Goal: Information Seeking & Learning: Learn about a topic

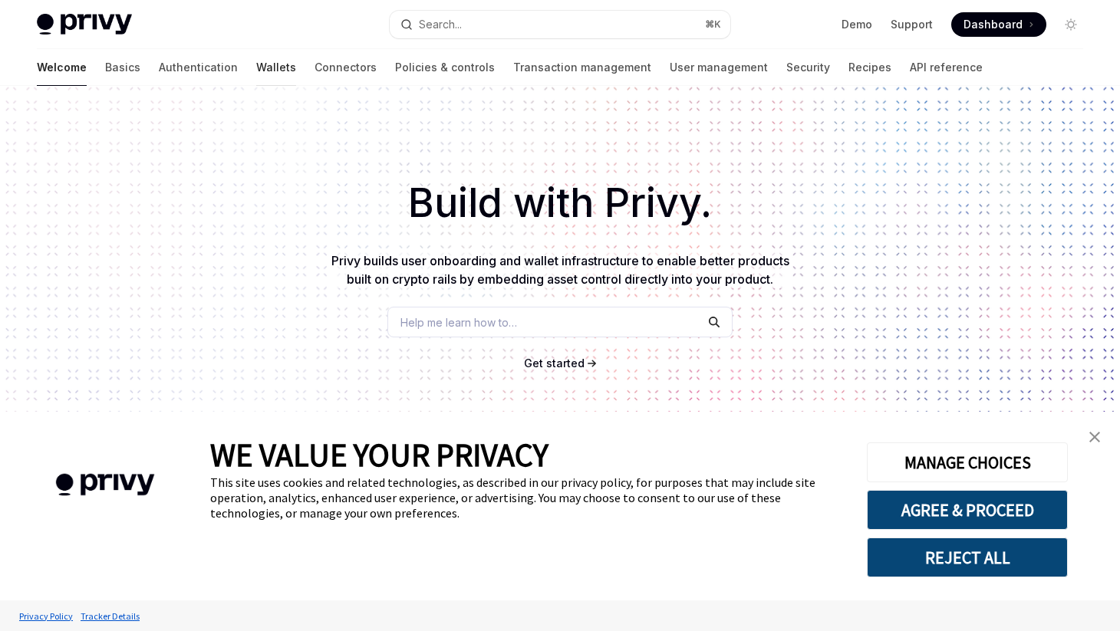
click at [256, 68] on link "Wallets" at bounding box center [276, 67] width 40 height 37
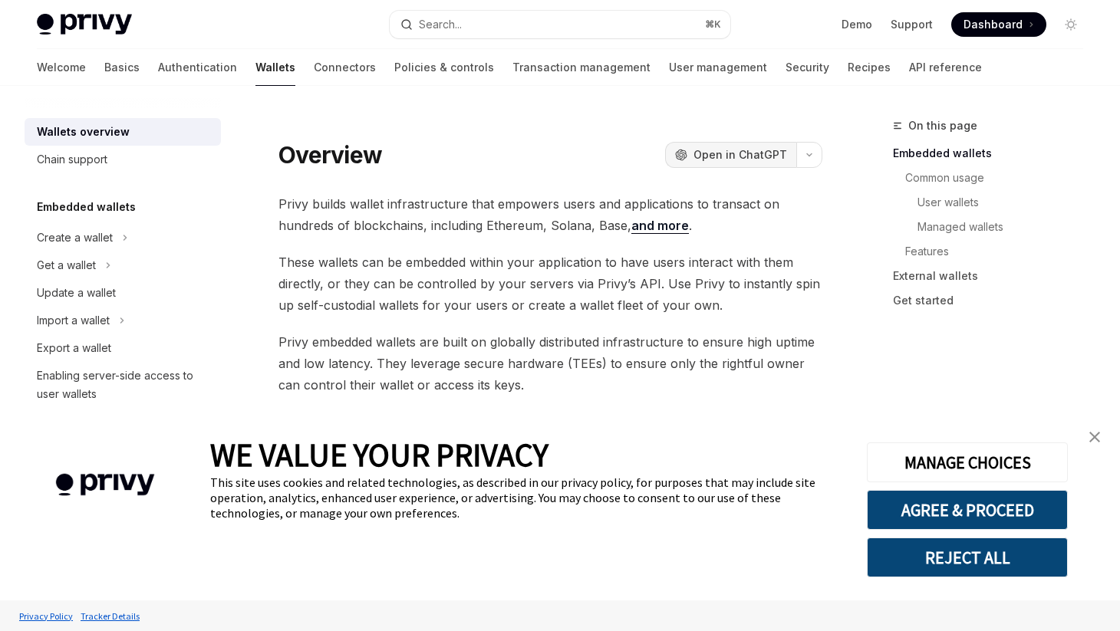
click at [710, 153] on span "Open in ChatGPT" at bounding box center [740, 154] width 94 height 15
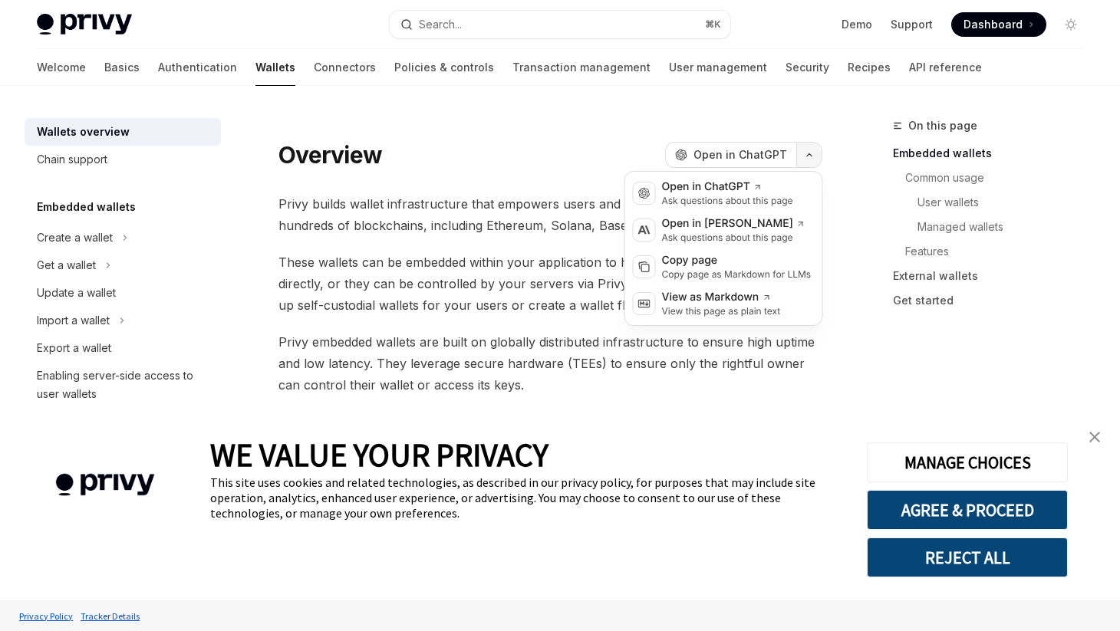
click at [805, 155] on icon "button" at bounding box center [809, 155] width 18 height 6
click at [440, 133] on div "Overview OpenAI Open in ChatGPT" at bounding box center [550, 143] width 544 height 51
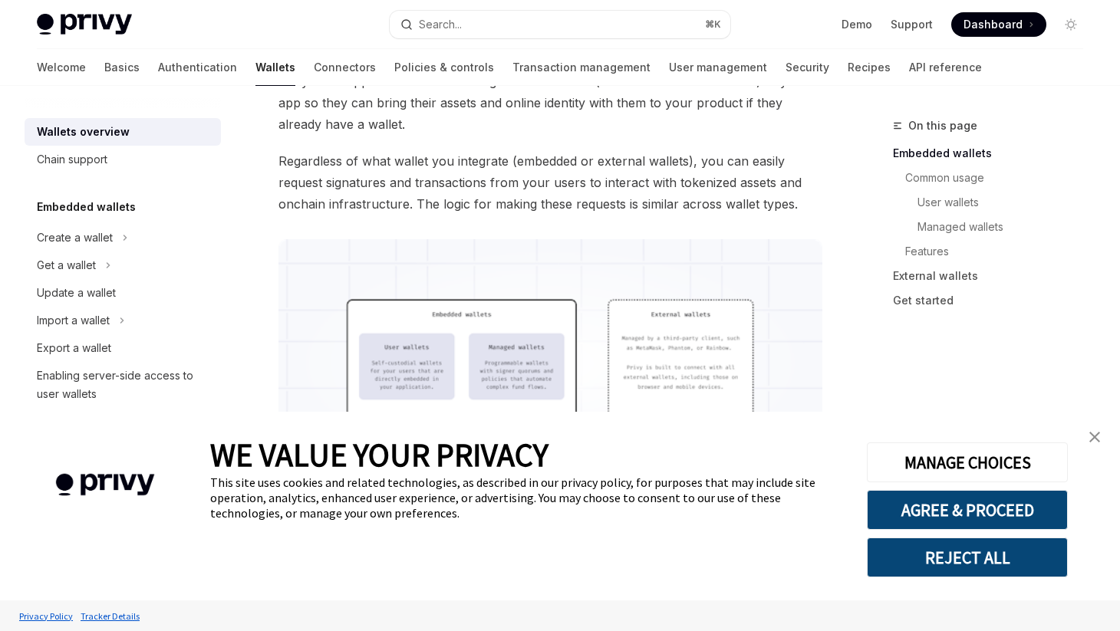
scroll to position [352, 0]
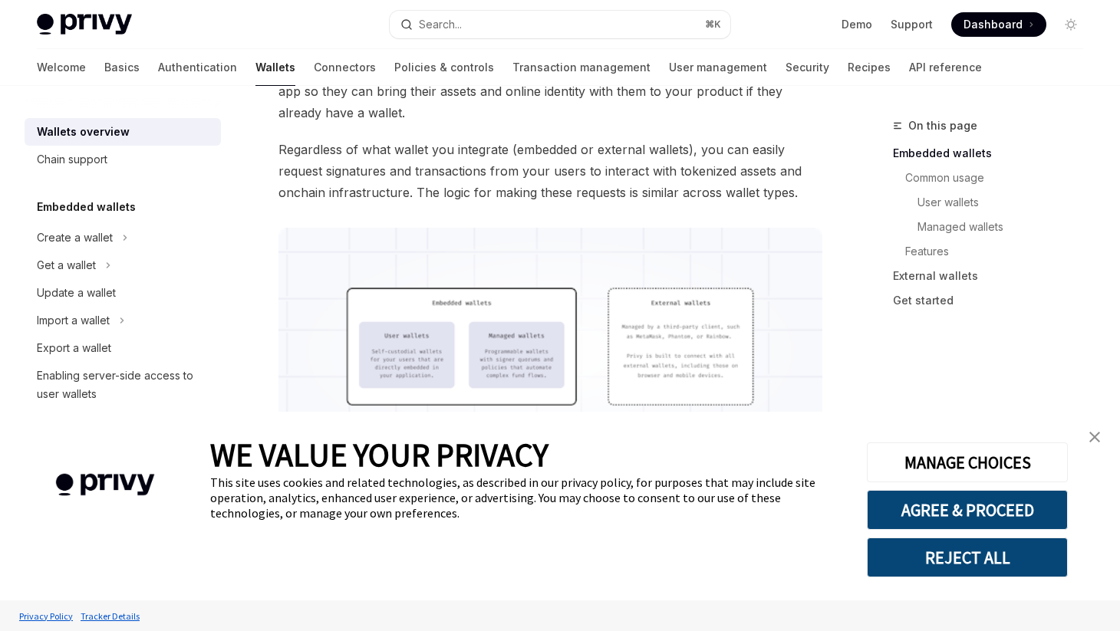
click at [1095, 439] on img "close banner" at bounding box center [1094, 437] width 11 height 11
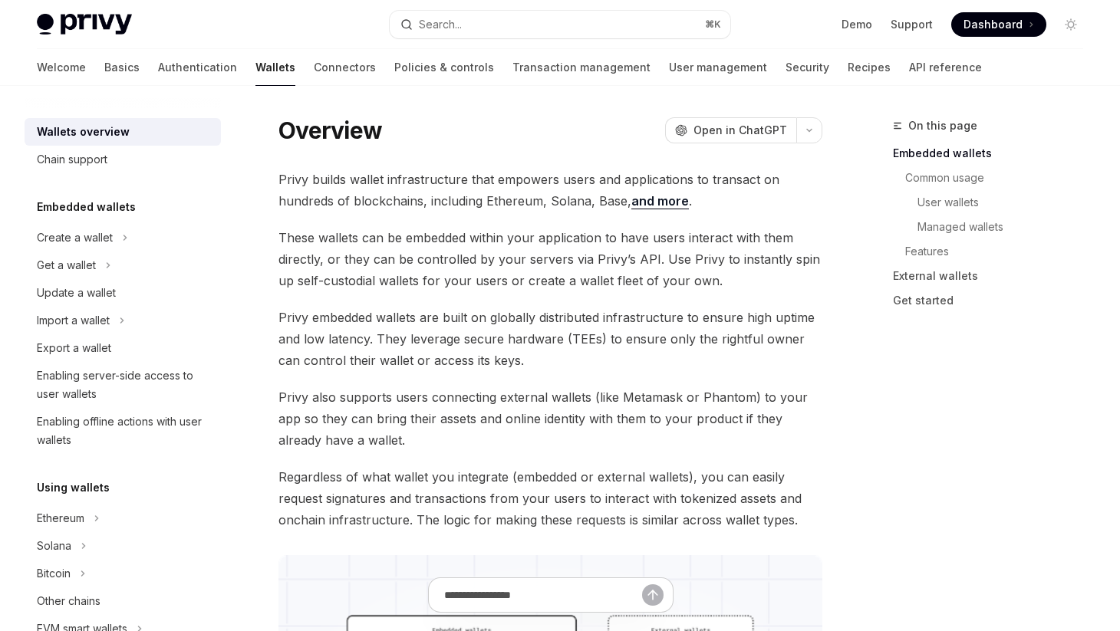
scroll to position [0, 0]
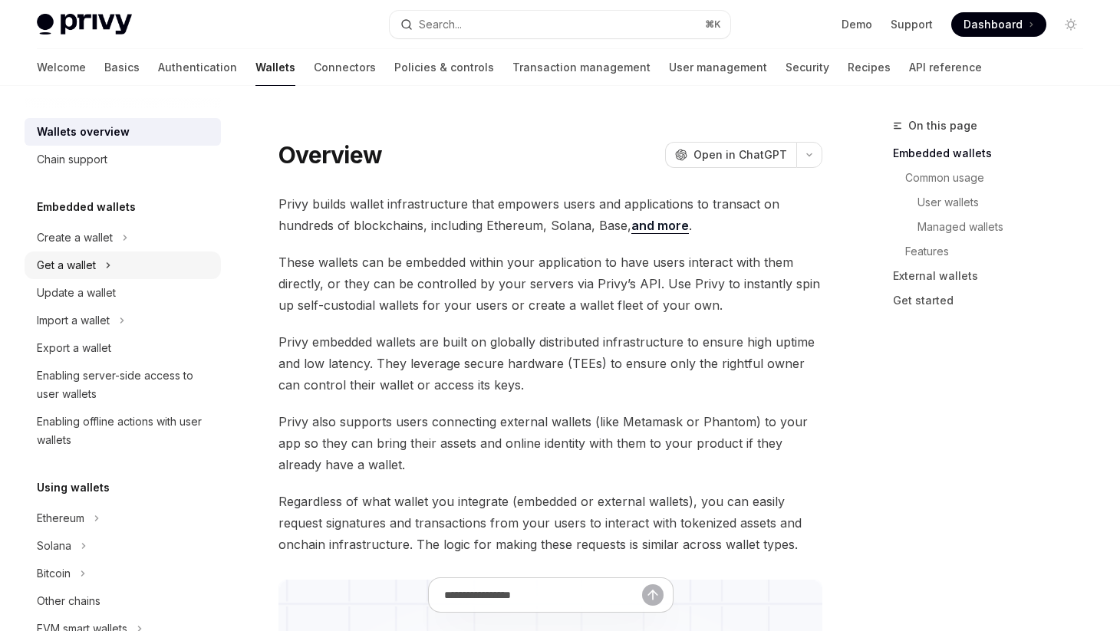
click at [111, 268] on icon at bounding box center [108, 265] width 6 height 18
type textarea "*"
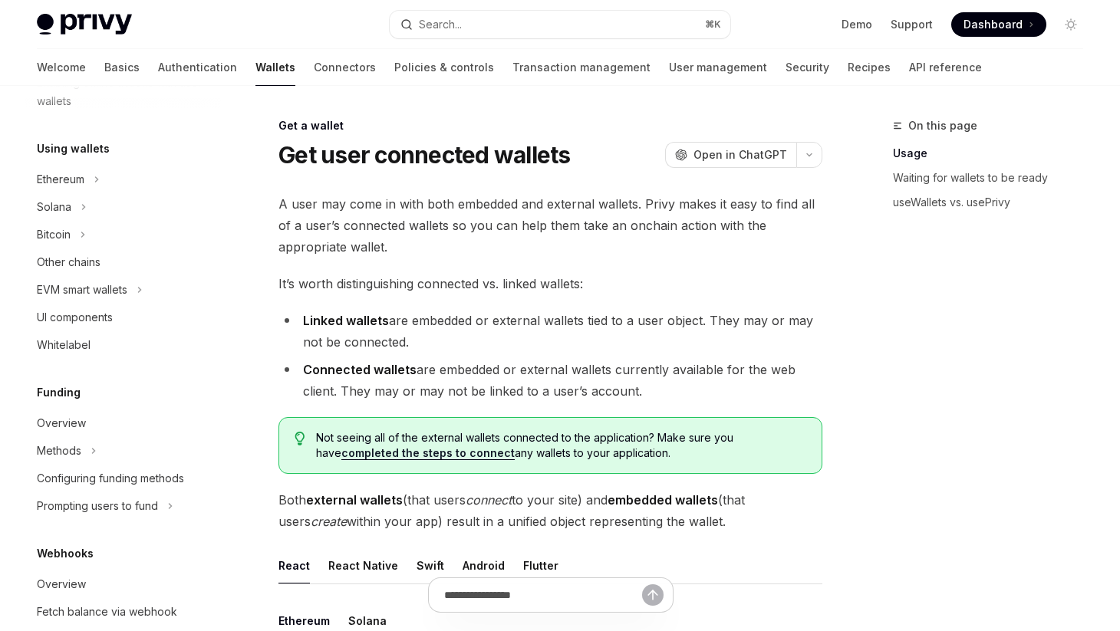
scroll to position [424, 0]
click at [525, 28] on button "Search... ⌘ K" at bounding box center [560, 25] width 341 height 28
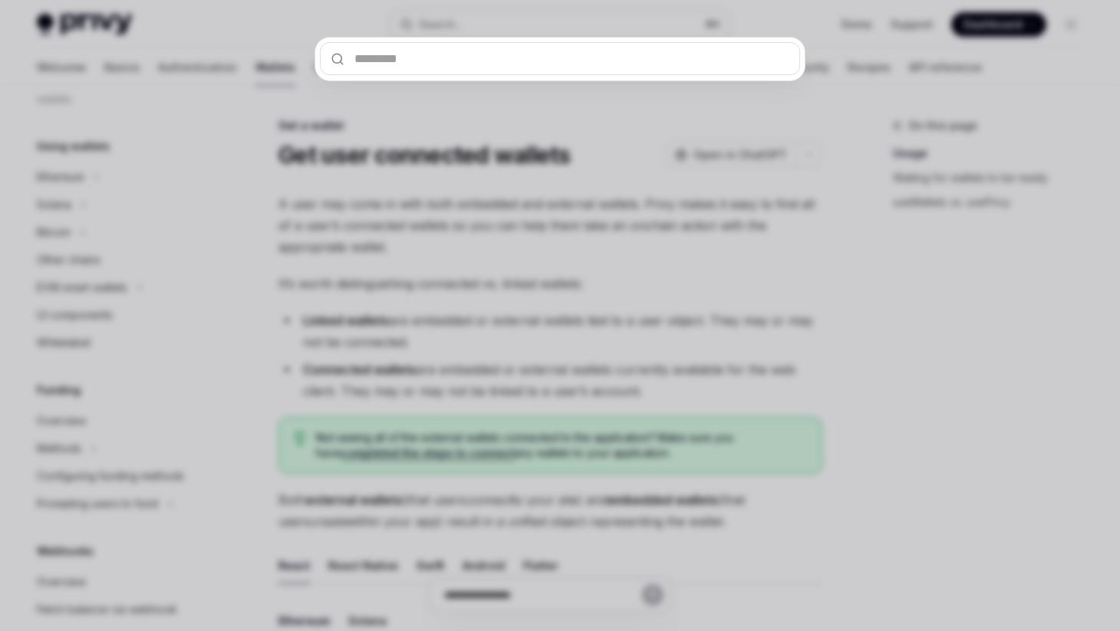
type input "**********"
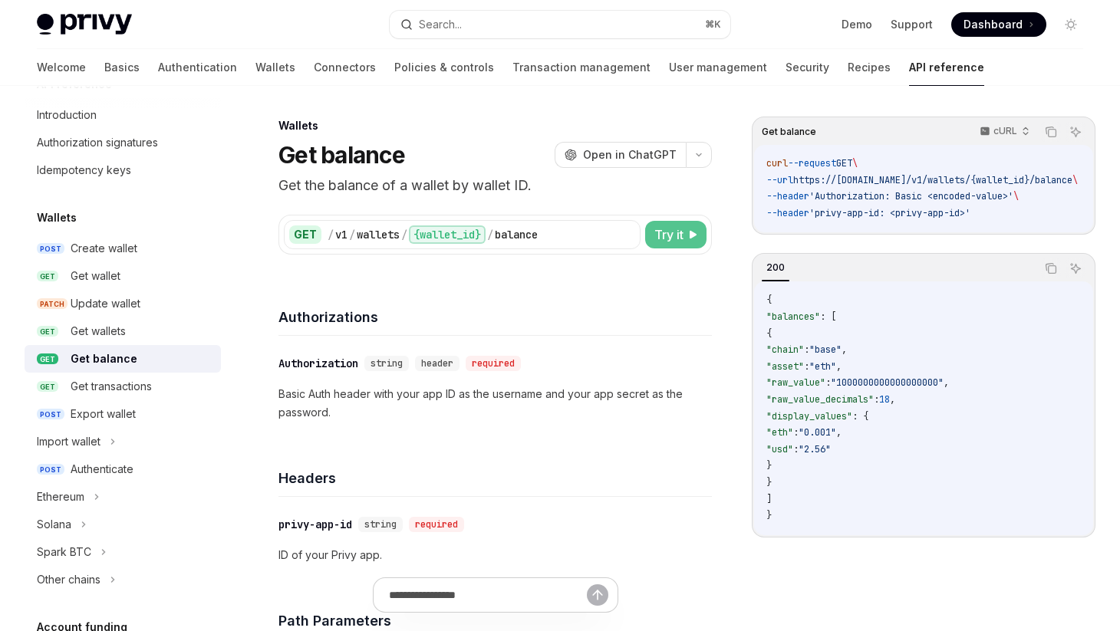
click at [669, 238] on span "Try it" at bounding box center [668, 234] width 29 height 18
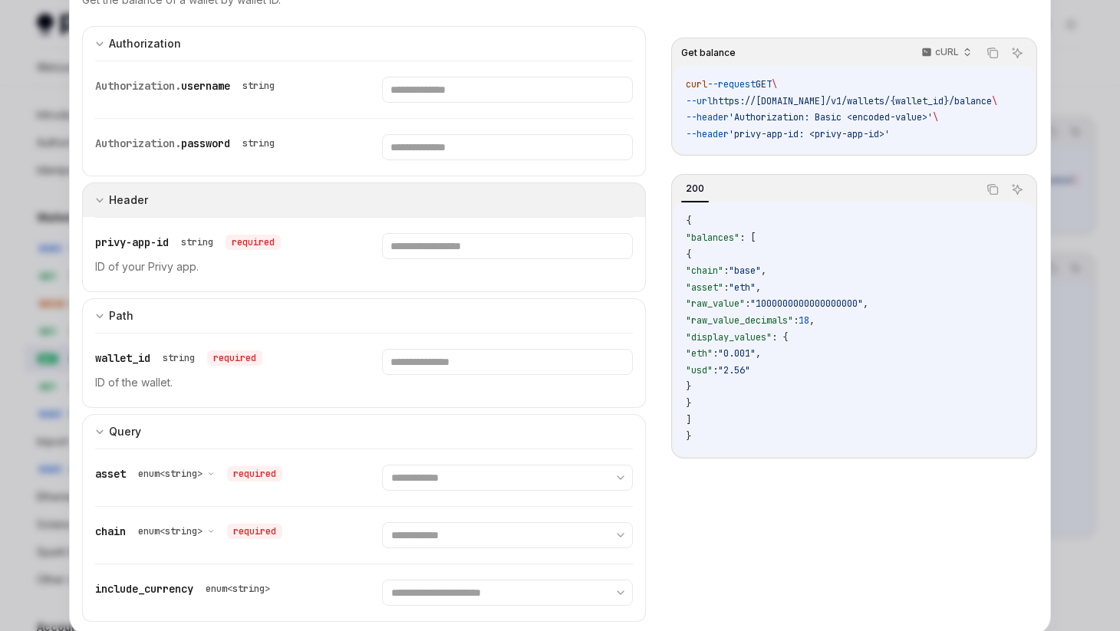
scroll to position [167, 0]
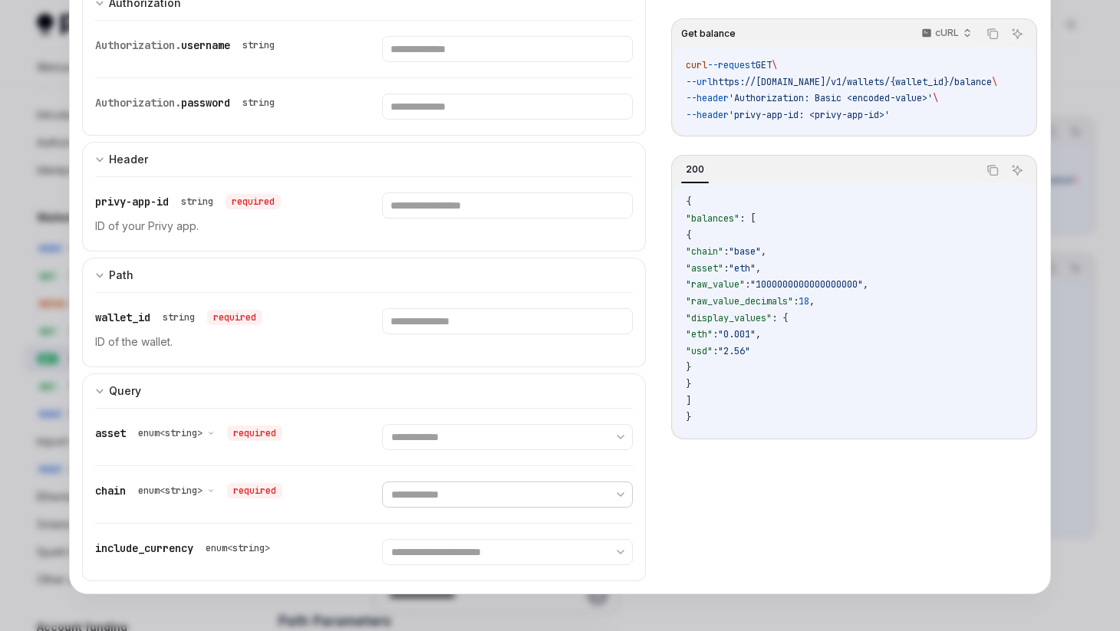
click at [505, 496] on select "**********" at bounding box center [507, 495] width 250 height 26
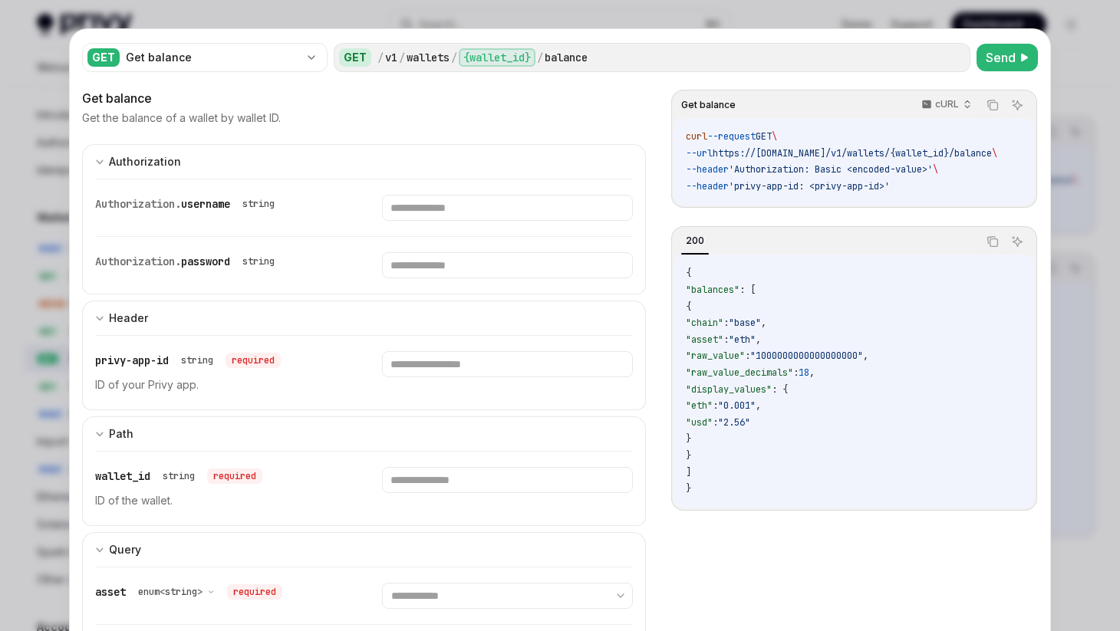
scroll to position [0, 0]
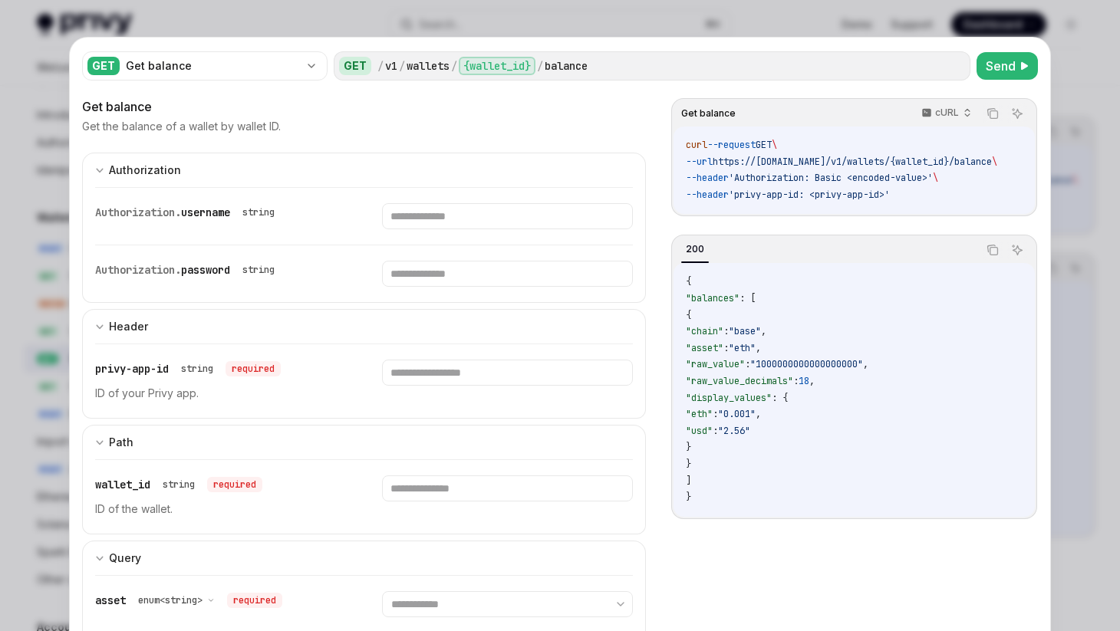
click at [485, 24] on div at bounding box center [560, 315] width 1120 height 631
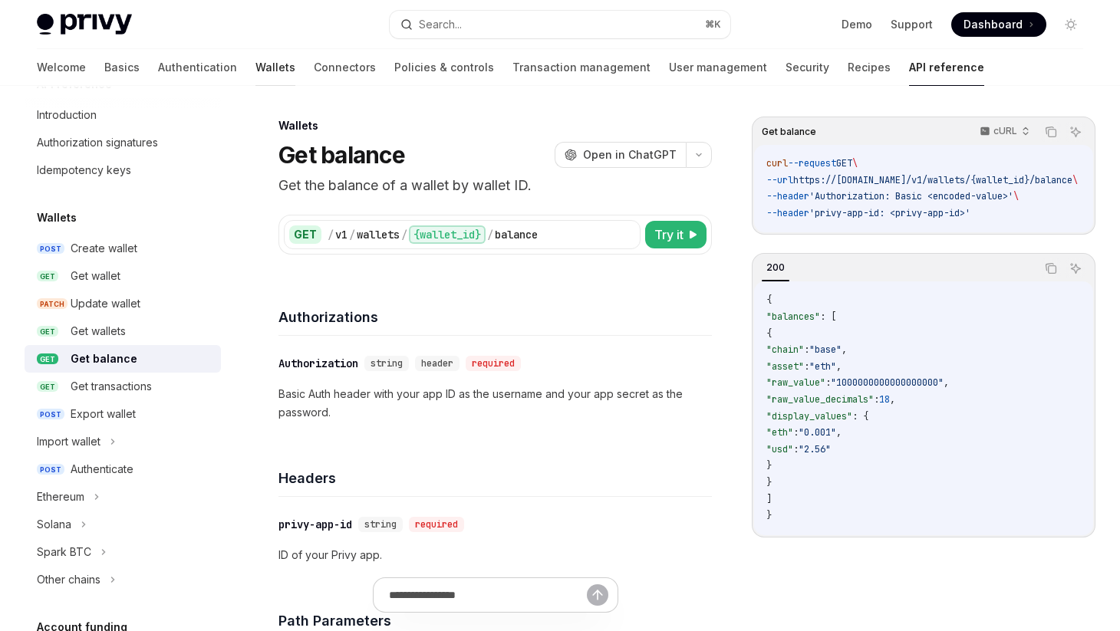
click at [255, 65] on link "Wallets" at bounding box center [275, 67] width 40 height 37
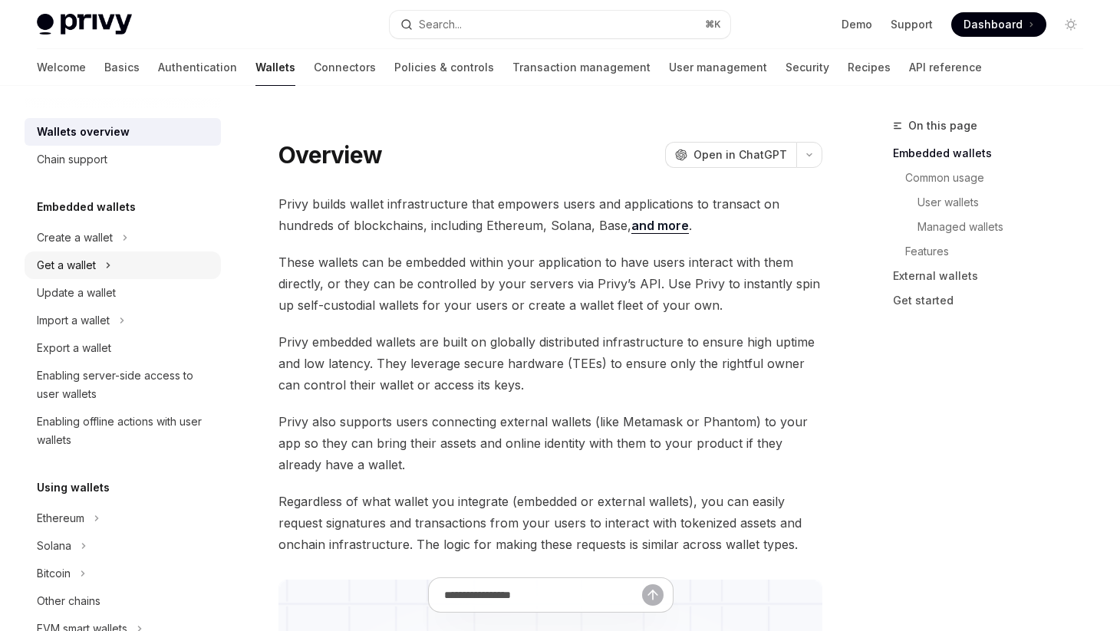
click at [107, 268] on icon at bounding box center [108, 265] width 2 height 5
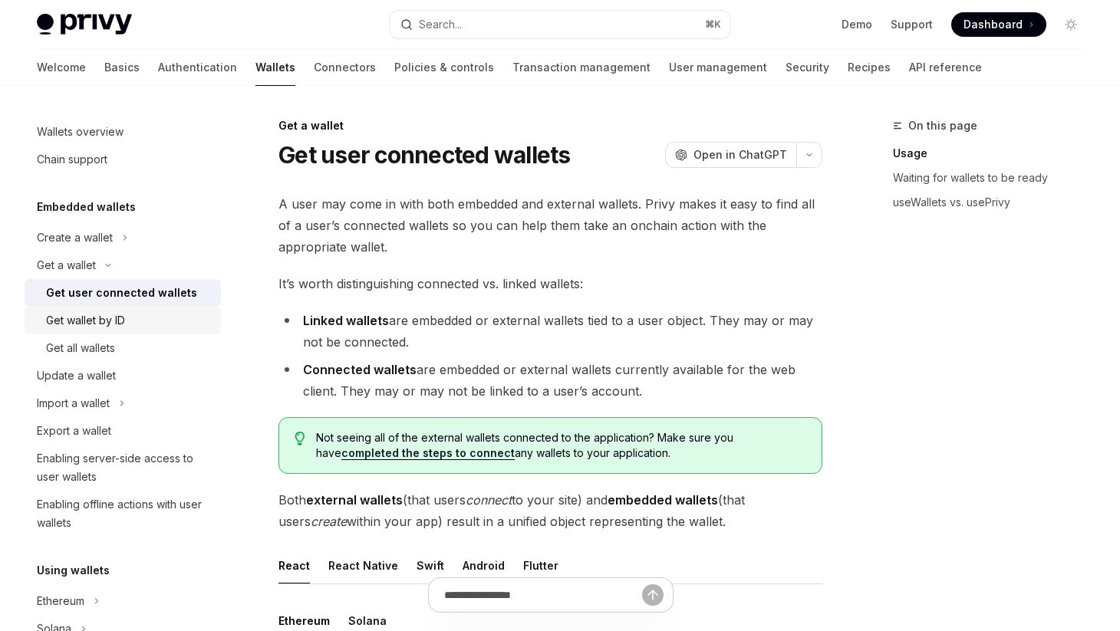
click at [104, 324] on div "Get wallet by ID" at bounding box center [85, 320] width 79 height 18
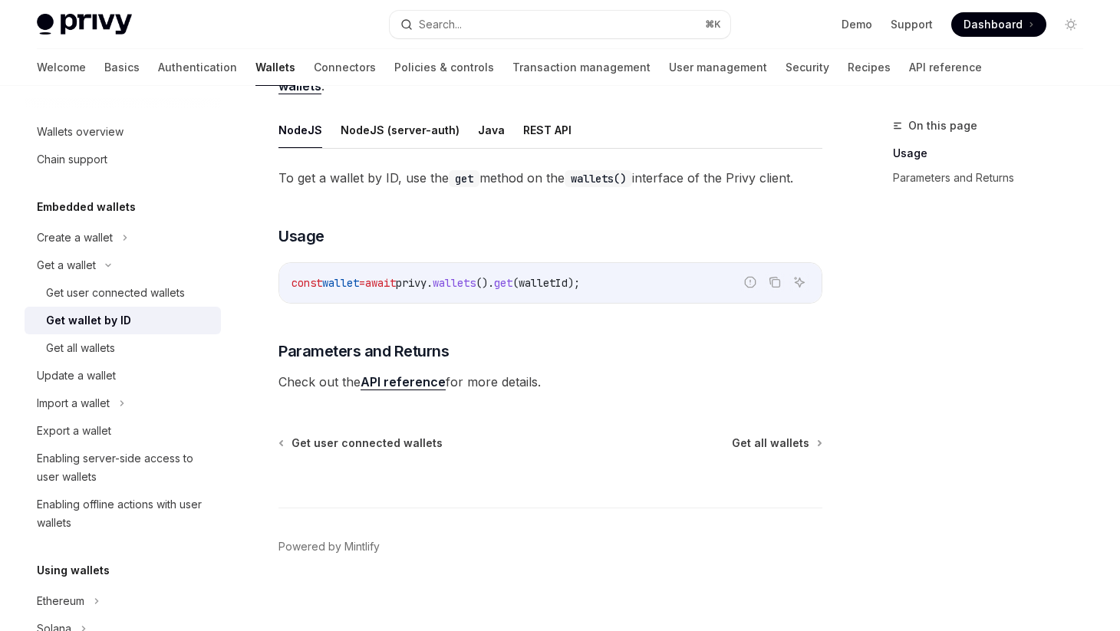
scroll to position [178, 0]
click at [84, 353] on div "Get all wallets" at bounding box center [80, 348] width 69 height 18
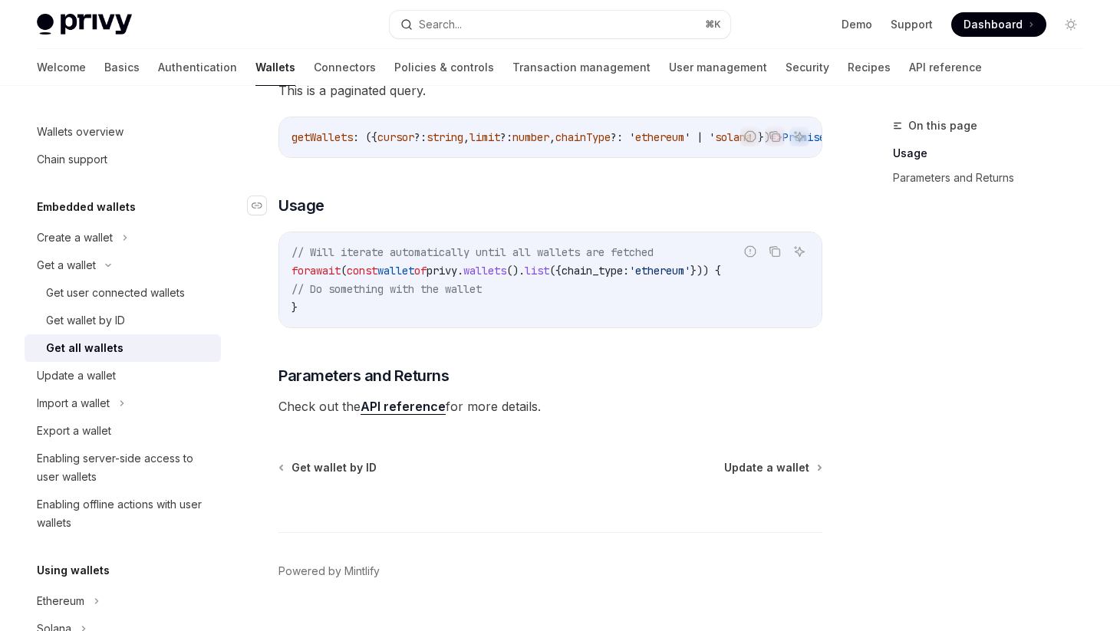
scroll to position [228, 0]
click at [119, 403] on div "Import a wallet" at bounding box center [123, 404] width 196 height 28
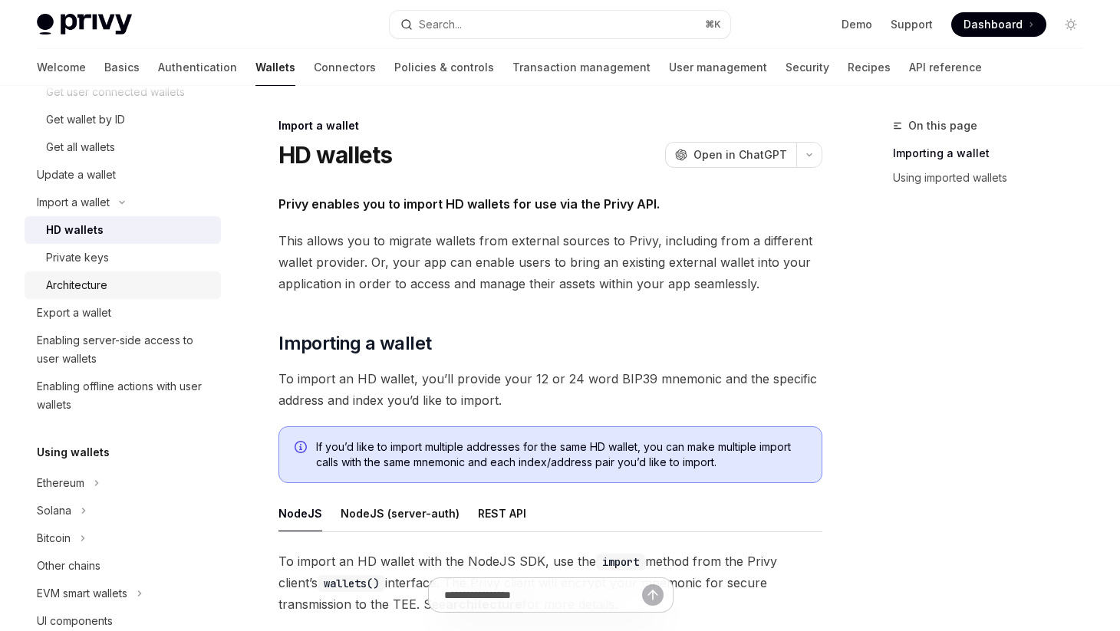
scroll to position [221, 0]
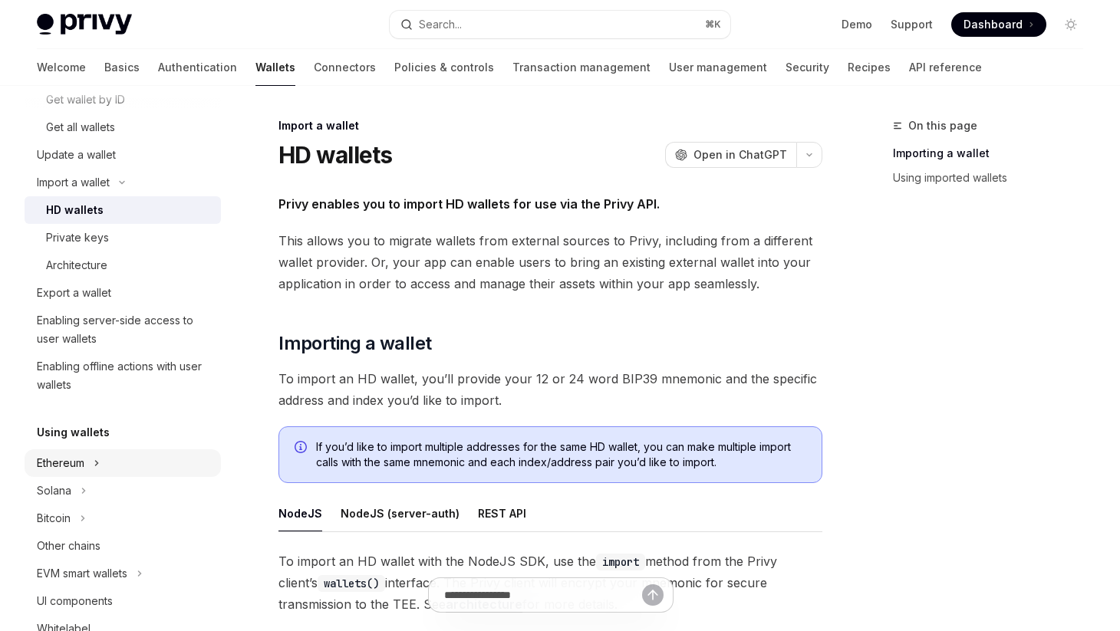
click at [98, 460] on icon at bounding box center [97, 463] width 6 height 18
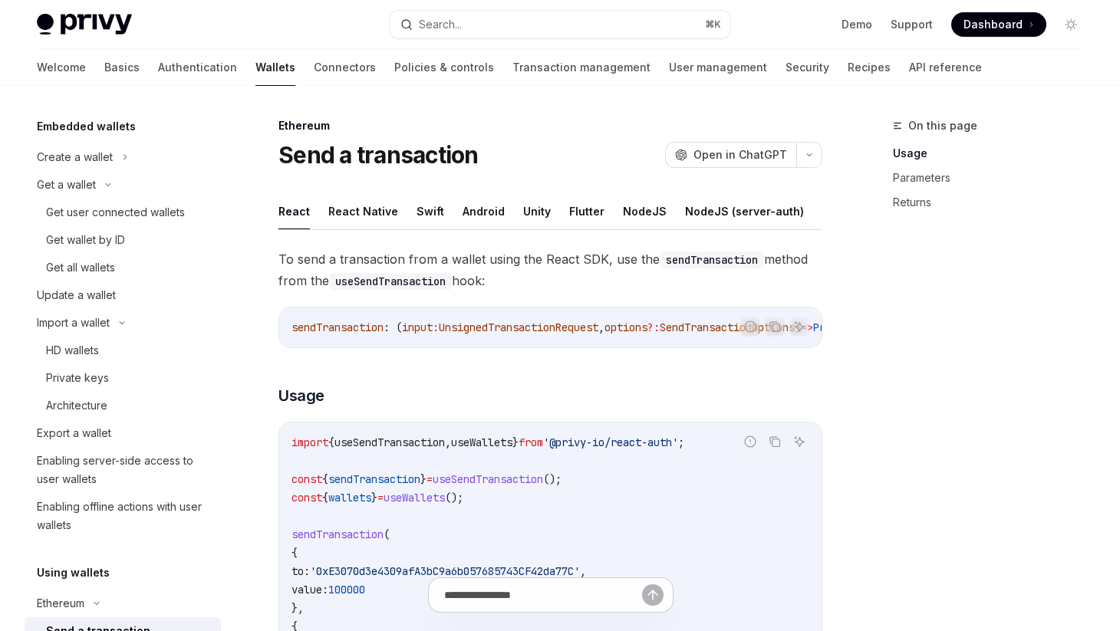
scroll to position [71, 0]
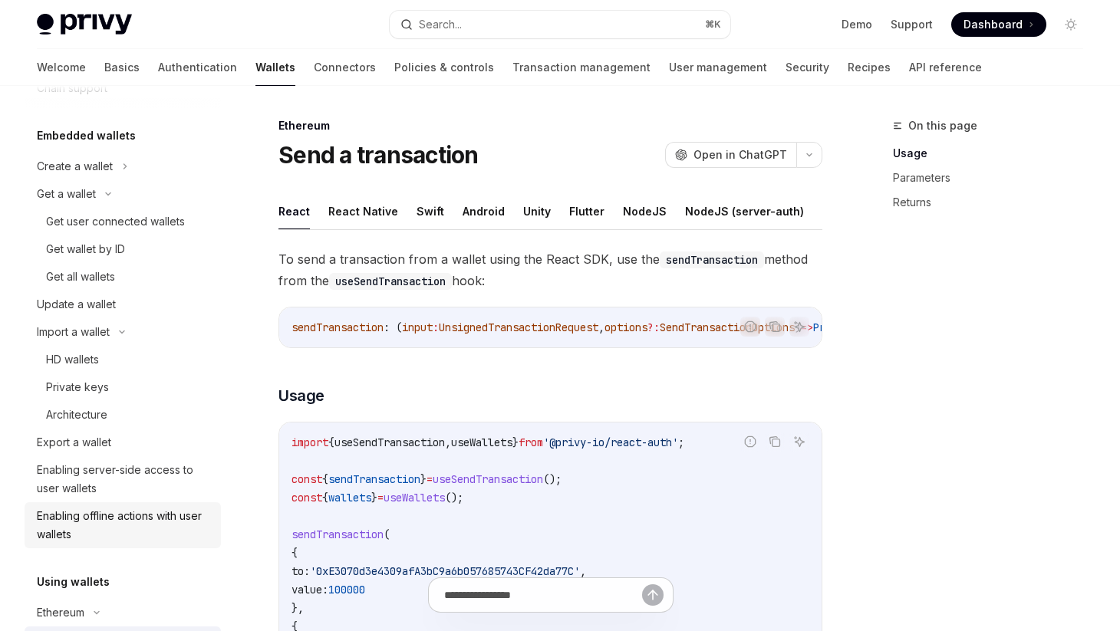
click at [110, 524] on div "Enabling offline actions with user wallets" at bounding box center [124, 525] width 175 height 37
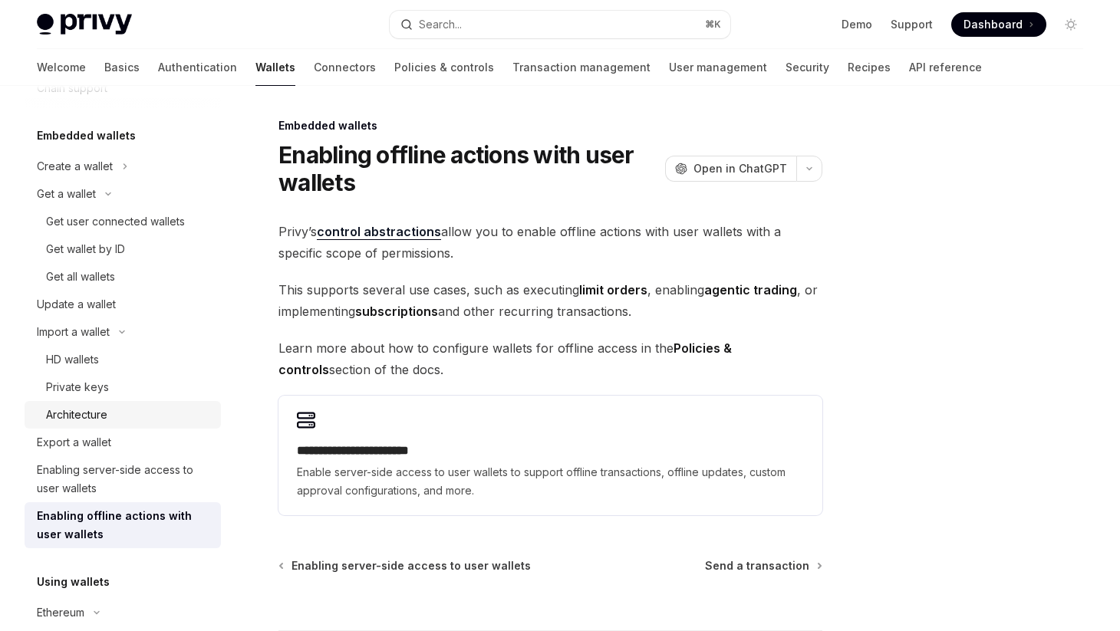
click at [89, 416] on div "Architecture" at bounding box center [76, 415] width 61 height 18
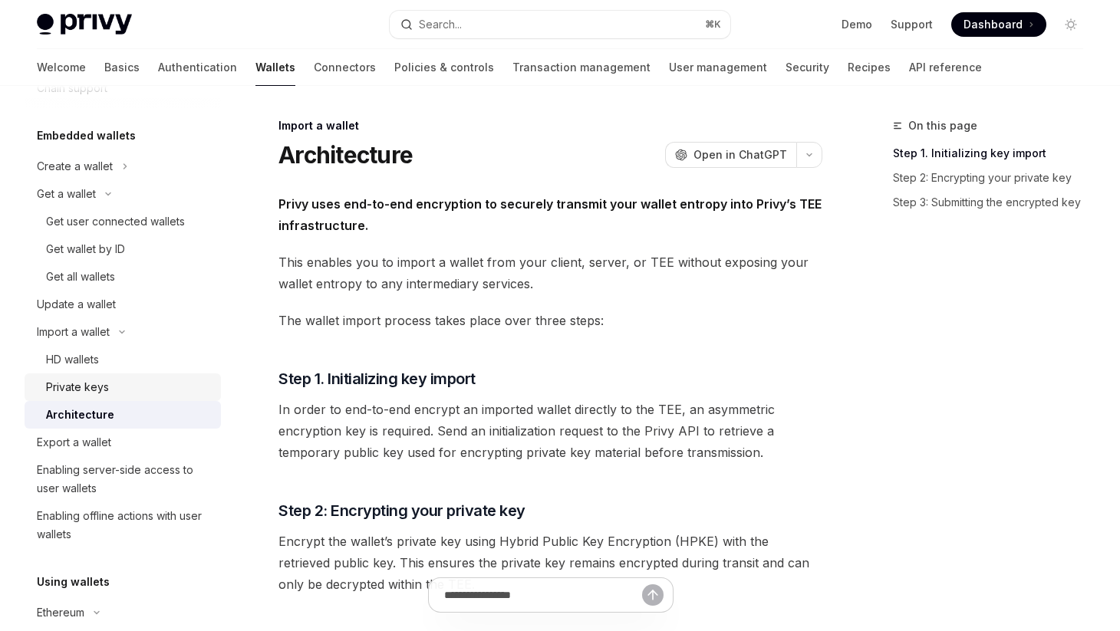
click at [89, 387] on div "Private keys" at bounding box center [77, 387] width 63 height 18
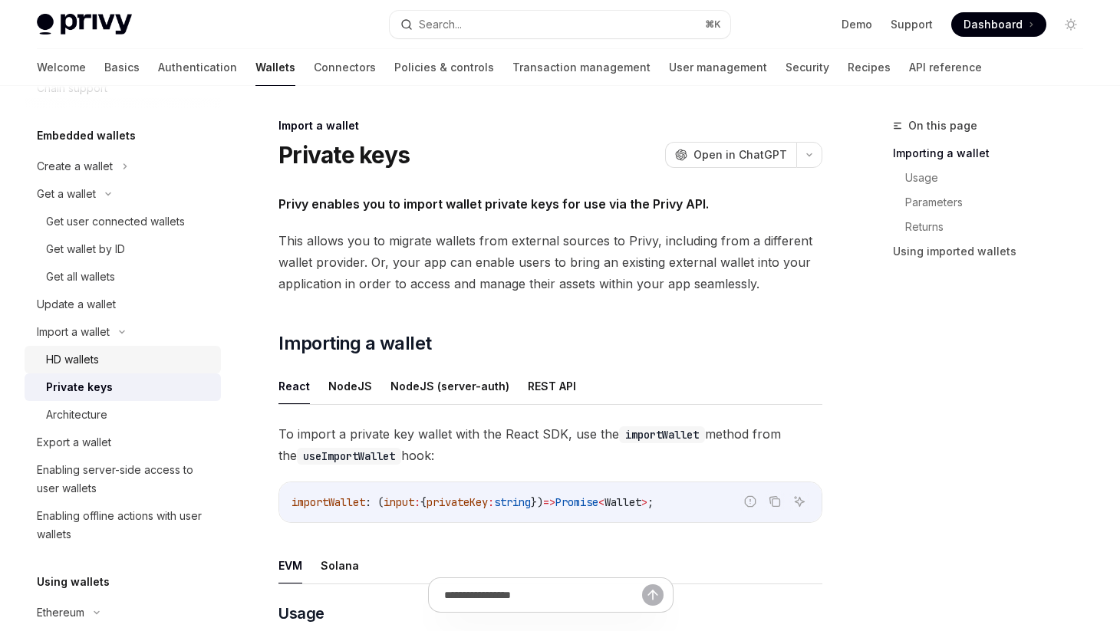
click at [84, 358] on div "HD wallets" at bounding box center [72, 359] width 53 height 18
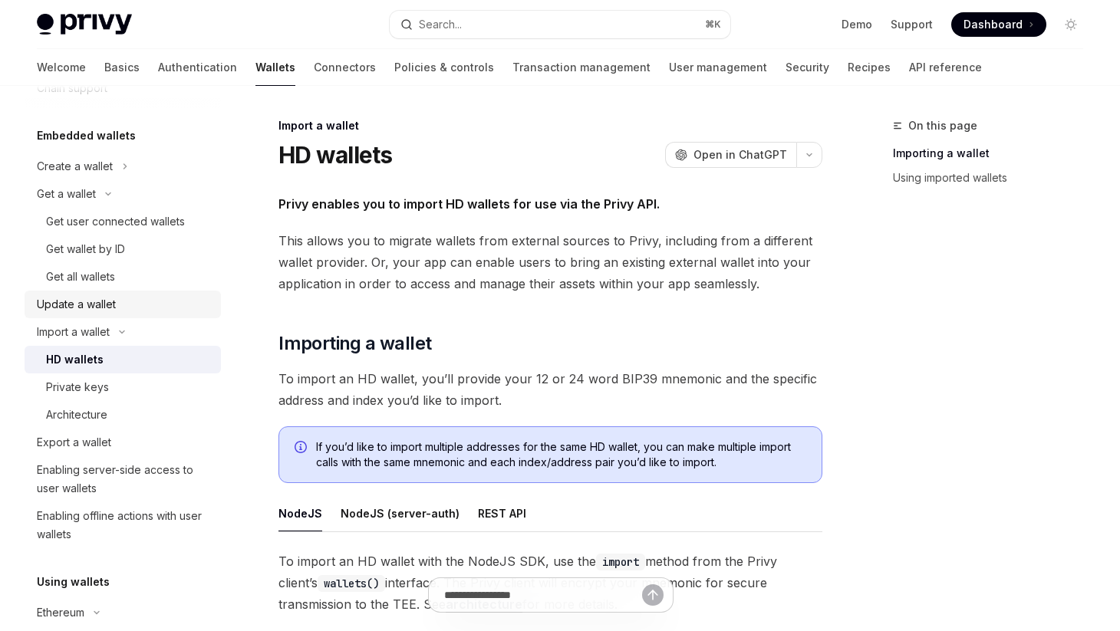
click at [115, 307] on div "Update a wallet" at bounding box center [76, 304] width 79 height 18
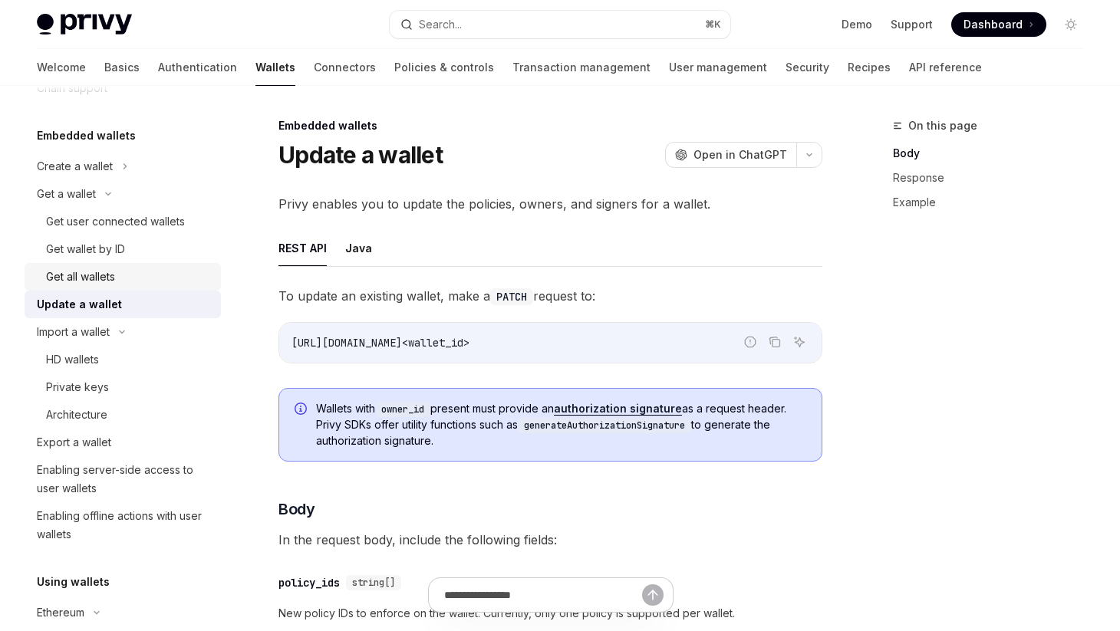
click at [95, 270] on div "Get all wallets" at bounding box center [80, 277] width 69 height 18
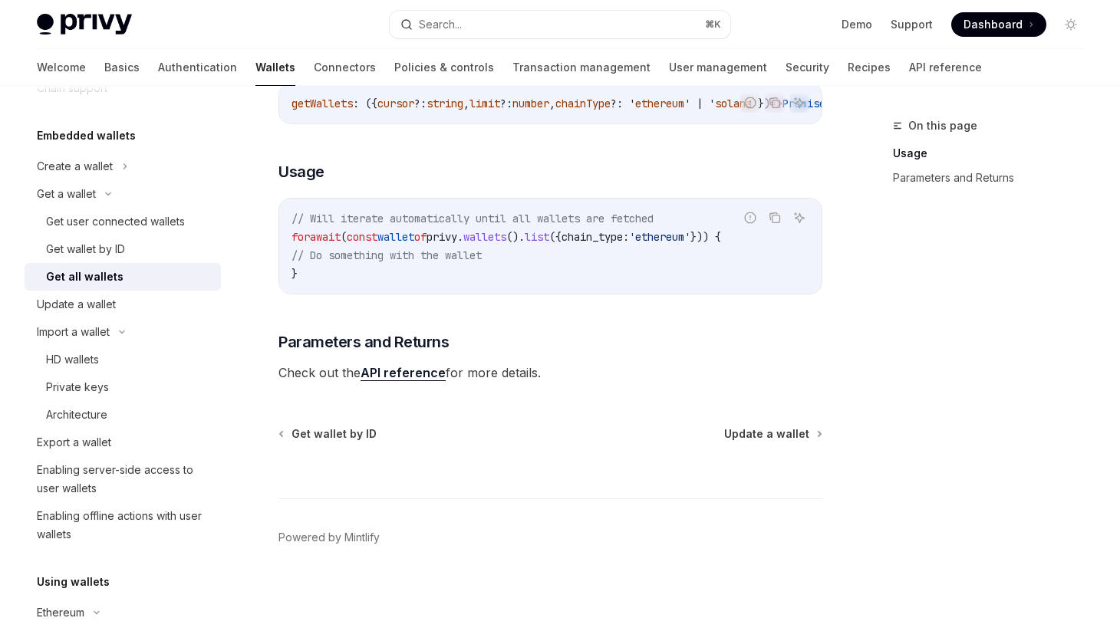
scroll to position [267, 0]
click at [400, 374] on link "API reference" at bounding box center [402, 373] width 85 height 16
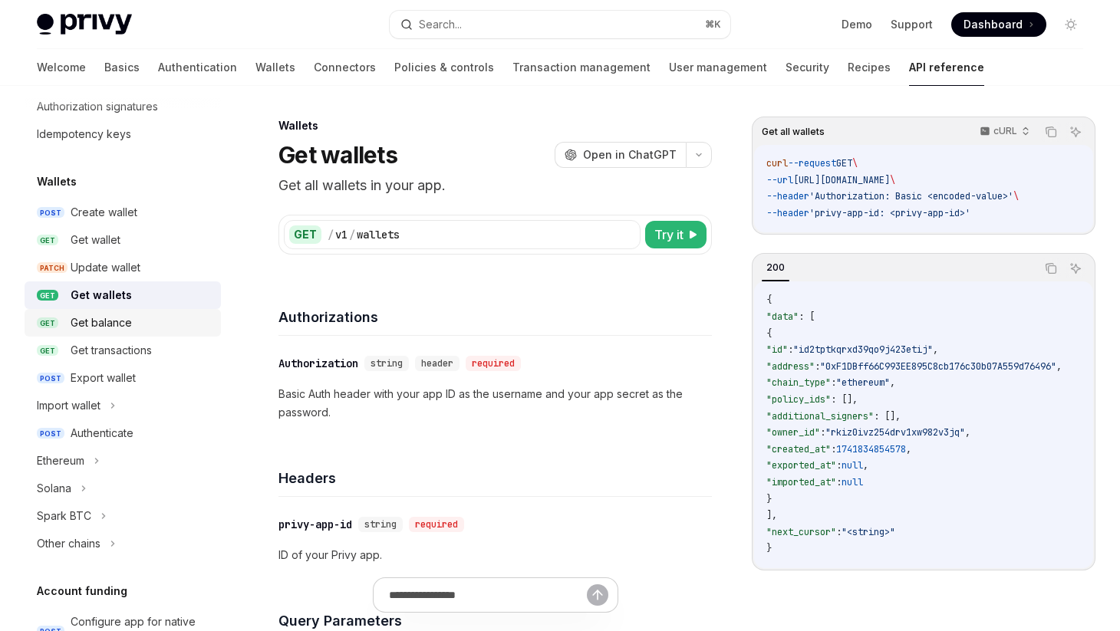
click at [120, 321] on div "Get balance" at bounding box center [101, 323] width 61 height 18
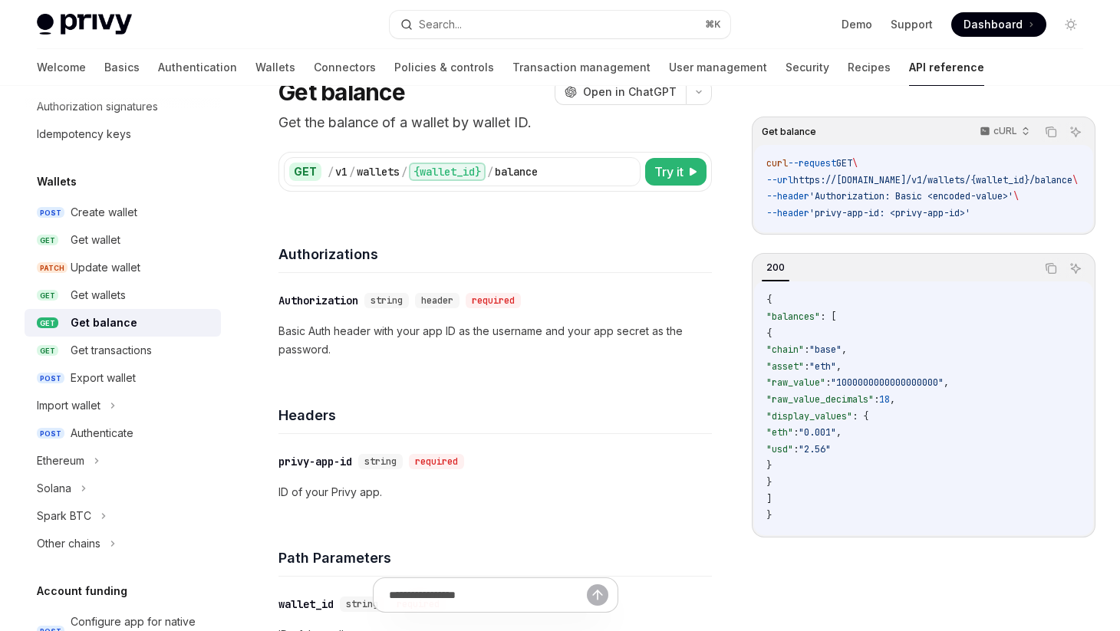
scroll to position [74, 0]
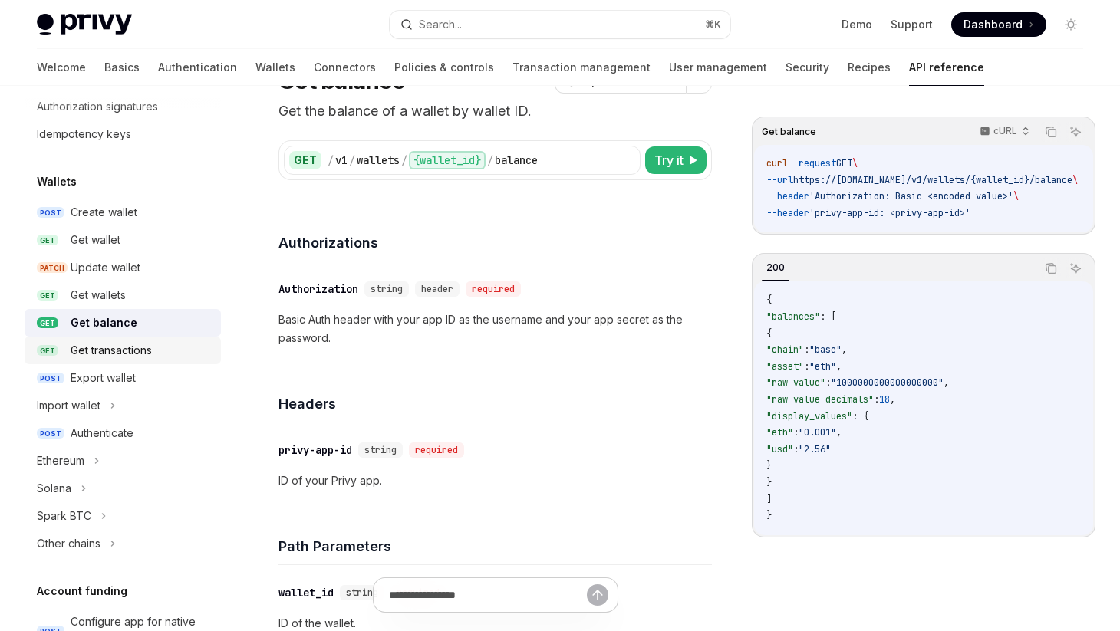
click at [146, 350] on div "Get transactions" at bounding box center [111, 350] width 81 height 18
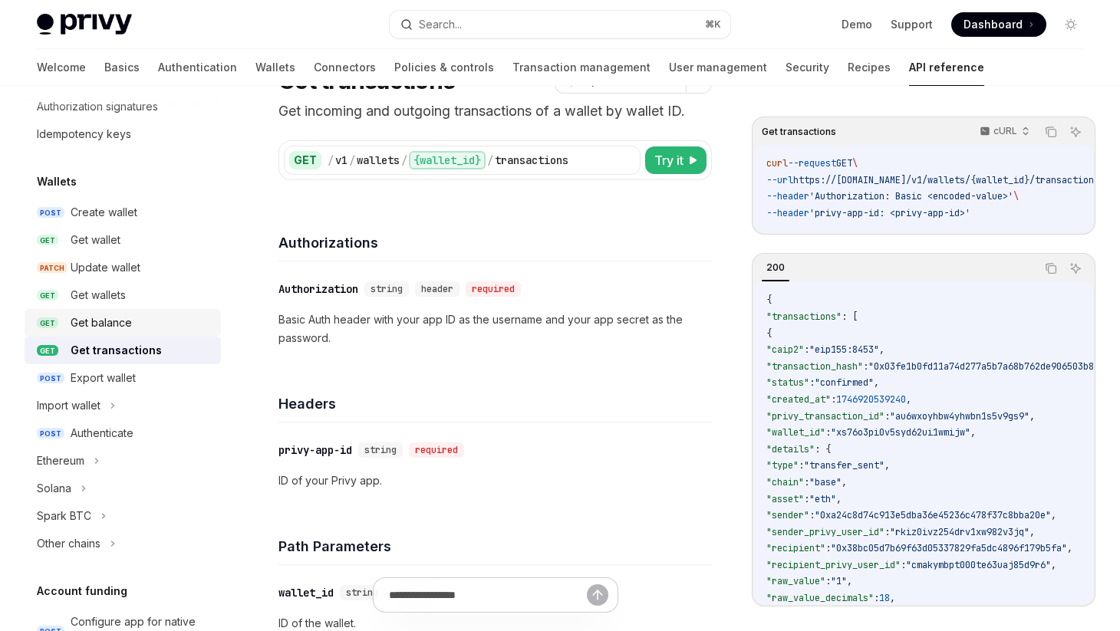
click at [105, 312] on link "GET Get balance" at bounding box center [123, 323] width 196 height 28
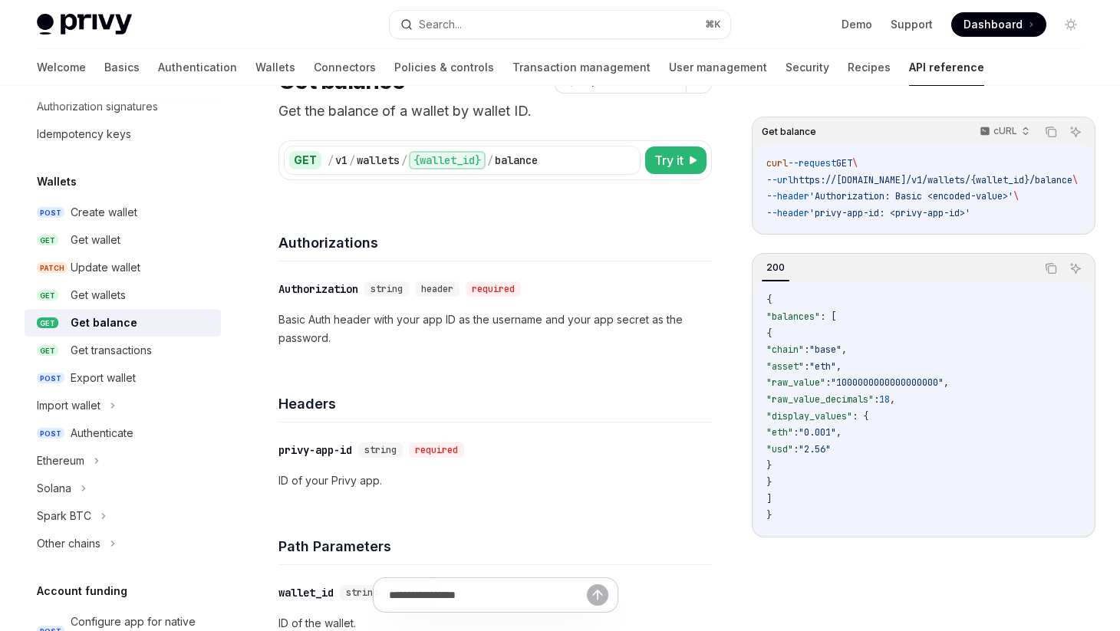
scroll to position [84, 0]
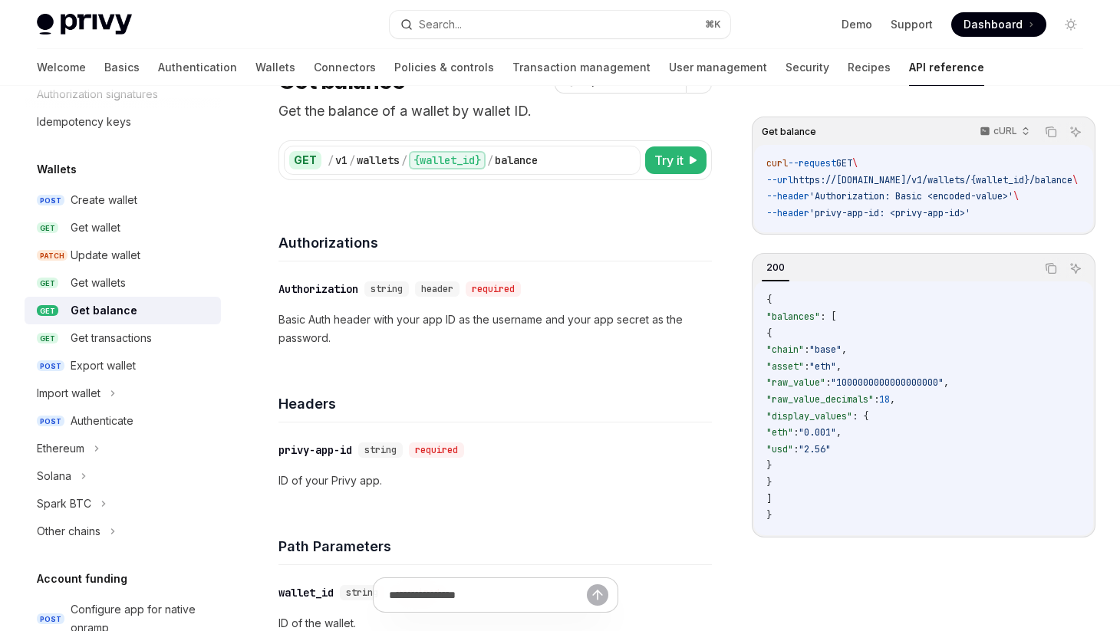
click at [94, 27] on img at bounding box center [84, 24] width 95 height 21
type textarea "*"
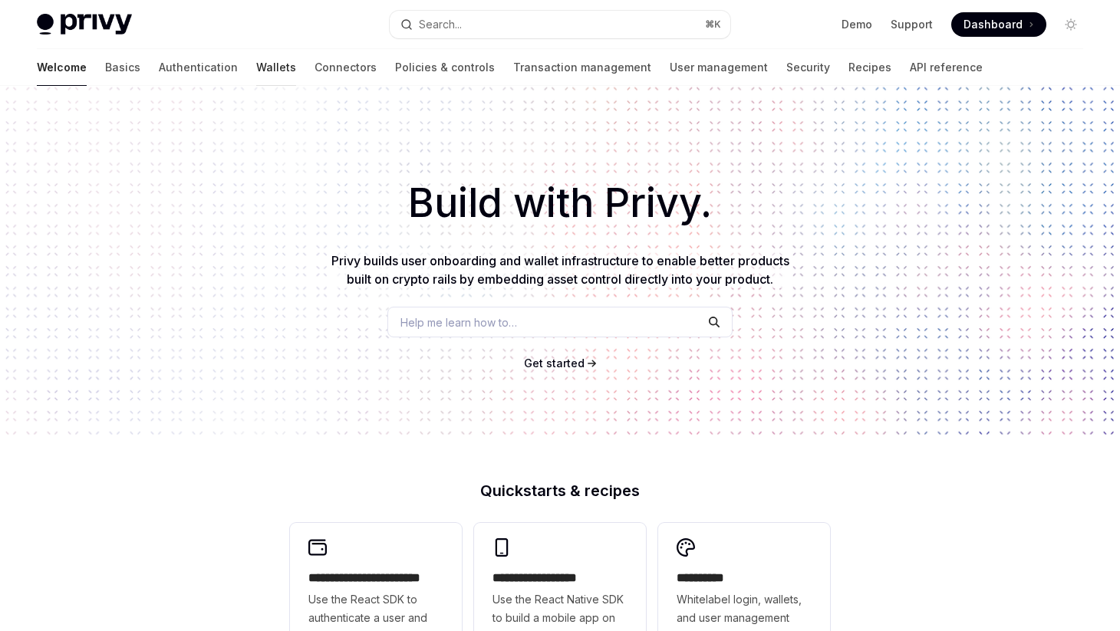
click at [256, 72] on link "Wallets" at bounding box center [276, 67] width 40 height 37
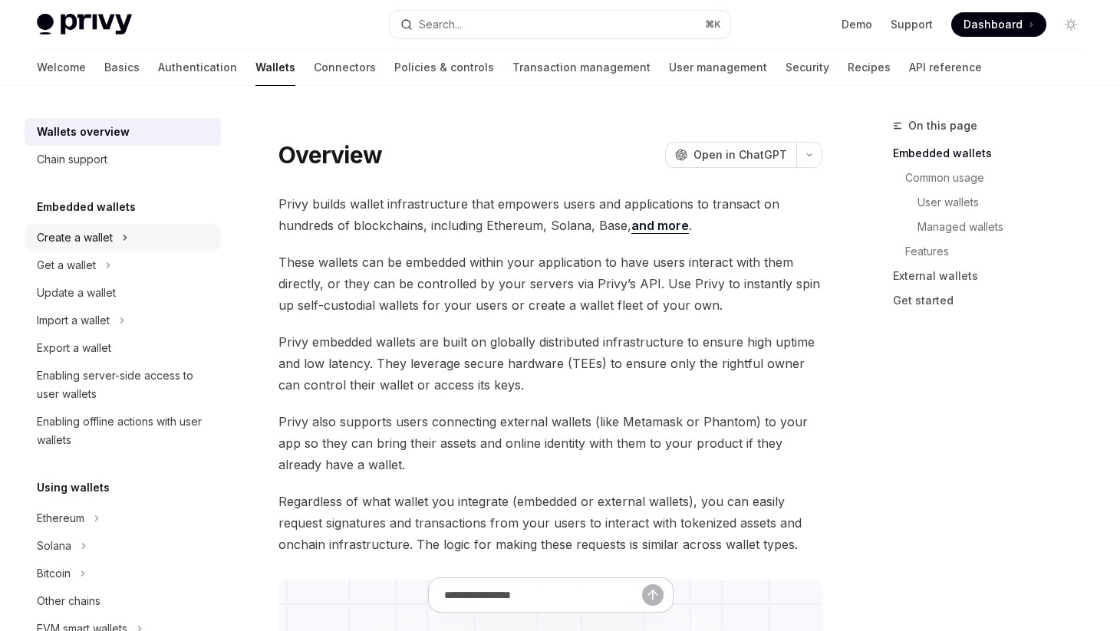
click at [129, 241] on div "Create a wallet" at bounding box center [123, 238] width 196 height 28
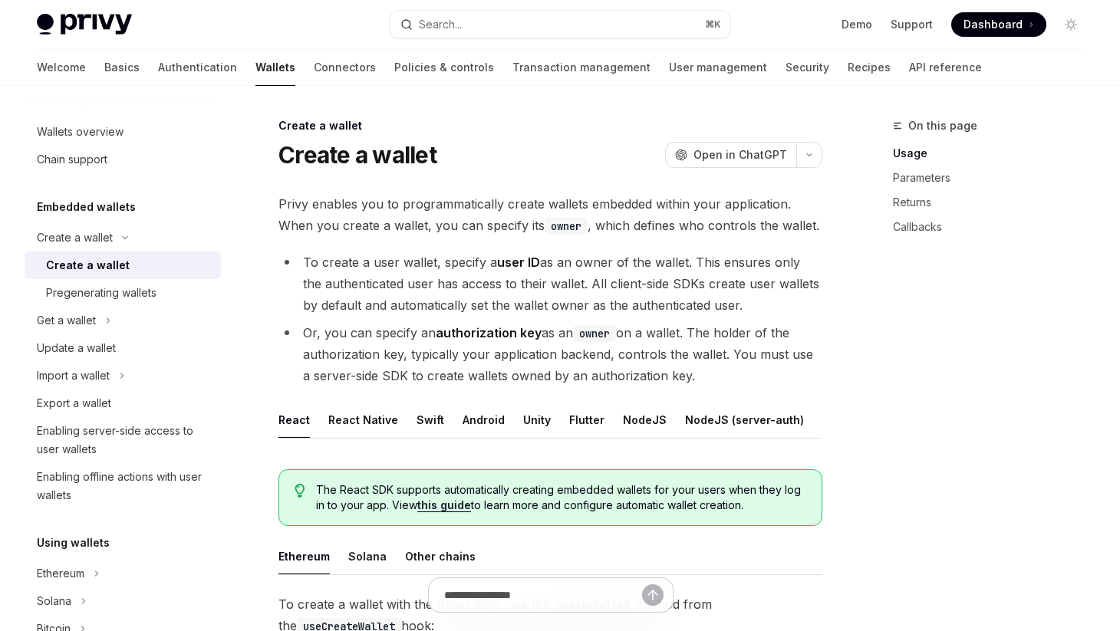
click at [110, 268] on div "Create a wallet" at bounding box center [88, 265] width 84 height 18
click at [434, 416] on button "Swift" at bounding box center [430, 420] width 28 height 36
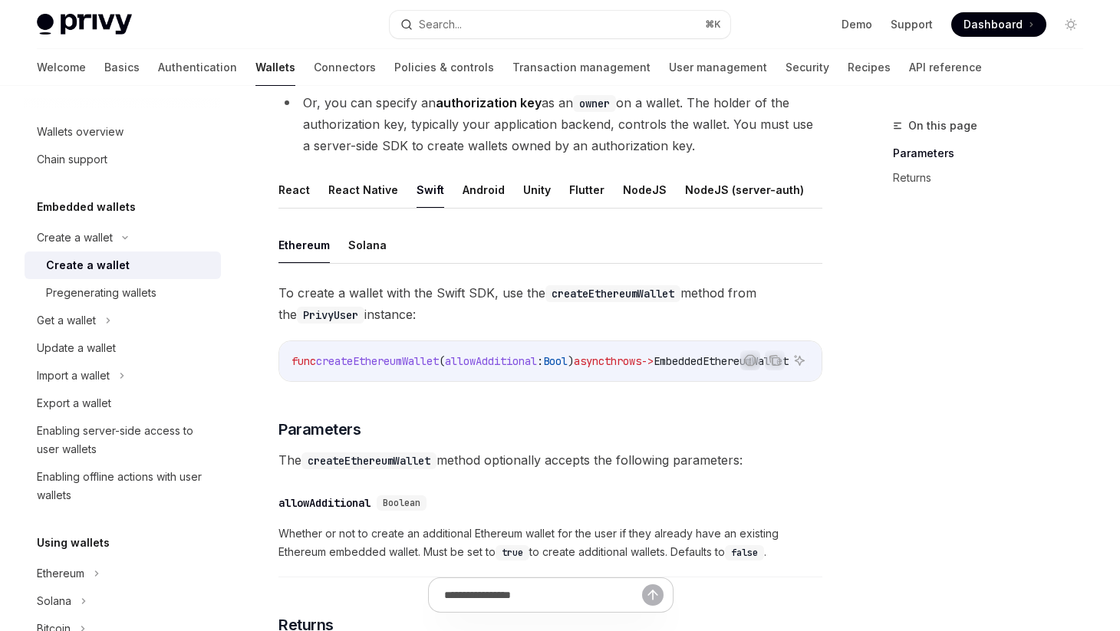
scroll to position [239, 0]
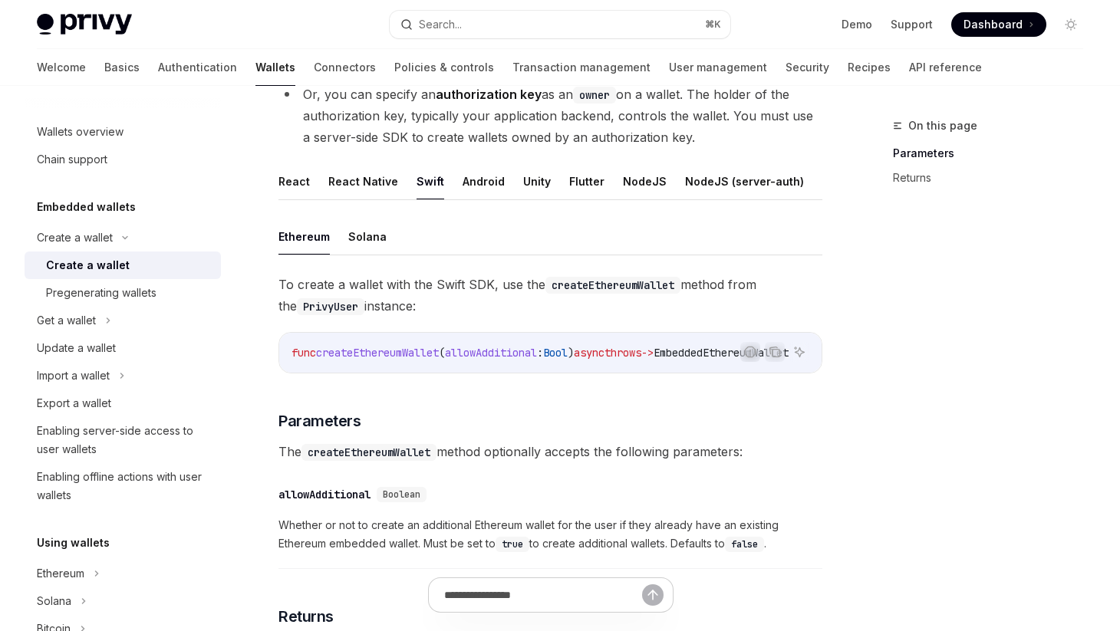
drag, startPoint x: 324, startPoint y: 351, endPoint x: 451, endPoint y: 350, distance: 126.5
click at [452, 354] on span "func createEthereumWallet ( allowAdditional : Bool ) async throws -> EmbeddedEt…" at bounding box center [539, 353] width 497 height 14
copy span "createEthereumWallet"
click at [90, 135] on div "Wallets overview" at bounding box center [80, 132] width 87 height 18
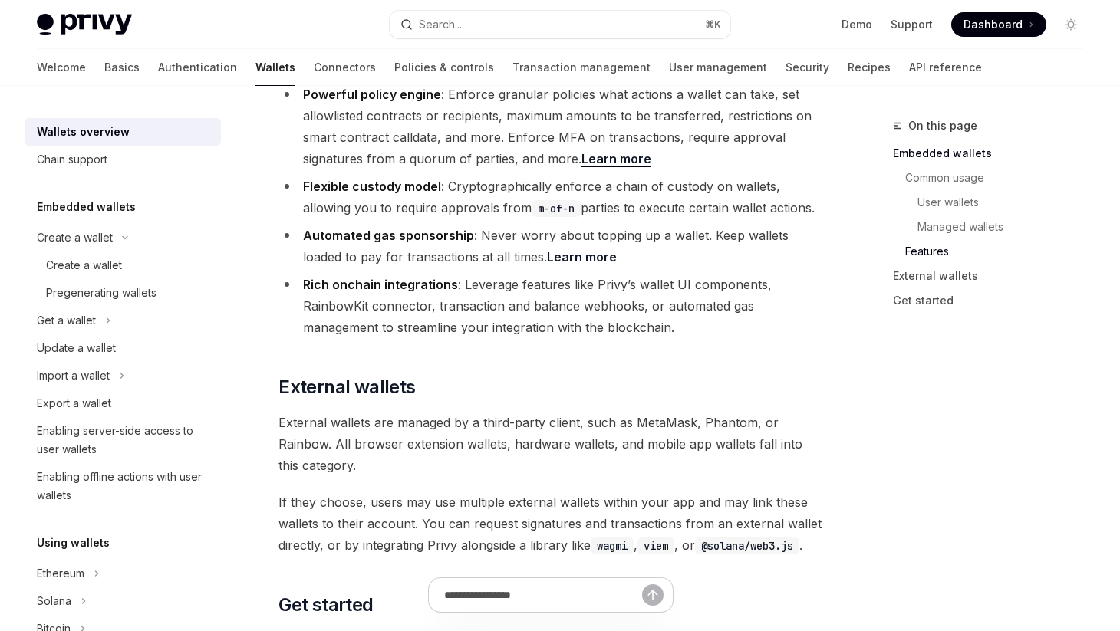
scroll to position [2524, 0]
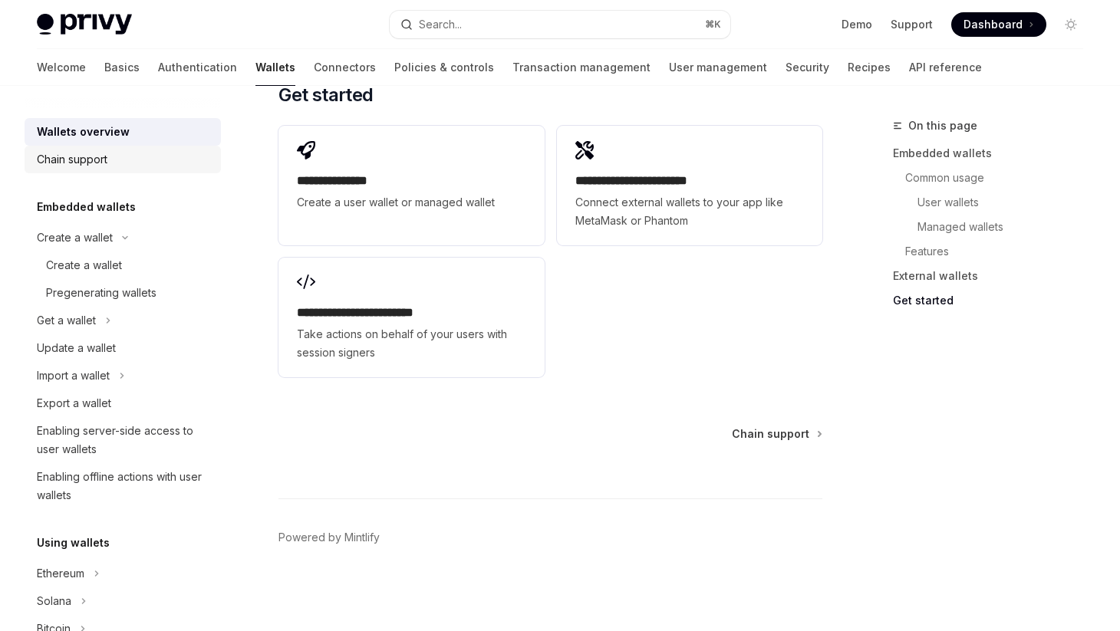
click at [85, 159] on div "Chain support" at bounding box center [72, 159] width 71 height 18
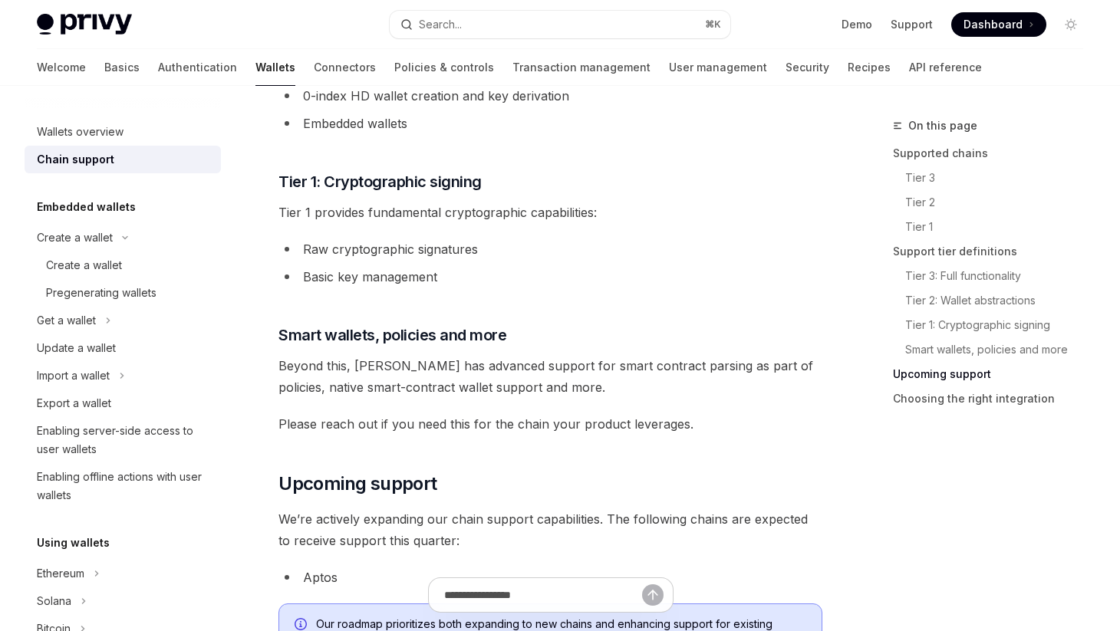
scroll to position [1252, 0]
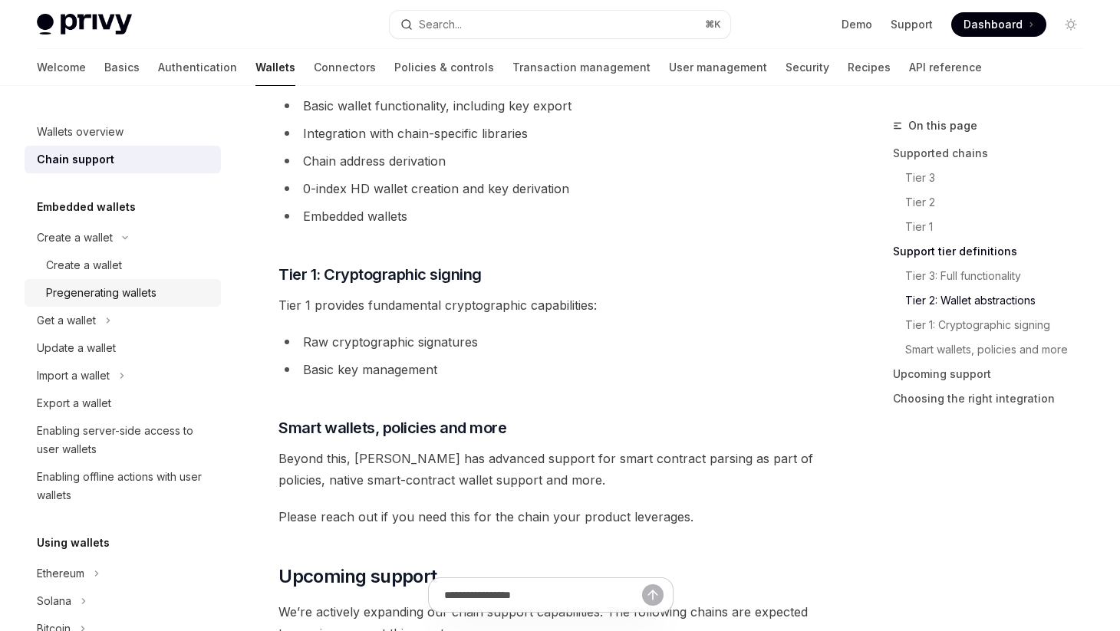
click at [115, 297] on div "Pregenerating wallets" at bounding box center [101, 293] width 110 height 18
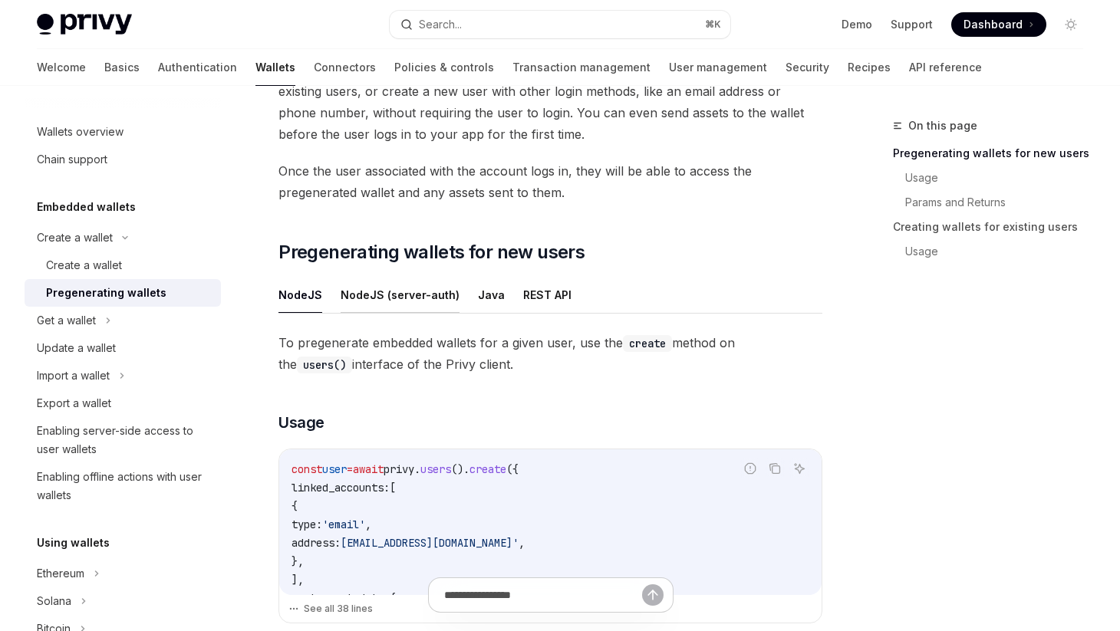
scroll to position [140, 0]
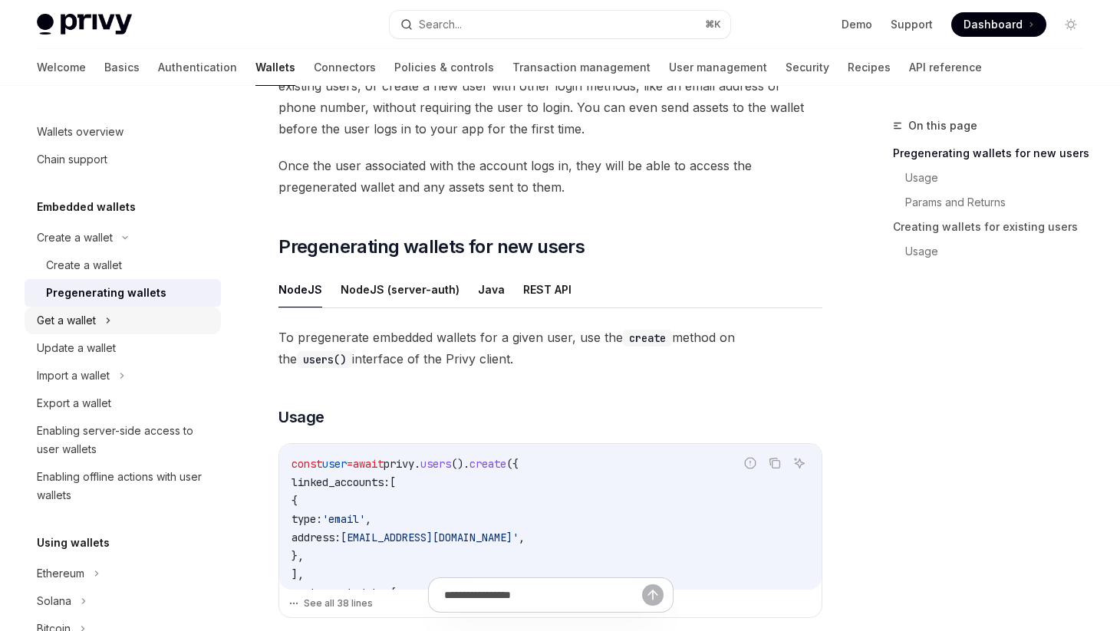
click at [100, 319] on div "Get a wallet" at bounding box center [123, 321] width 196 height 28
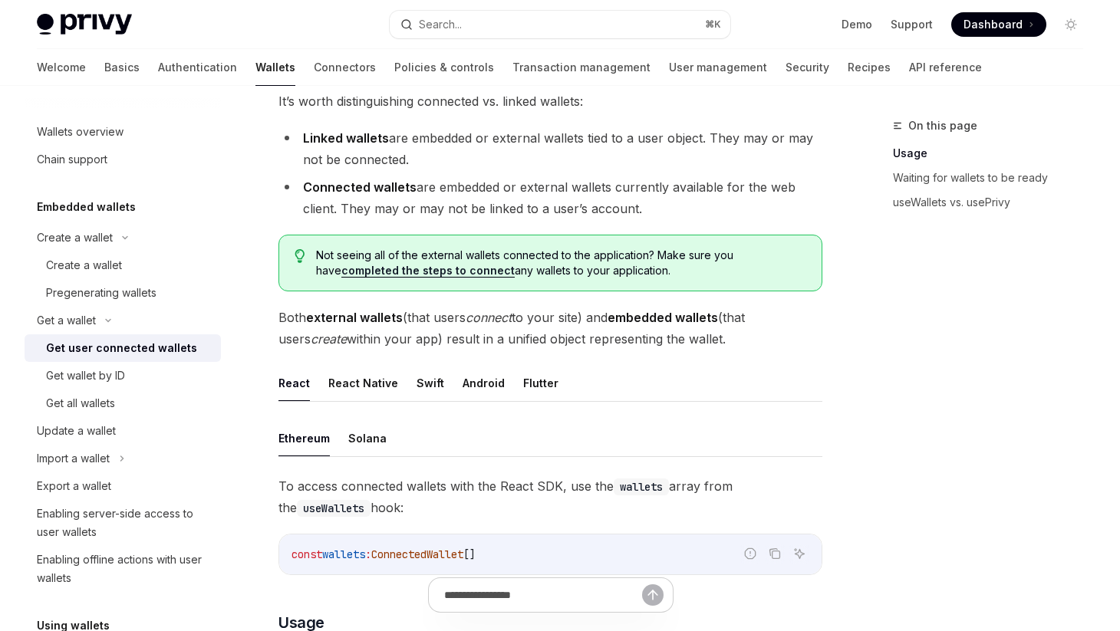
scroll to position [225, 0]
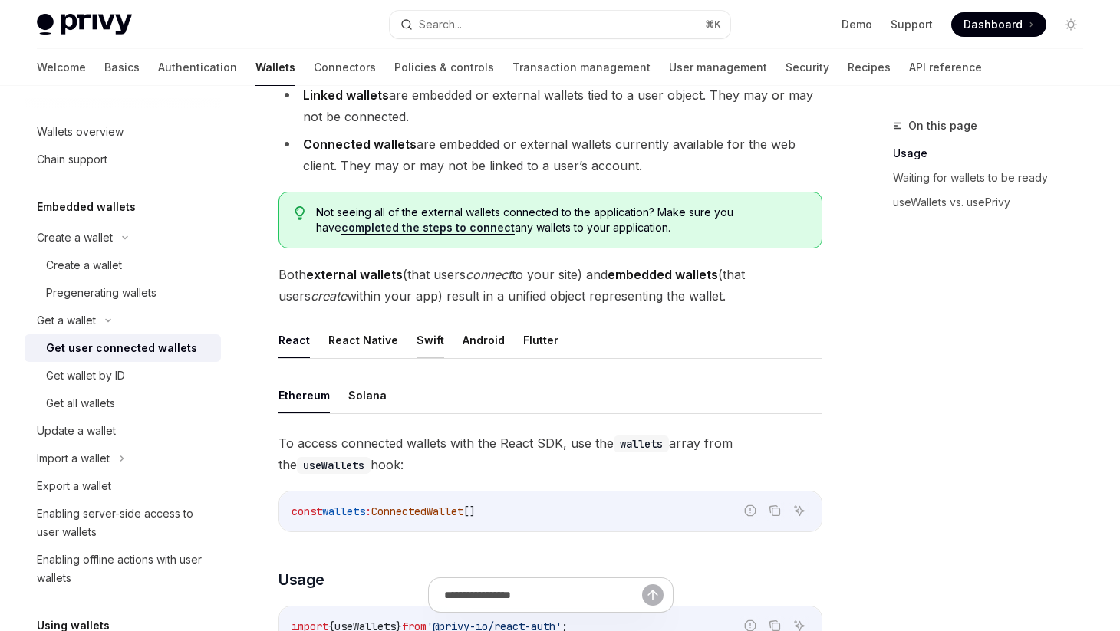
click at [417, 337] on button "Swift" at bounding box center [430, 340] width 28 height 36
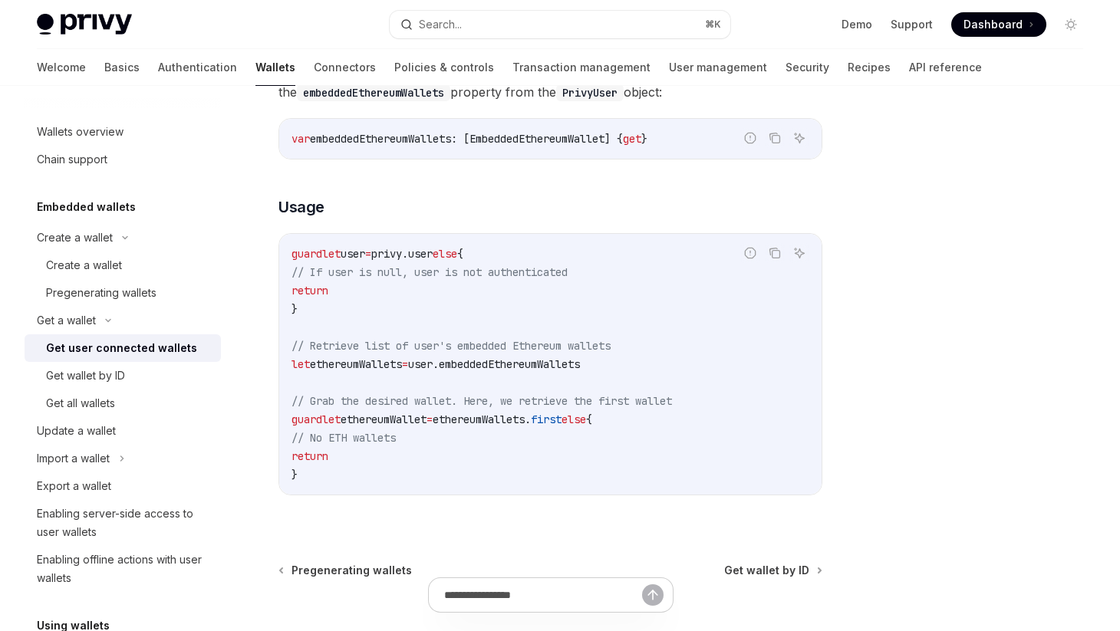
scroll to position [607, 0]
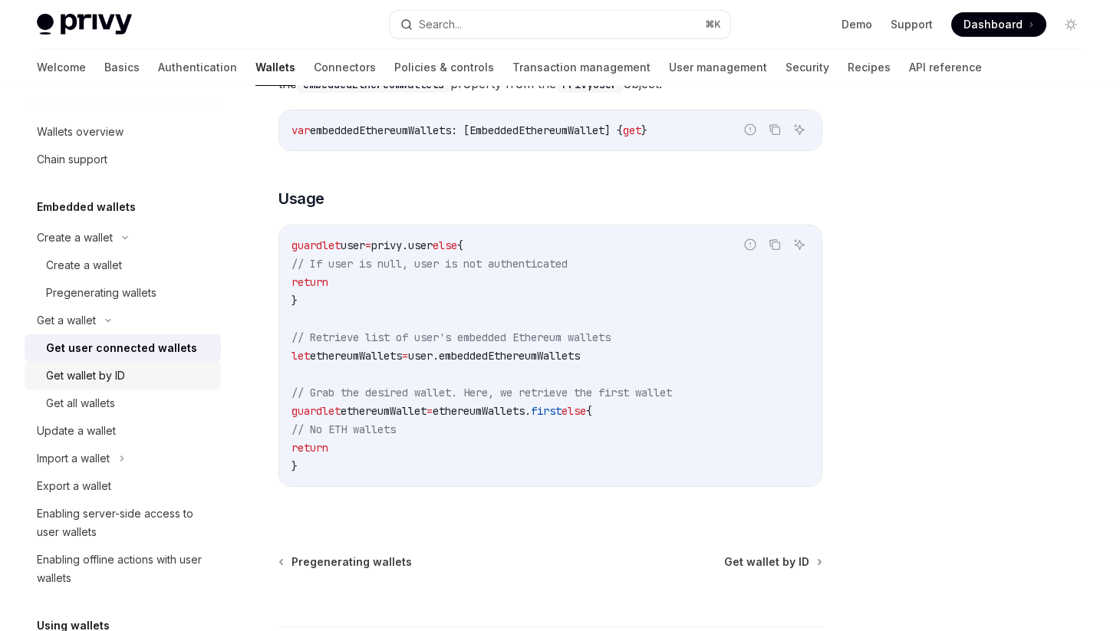
click at [116, 379] on div "Get wallet by ID" at bounding box center [85, 376] width 79 height 18
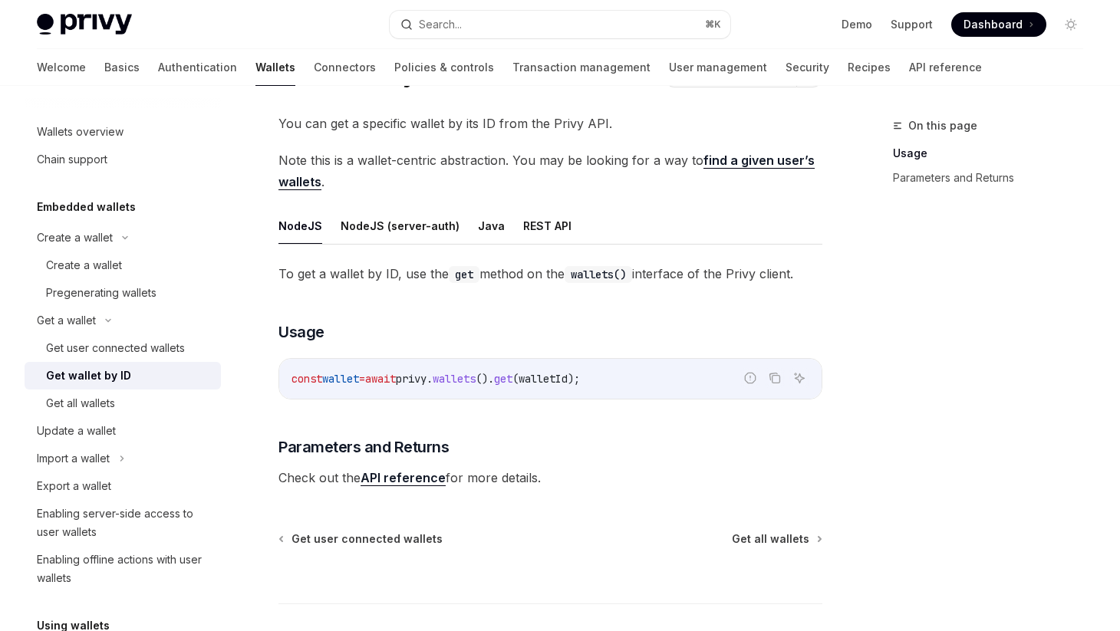
scroll to position [117, 0]
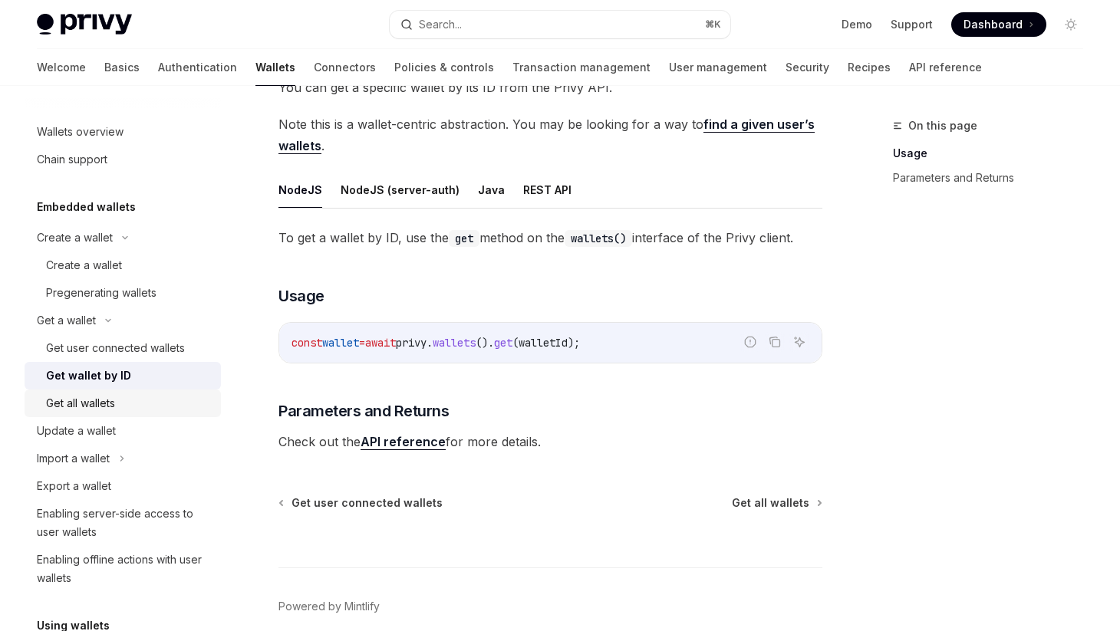
click at [91, 399] on div "Get all wallets" at bounding box center [80, 403] width 69 height 18
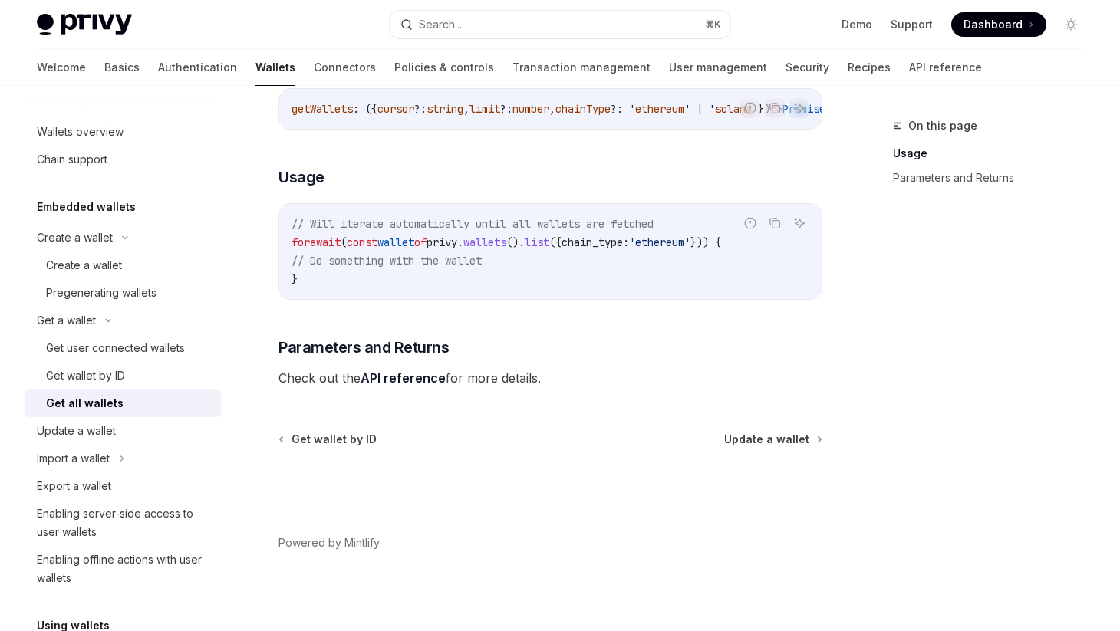
scroll to position [264, 0]
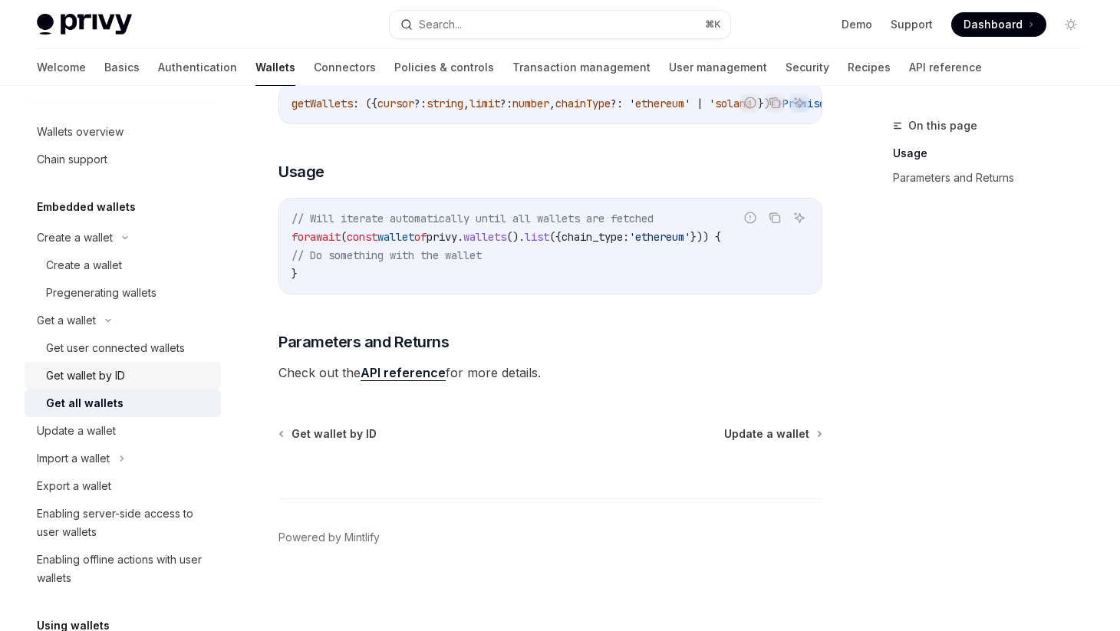
click at [107, 377] on div "Get wallet by ID" at bounding box center [85, 376] width 79 height 18
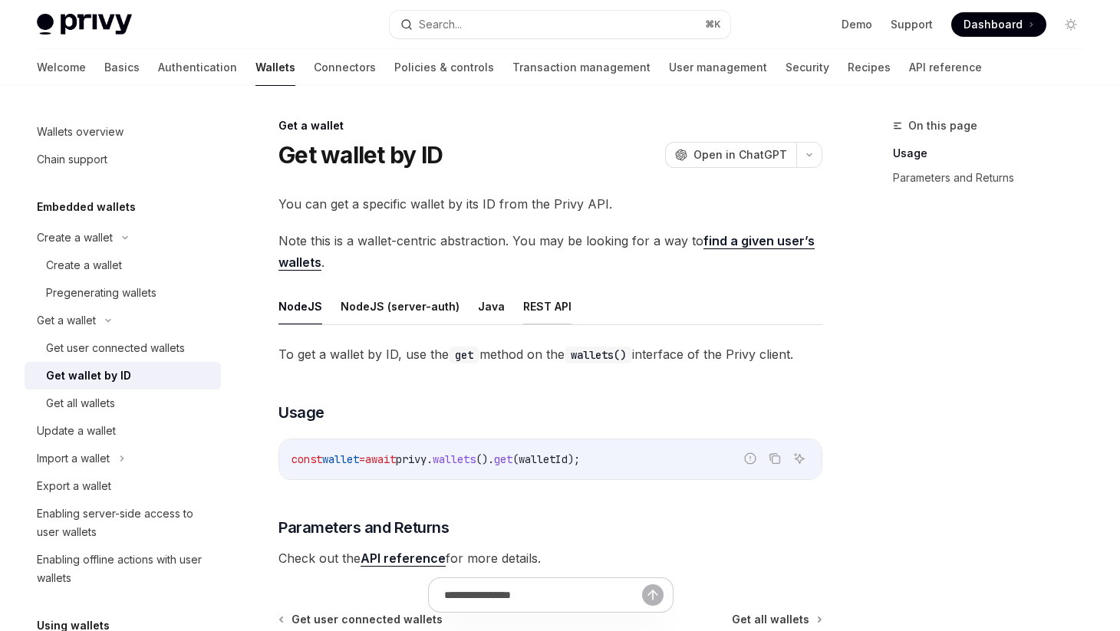
click at [532, 309] on button "REST API" at bounding box center [547, 306] width 48 height 36
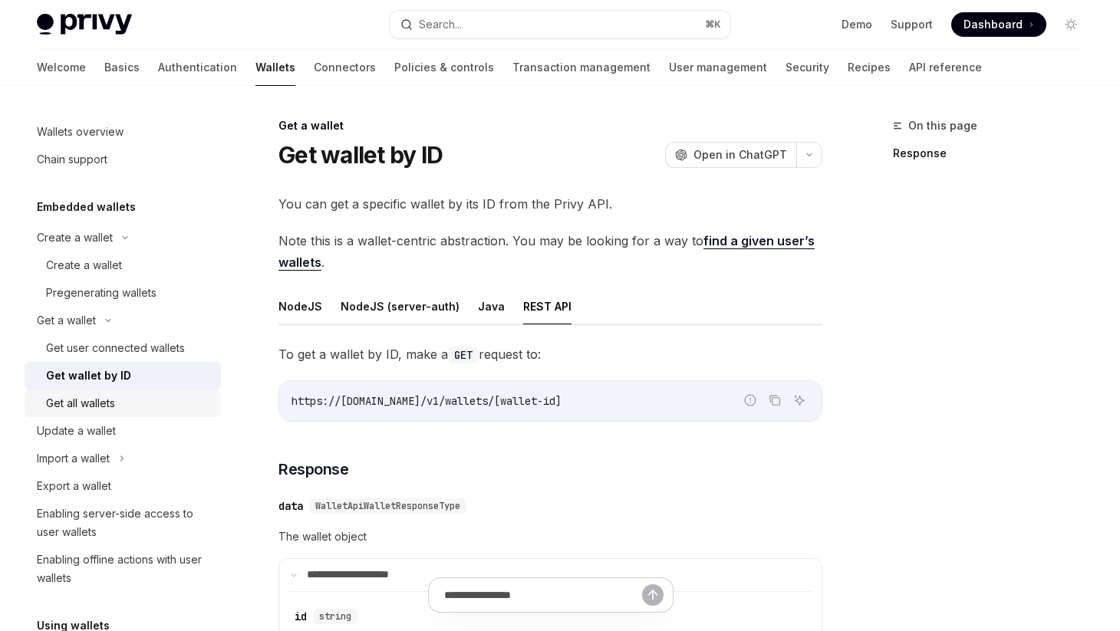
click at [81, 403] on div "Get all wallets" at bounding box center [80, 403] width 69 height 18
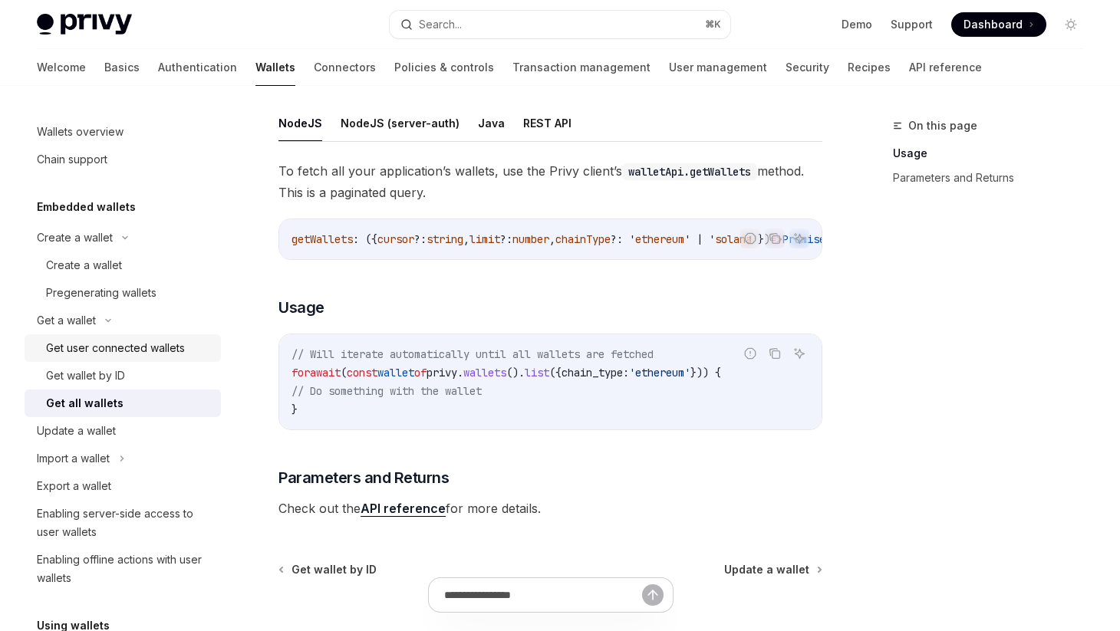
scroll to position [91, 0]
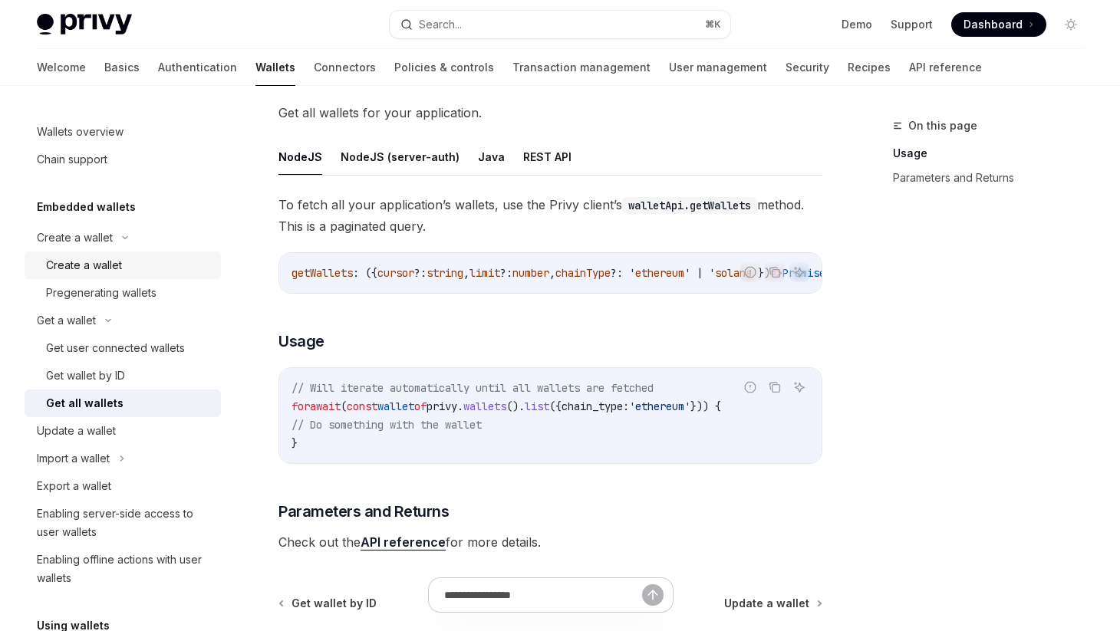
click at [95, 265] on div "Create a wallet" at bounding box center [84, 265] width 76 height 18
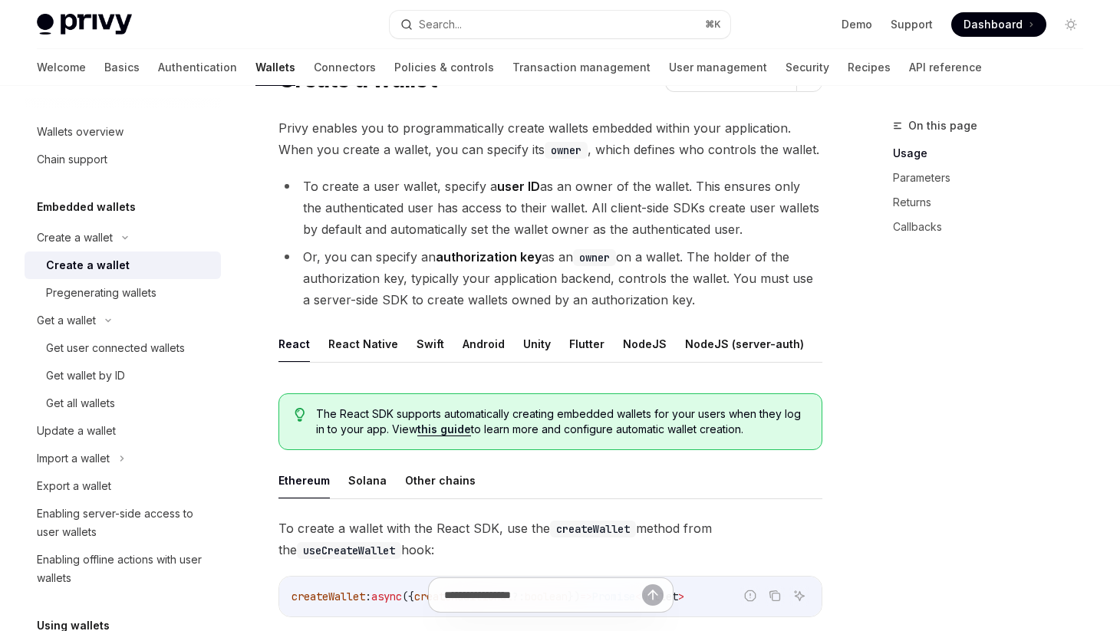
scroll to position [88, 0]
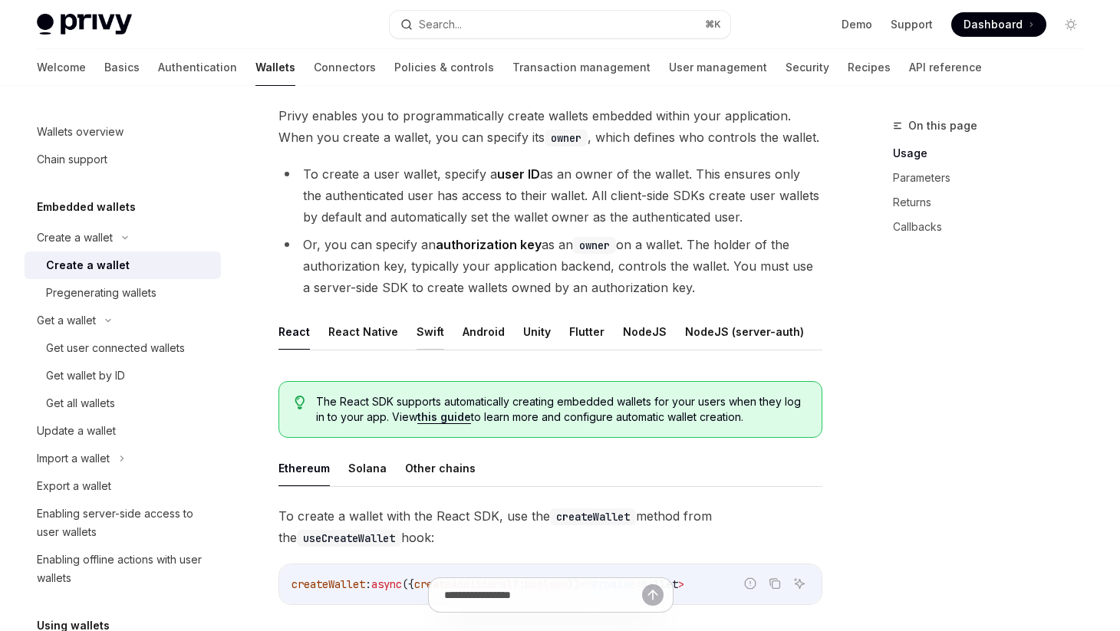
click at [424, 332] on button "Swift" at bounding box center [430, 332] width 28 height 36
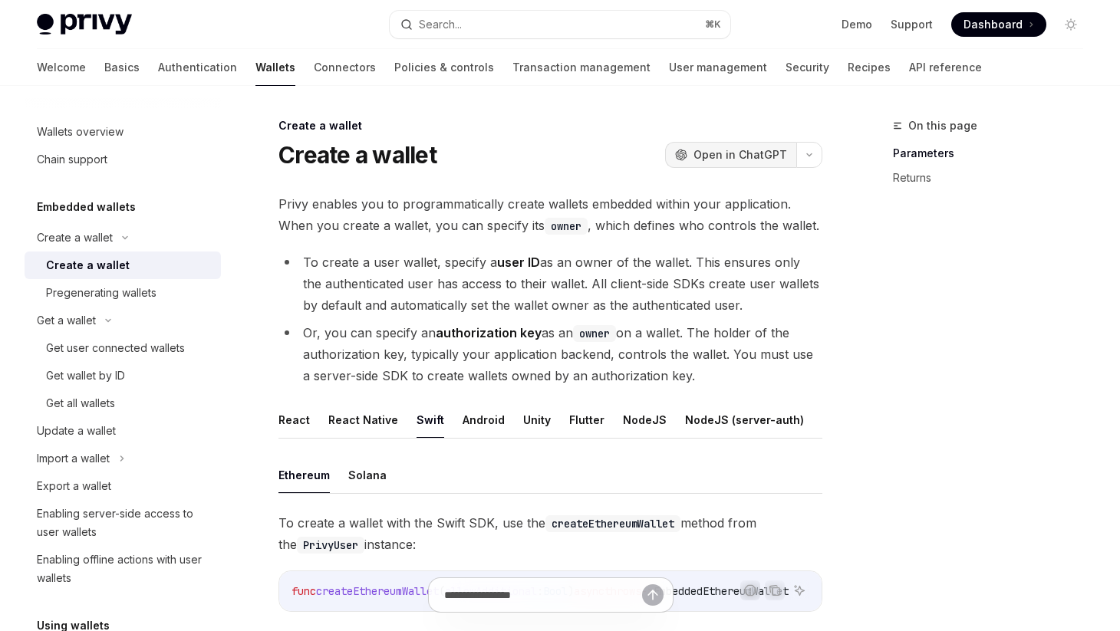
click at [729, 161] on span "Open in ChatGPT" at bounding box center [740, 154] width 94 height 15
click at [855, 24] on link "Demo" at bounding box center [856, 24] width 31 height 15
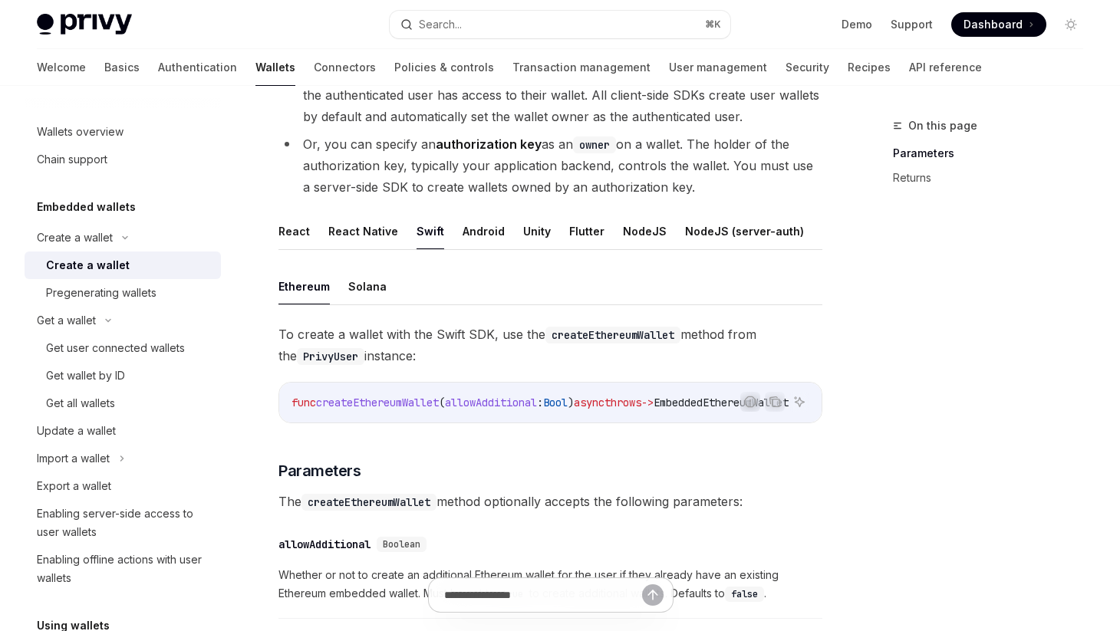
scroll to position [196, 0]
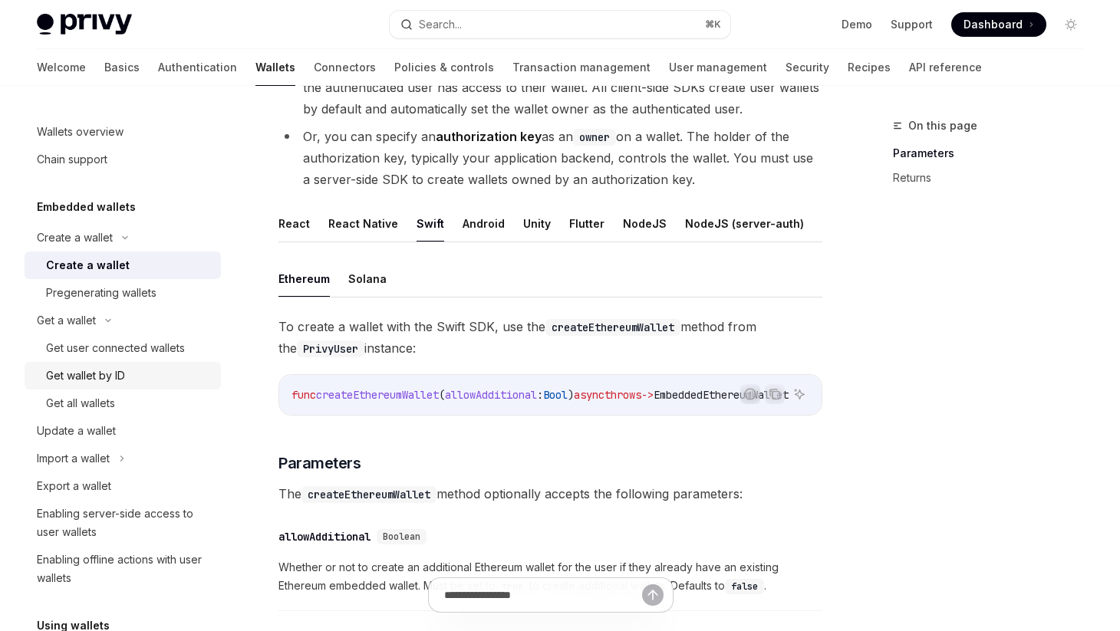
click at [84, 377] on div "Get wallet by ID" at bounding box center [85, 376] width 79 height 18
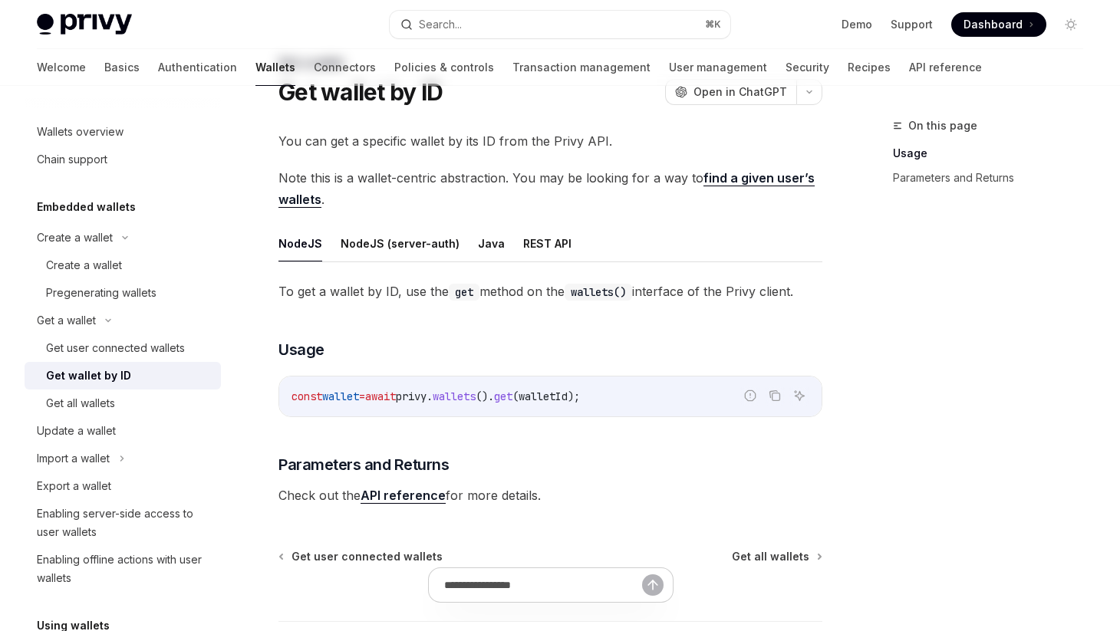
scroll to position [74, 0]
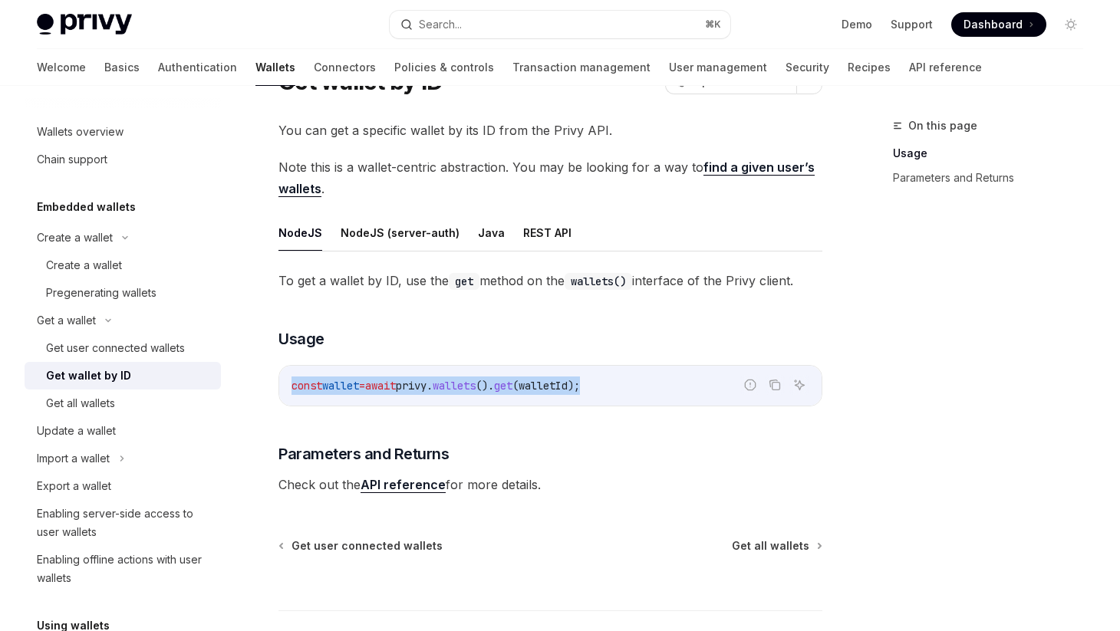
drag, startPoint x: 291, startPoint y: 384, endPoint x: 627, endPoint y: 387, distance: 335.9
click at [627, 387] on code "const wallet = await privy . wallets (). get ( walletId );" at bounding box center [550, 386] width 518 height 18
copy span "const wallet = await privy . wallets (). get ( walletId );"
click at [92, 266] on div "Create a wallet" at bounding box center [84, 265] width 76 height 18
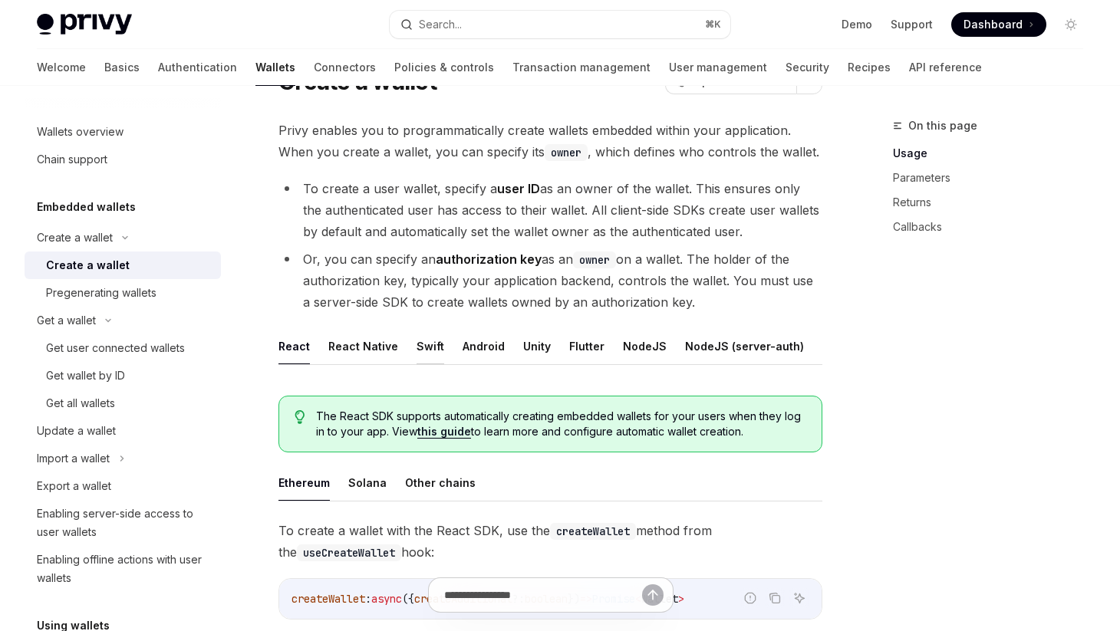
click at [423, 344] on button "Swift" at bounding box center [430, 346] width 28 height 36
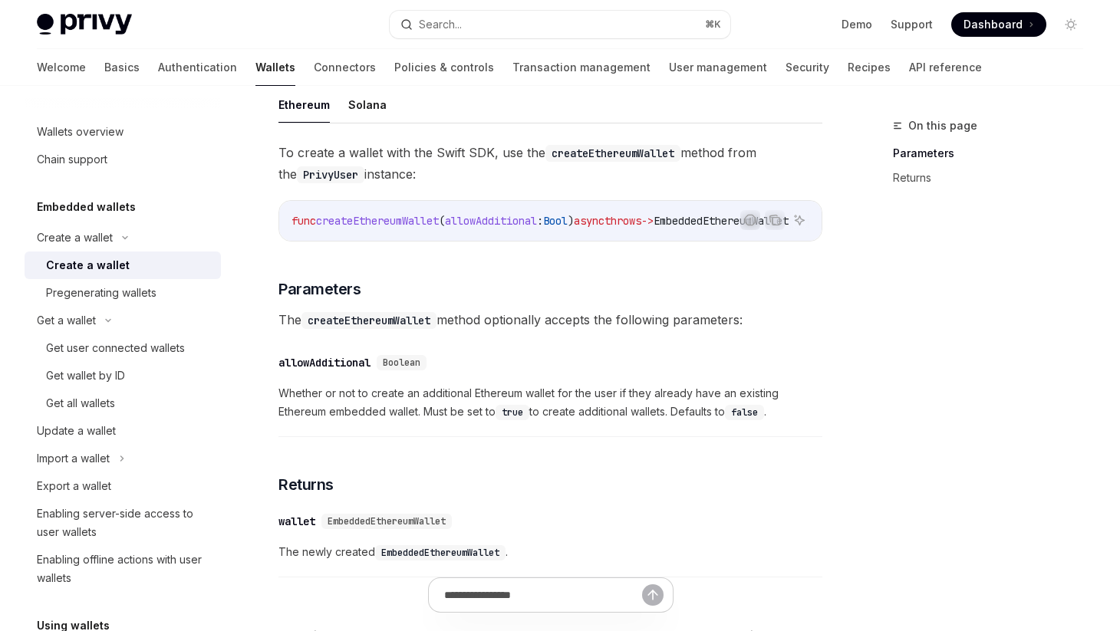
scroll to position [374, 0]
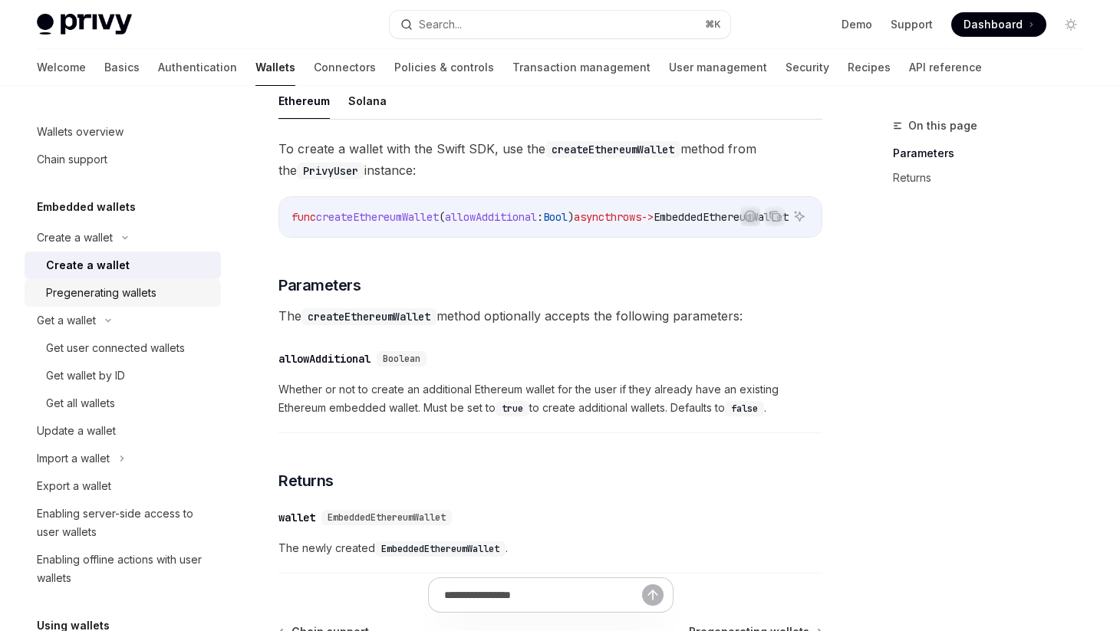
click at [95, 299] on div "Pregenerating wallets" at bounding box center [101, 293] width 110 height 18
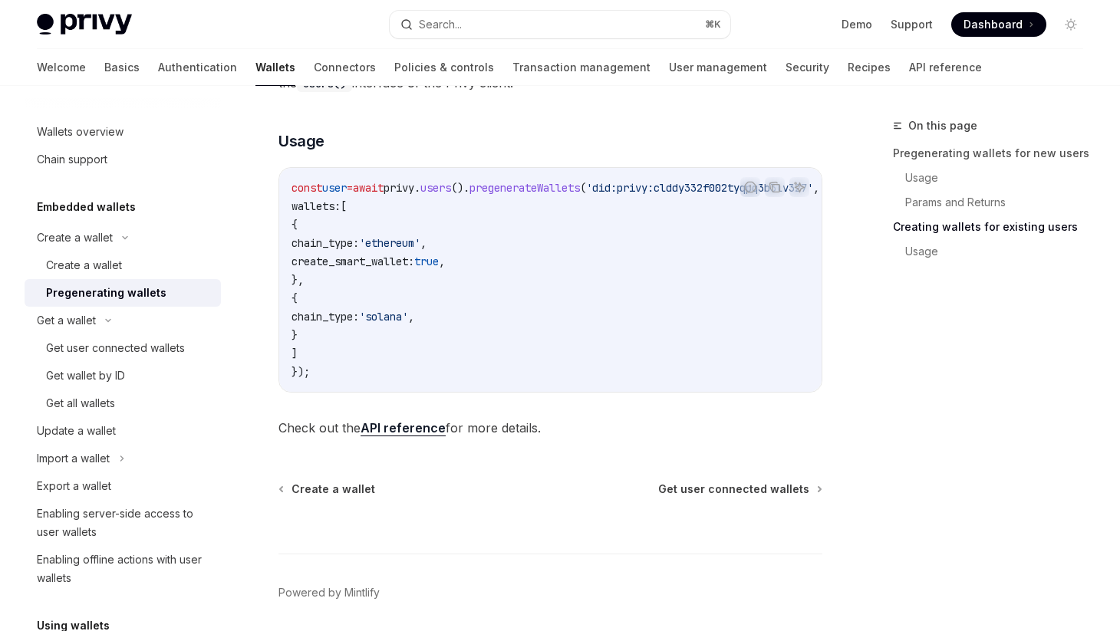
scroll to position [930, 0]
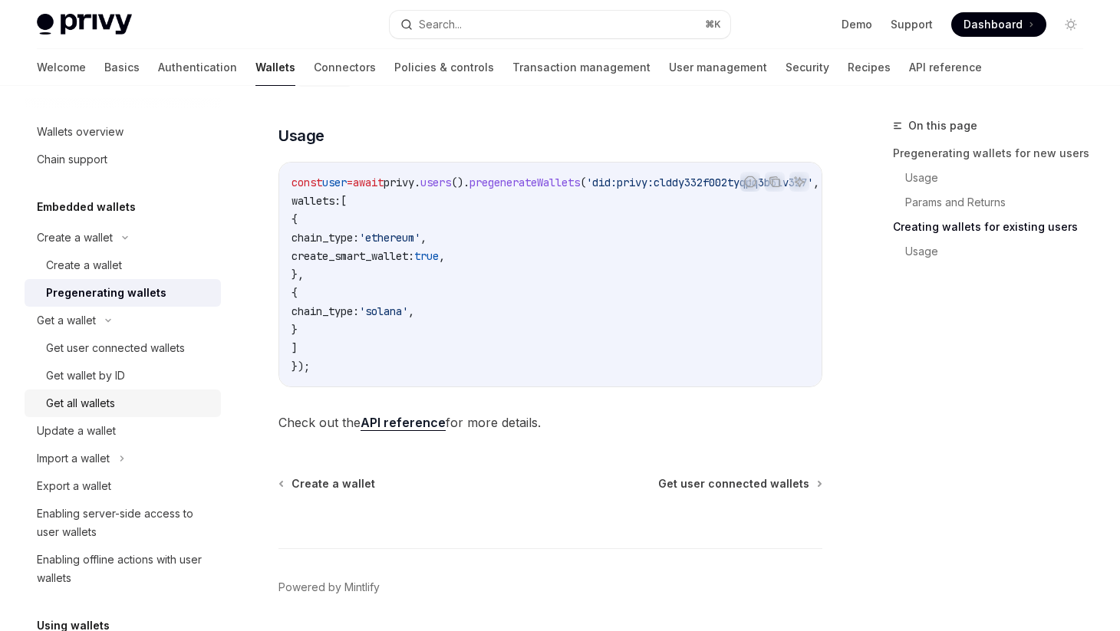
click at [114, 406] on div "Get all wallets" at bounding box center [80, 403] width 69 height 18
type textarea "*"
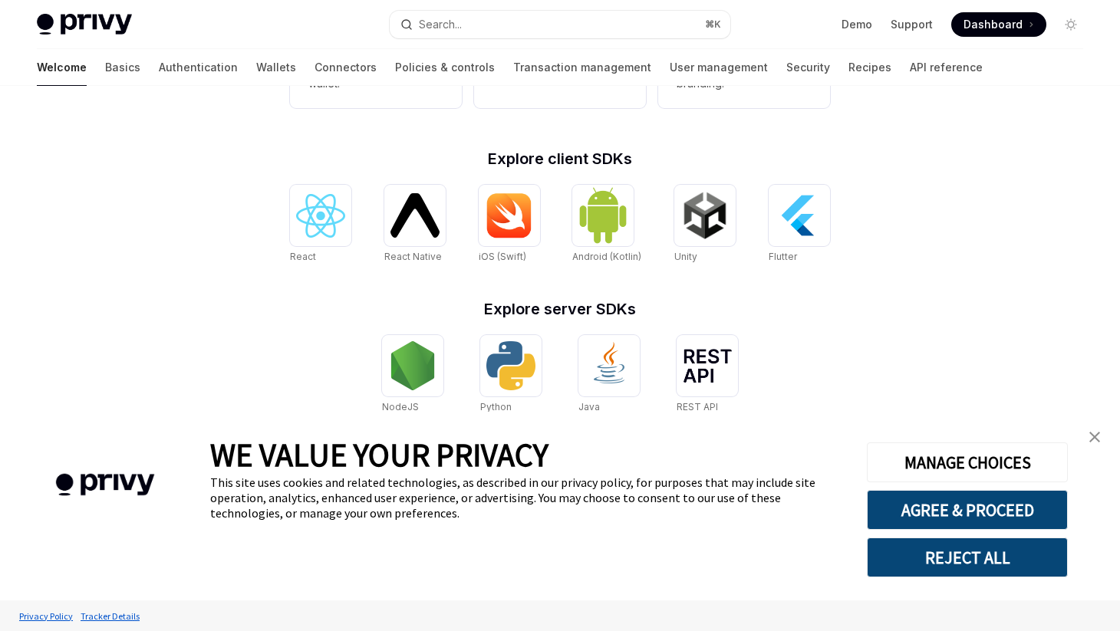
scroll to position [588, 0]
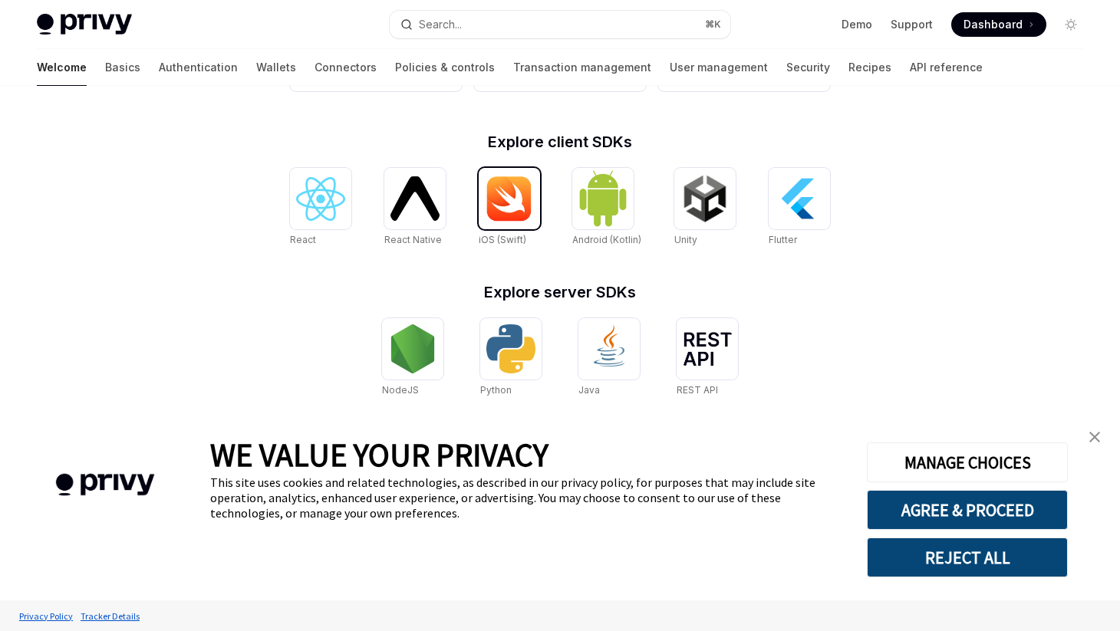
click at [505, 196] on img at bounding box center [509, 199] width 49 height 46
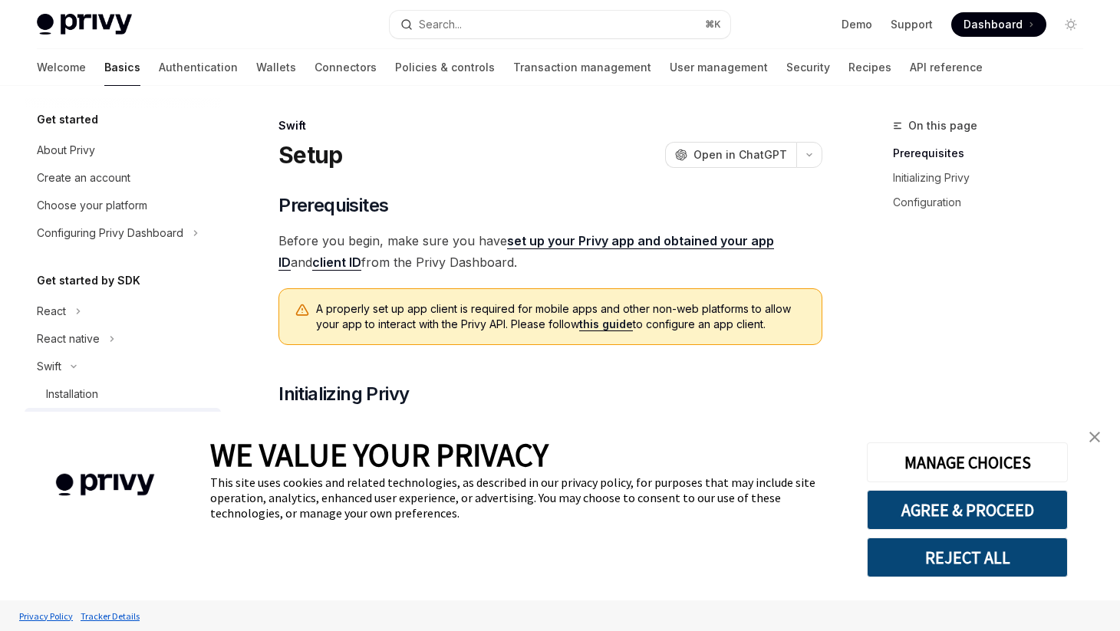
click at [1095, 435] on img "close banner" at bounding box center [1094, 437] width 11 height 11
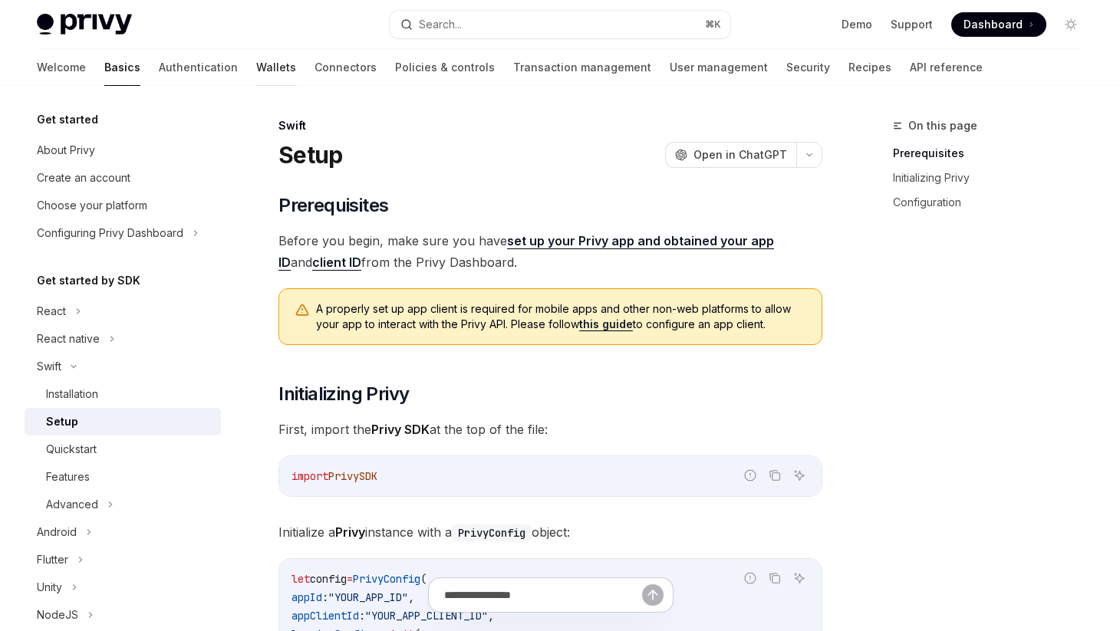
click at [256, 67] on link "Wallets" at bounding box center [276, 67] width 40 height 37
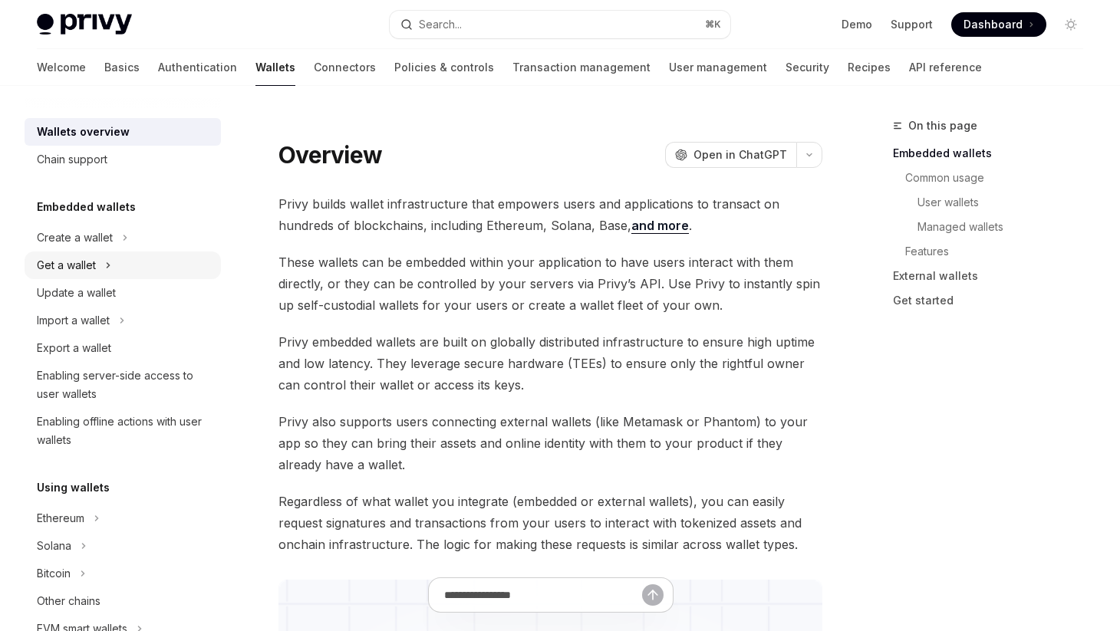
click at [84, 265] on div "Get a wallet" at bounding box center [66, 265] width 59 height 18
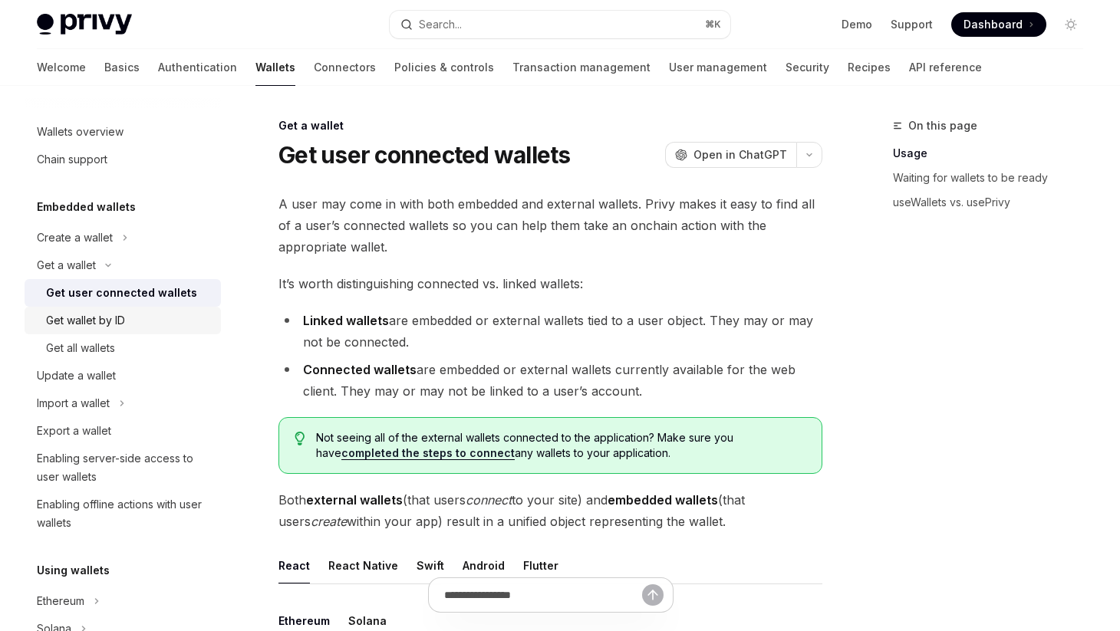
click at [97, 322] on div "Get wallet by ID" at bounding box center [85, 320] width 79 height 18
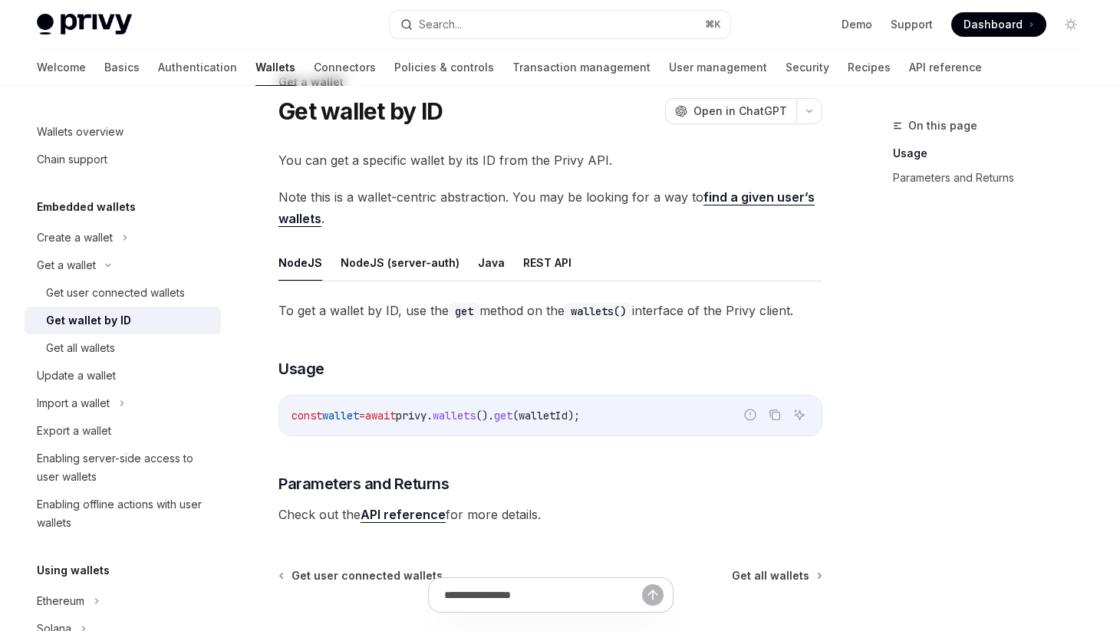
scroll to position [45, 0]
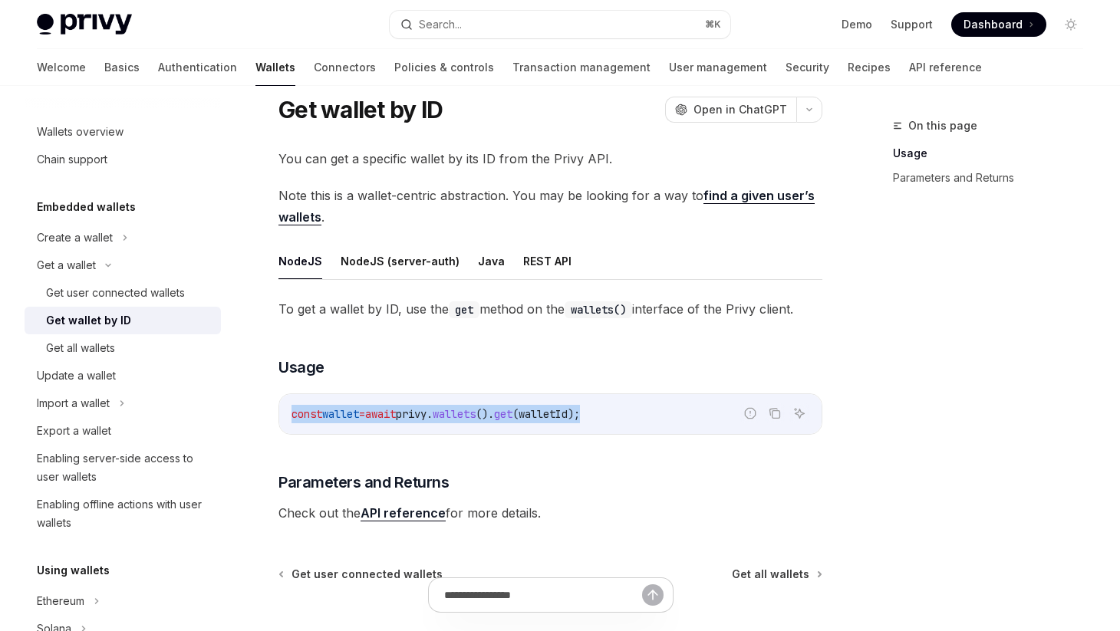
drag, startPoint x: 291, startPoint y: 416, endPoint x: 633, endPoint y: 416, distance: 341.3
click at [633, 416] on code "const wallet = await privy . wallets (). get ( walletId );" at bounding box center [550, 414] width 518 height 18
copy span "const wallet = await privy . wallets (). get ( walletId );"
click at [909, 69] on link "API reference" at bounding box center [945, 67] width 73 height 37
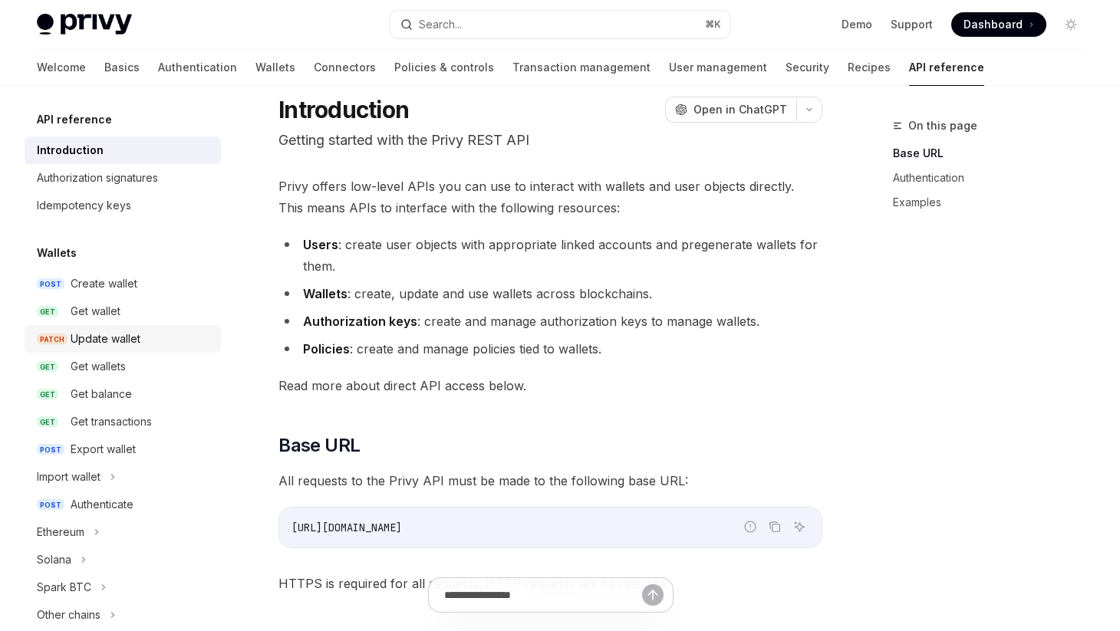
click at [114, 341] on div "Update wallet" at bounding box center [106, 339] width 70 height 18
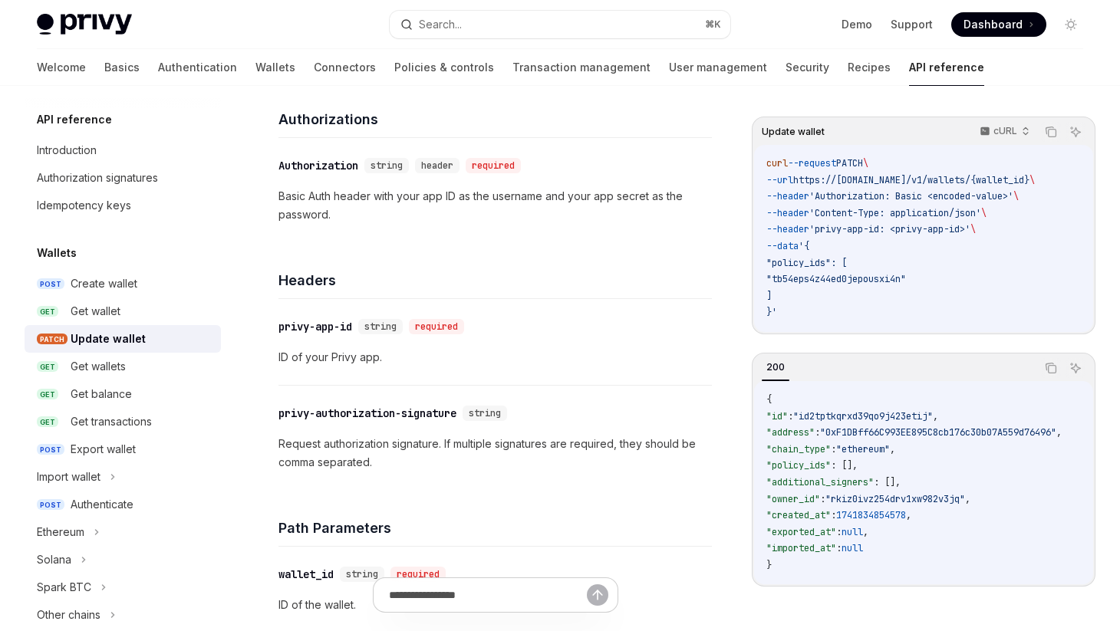
scroll to position [209, 0]
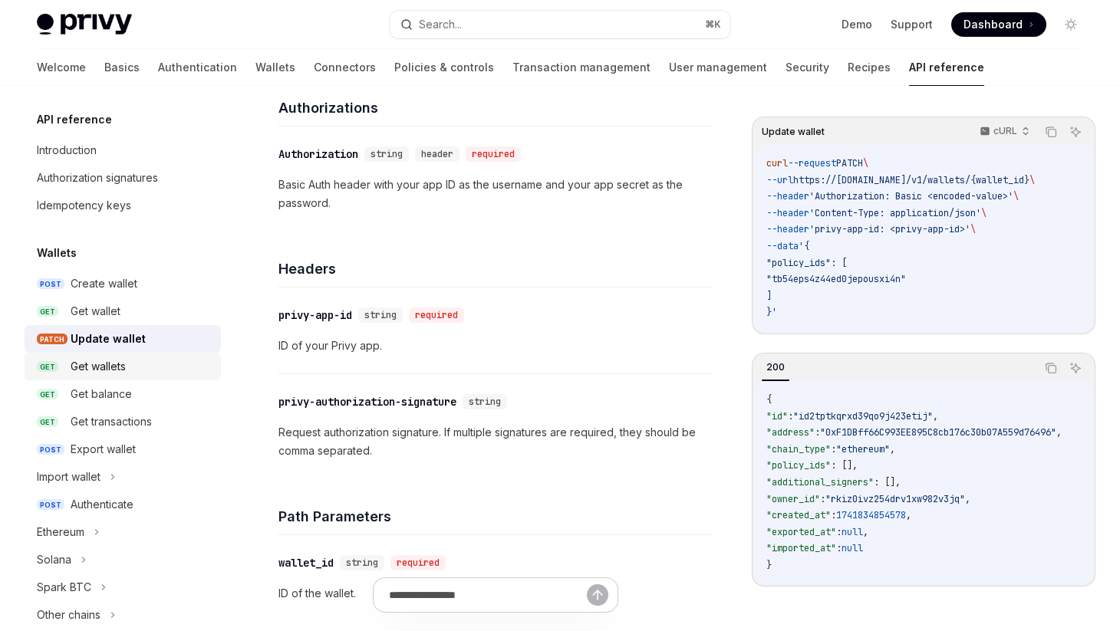
click at [105, 363] on div "Get wallets" at bounding box center [98, 366] width 55 height 18
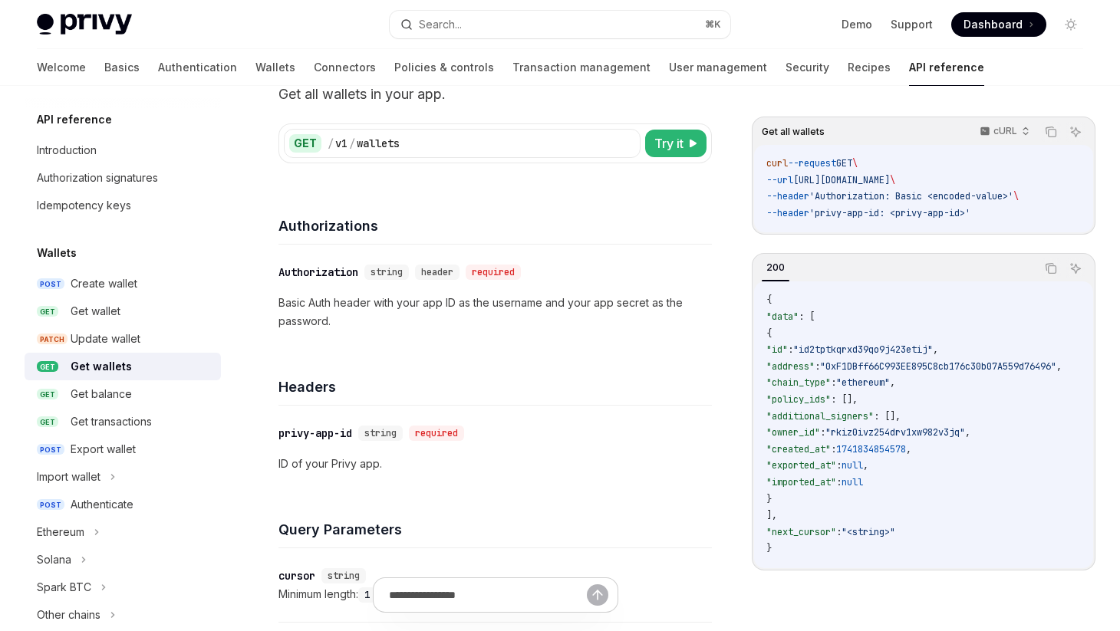
scroll to position [52, 0]
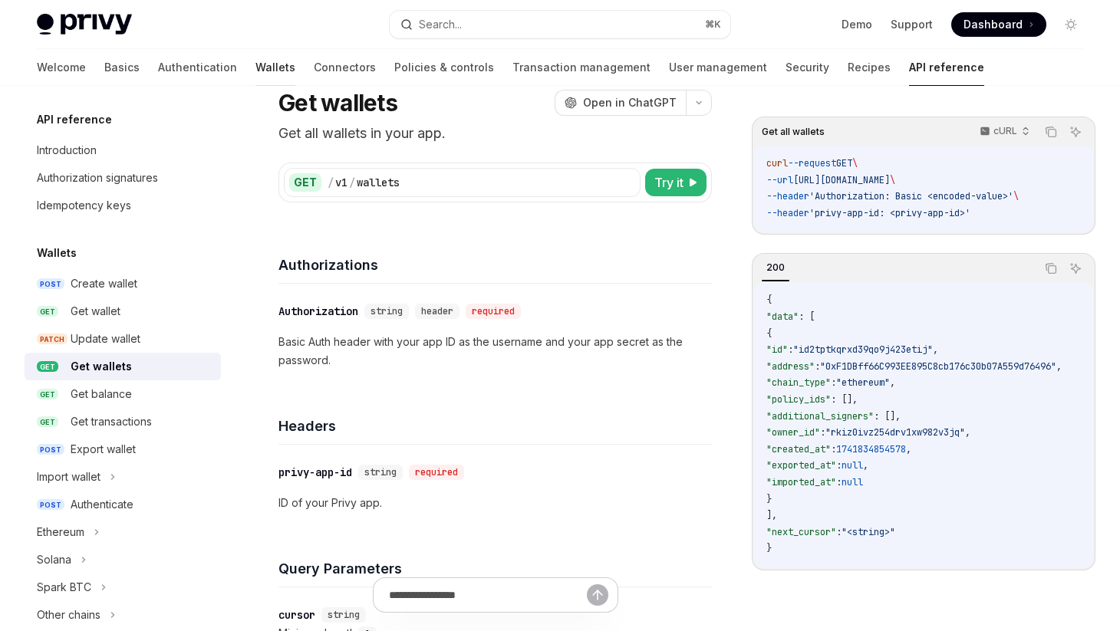
click at [255, 69] on link "Wallets" at bounding box center [275, 67] width 40 height 37
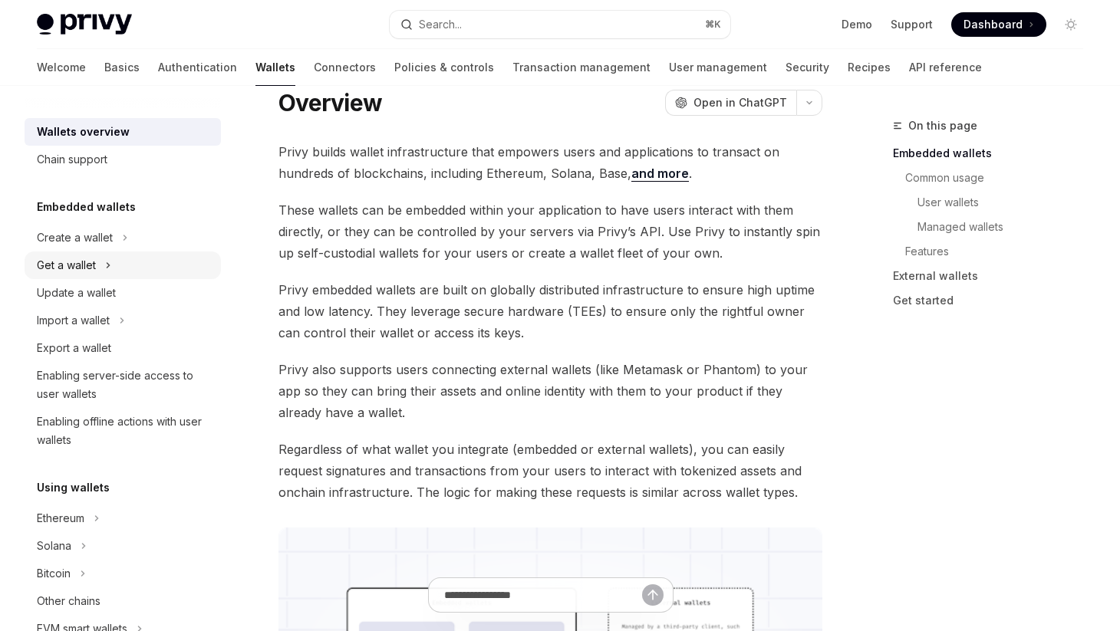
click at [107, 271] on icon at bounding box center [108, 265] width 6 height 18
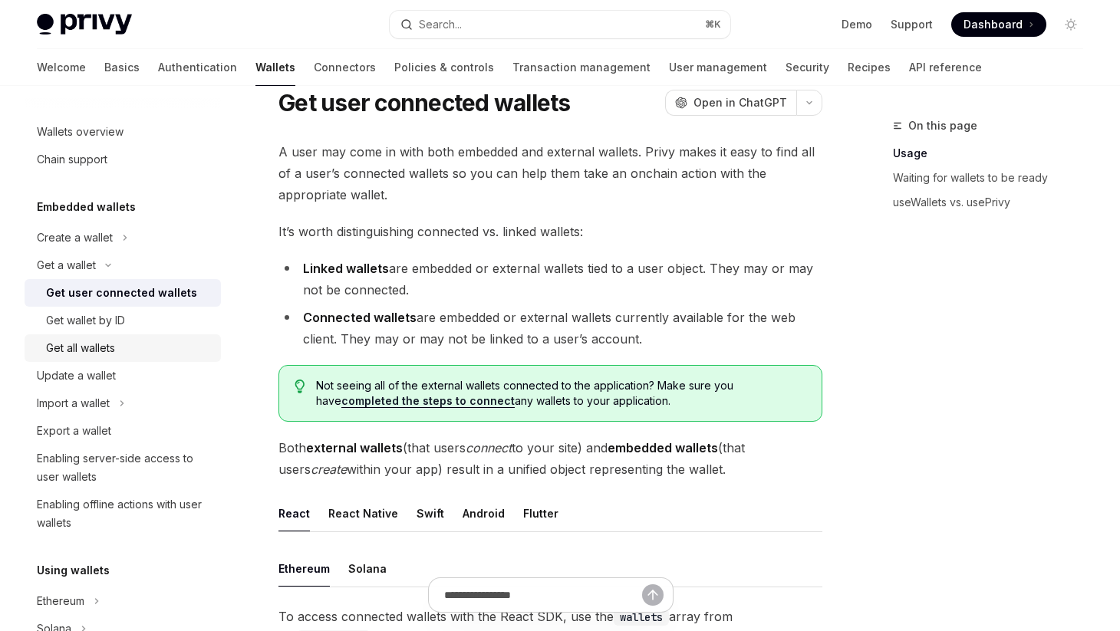
click at [95, 350] on div "Get all wallets" at bounding box center [80, 348] width 69 height 18
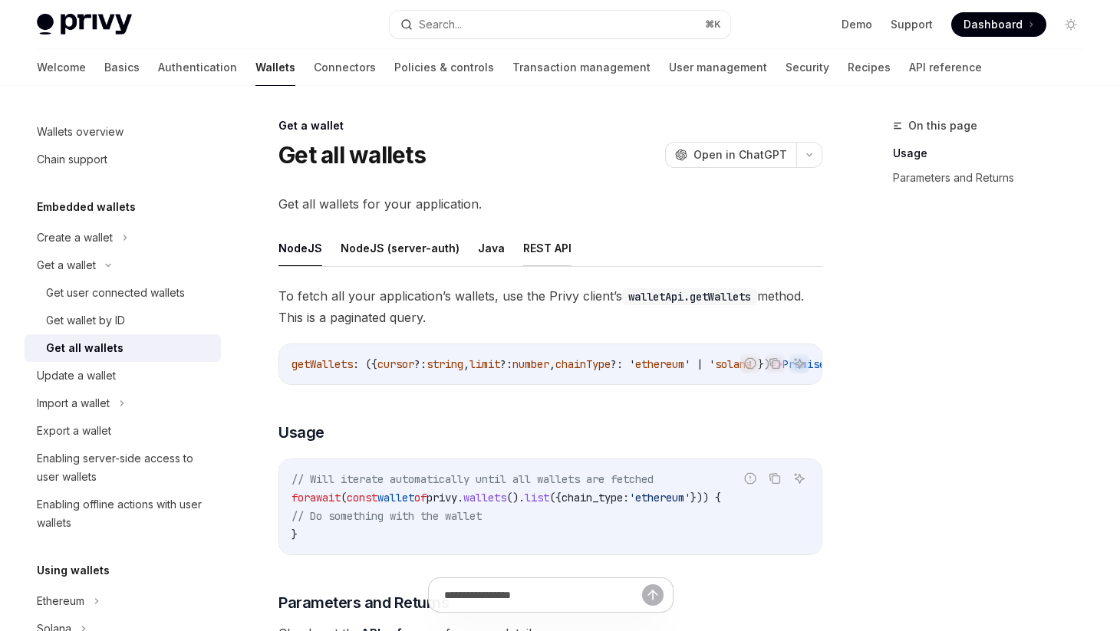
click at [543, 252] on button "REST API" at bounding box center [547, 248] width 48 height 36
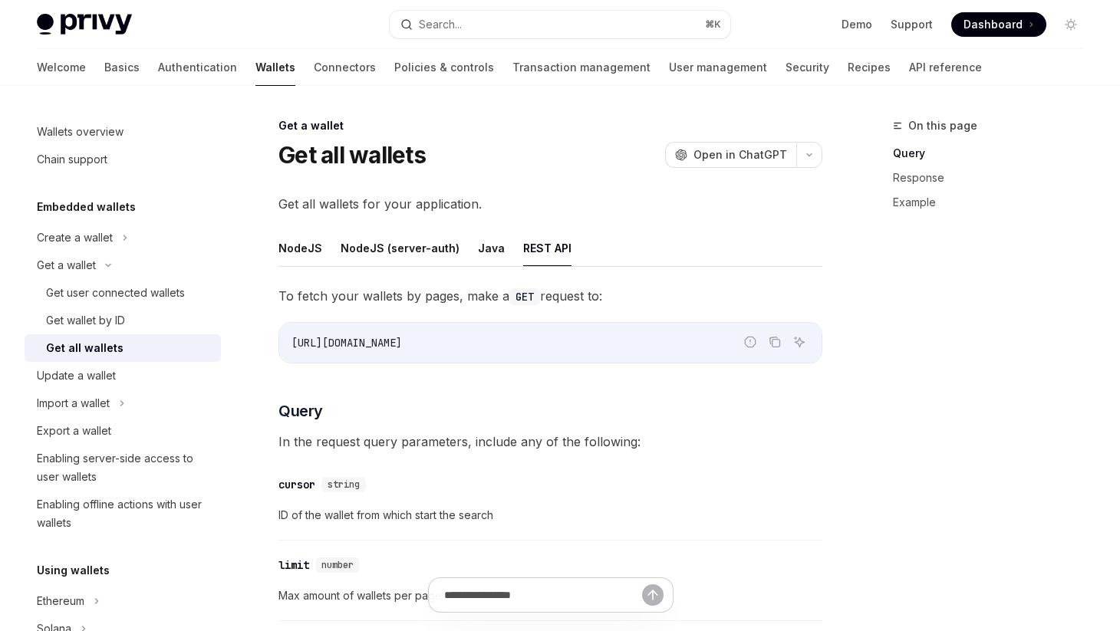
click at [255, 71] on link "Wallets" at bounding box center [275, 67] width 40 height 37
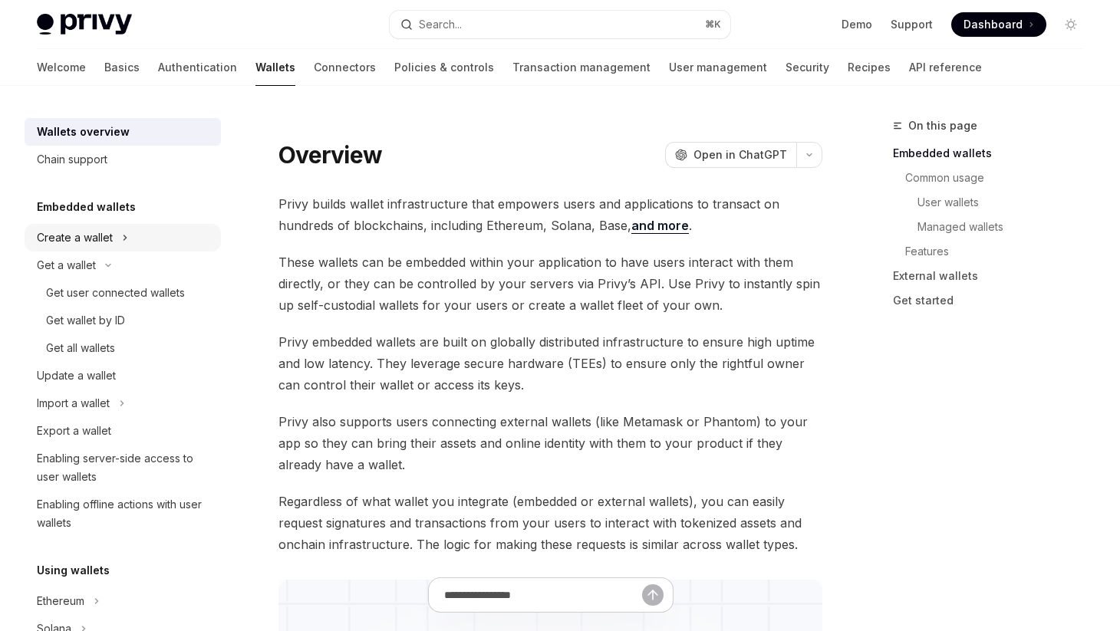
click at [114, 239] on div "Create a wallet" at bounding box center [123, 238] width 196 height 28
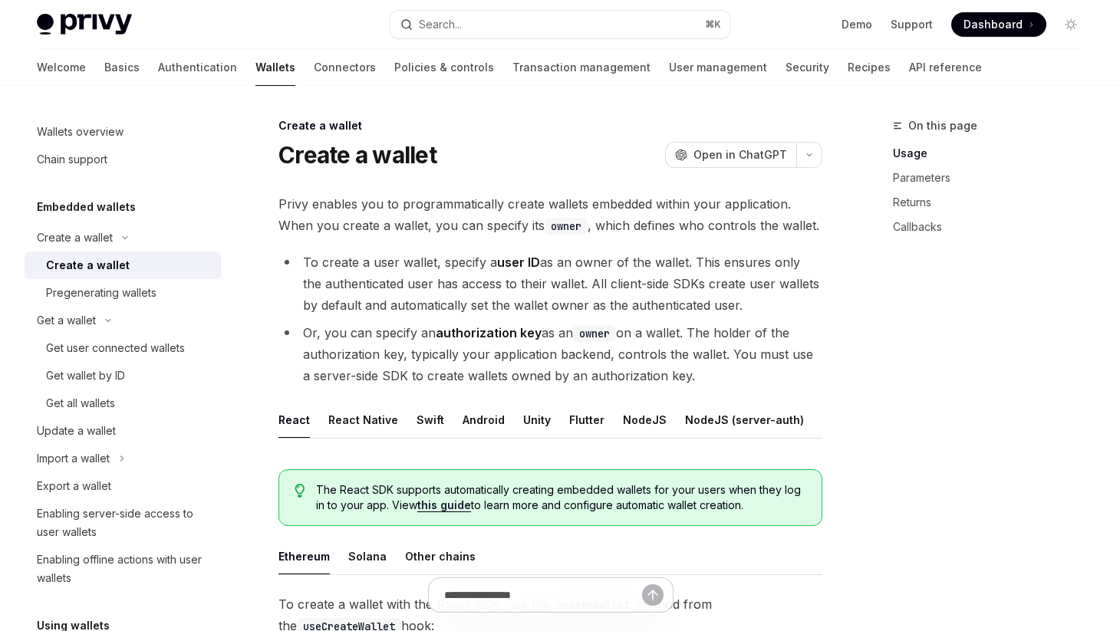
click at [103, 264] on div "Create a wallet" at bounding box center [88, 265] width 84 height 18
click at [420, 418] on button "Swift" at bounding box center [430, 420] width 28 height 36
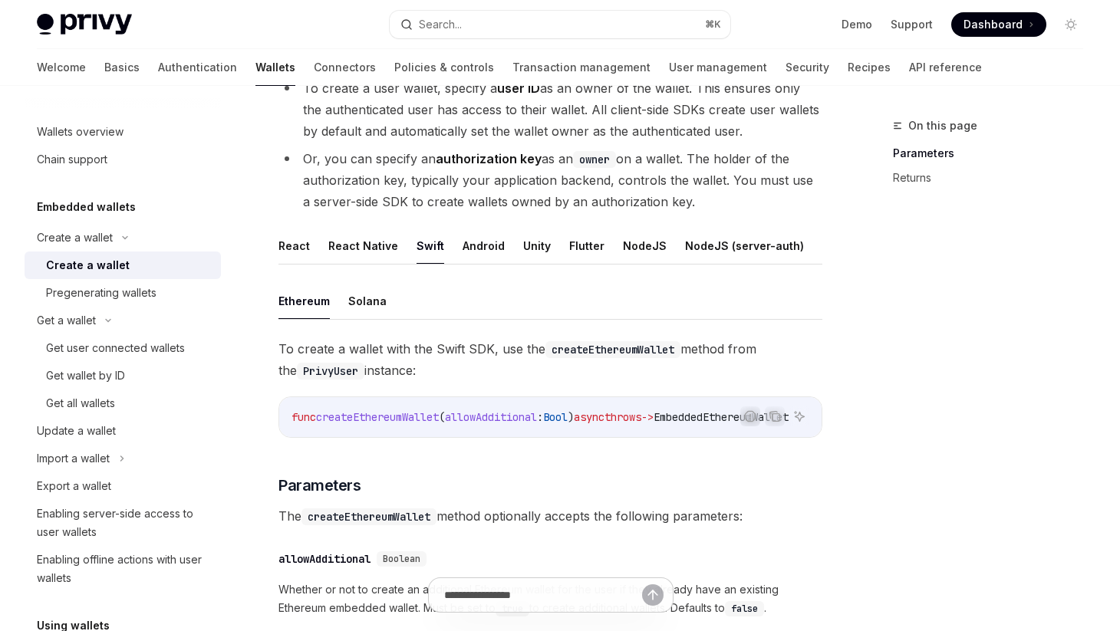
scroll to position [183, 0]
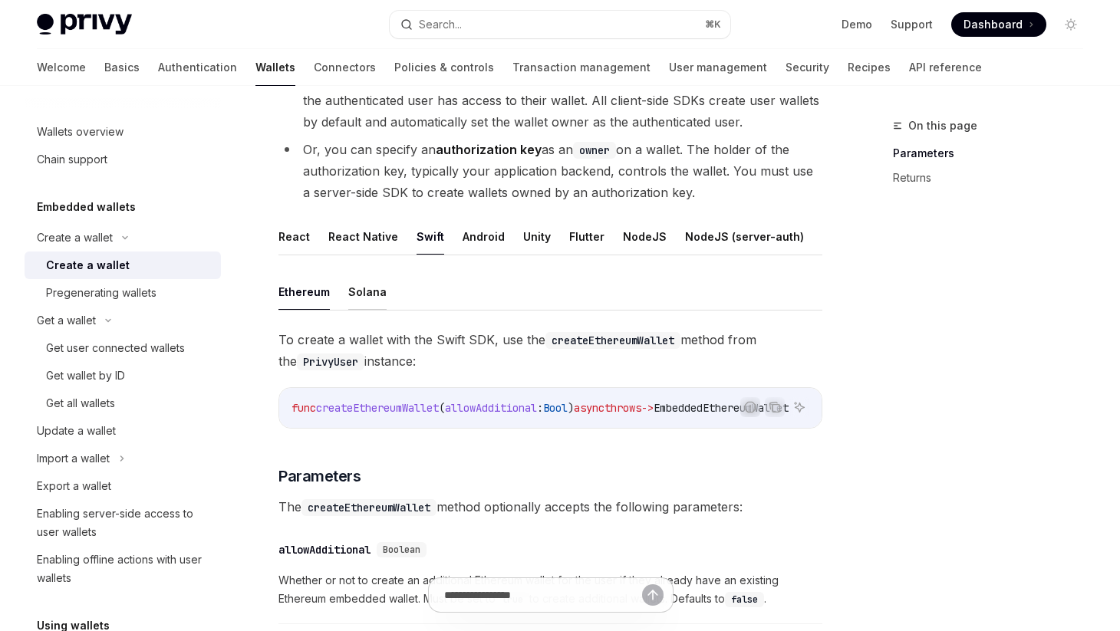
click at [356, 283] on button "Solana" at bounding box center [367, 292] width 38 height 36
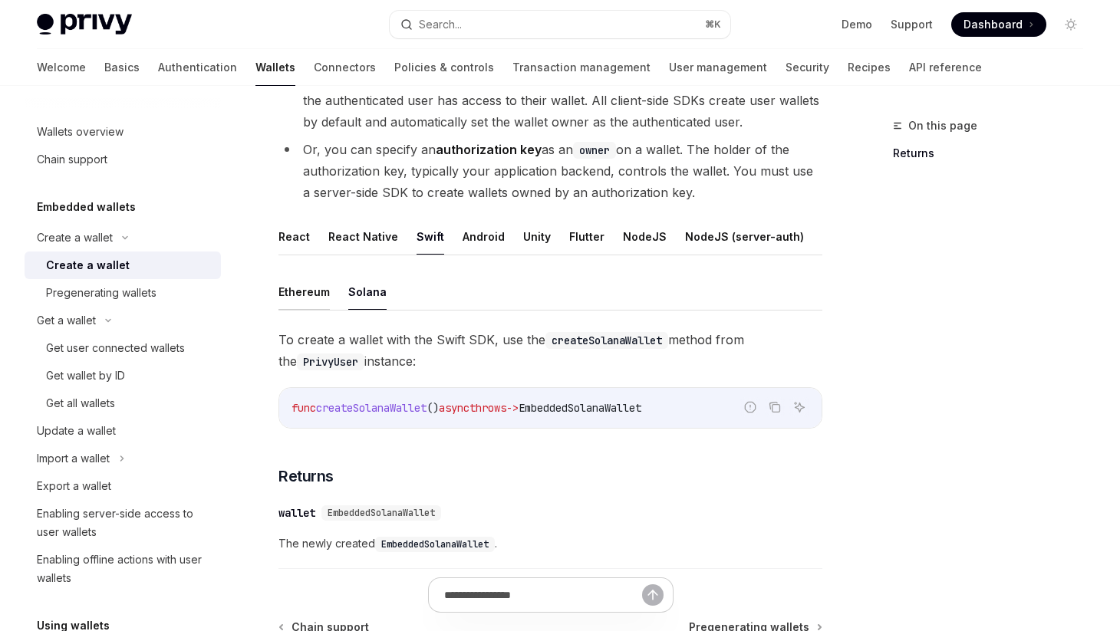
click at [311, 291] on button "Ethereum" at bounding box center [303, 292] width 51 height 36
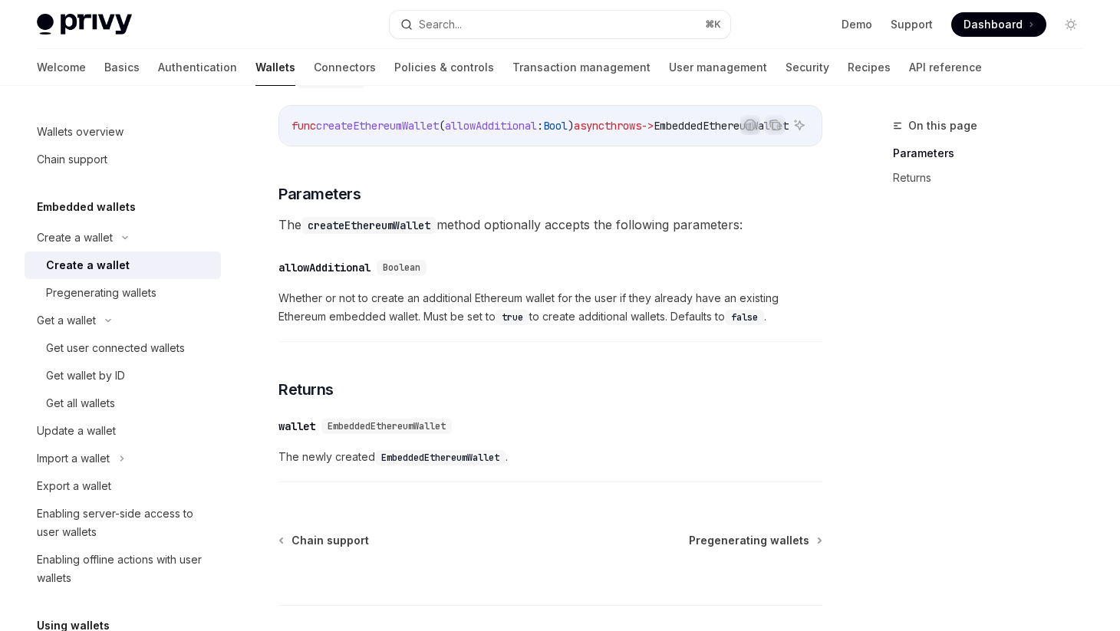
scroll to position [578, 0]
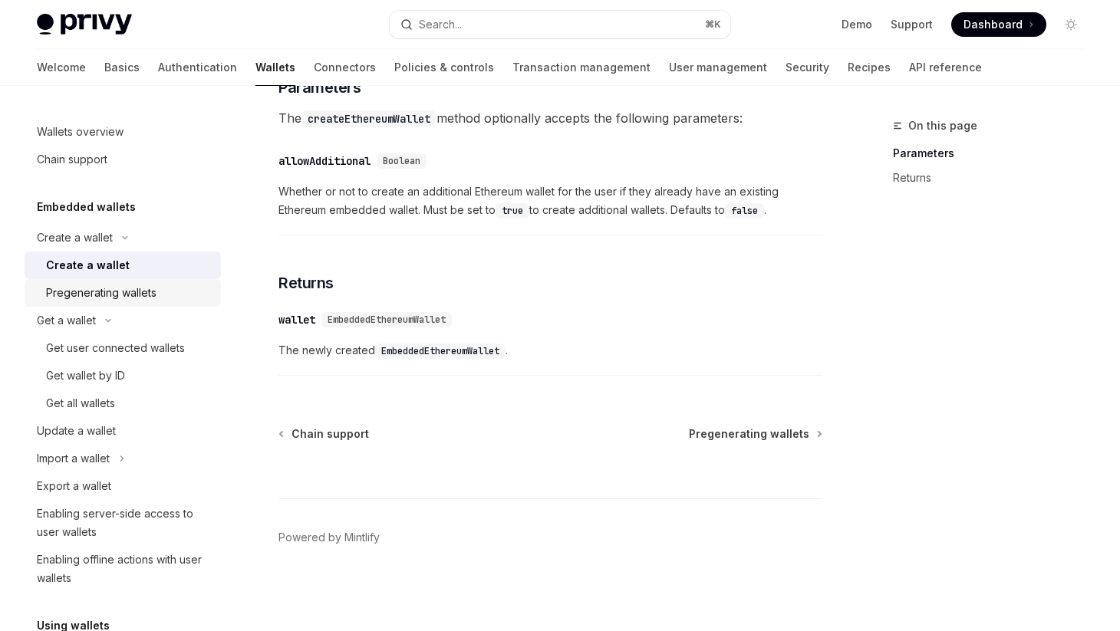
click at [137, 298] on div "Pregenerating wallets" at bounding box center [101, 293] width 110 height 18
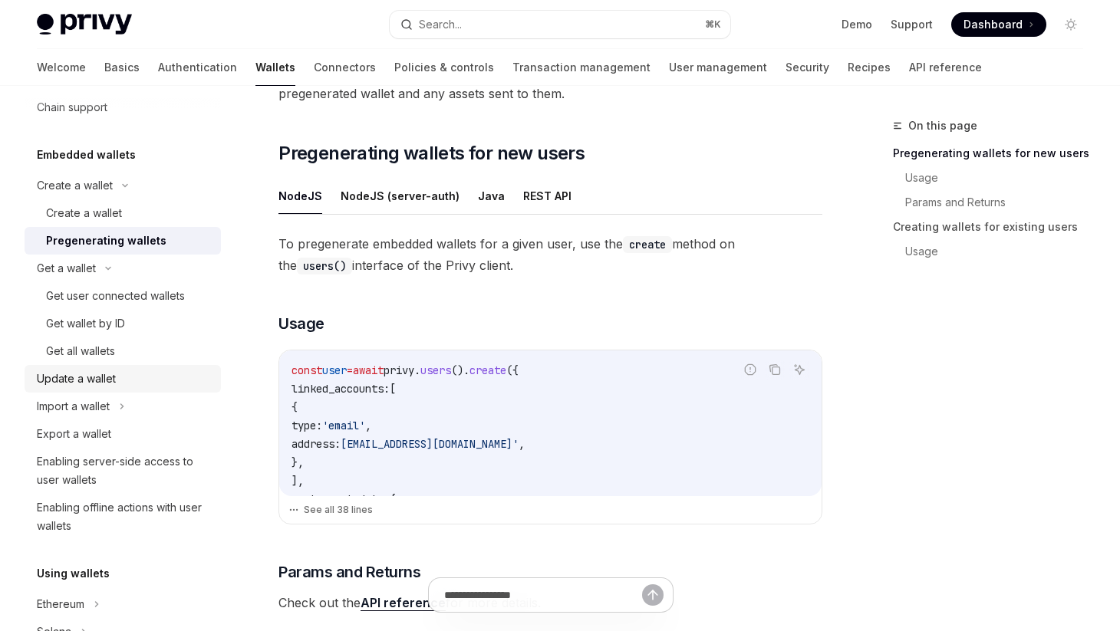
scroll to position [70, 0]
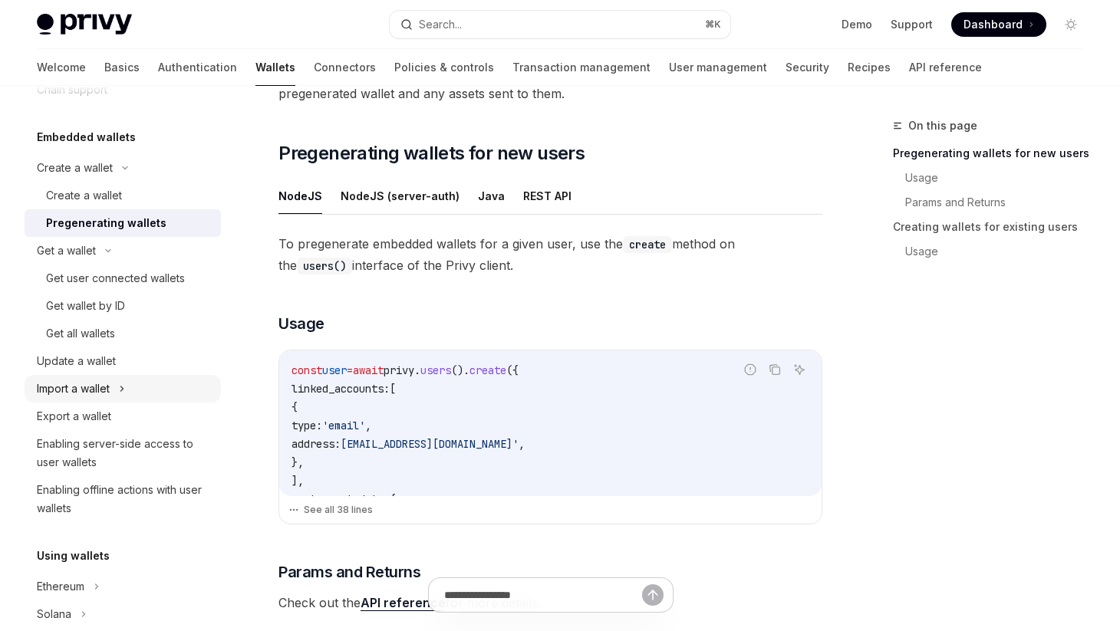
click at [107, 387] on div "Import a wallet" at bounding box center [73, 389] width 73 height 18
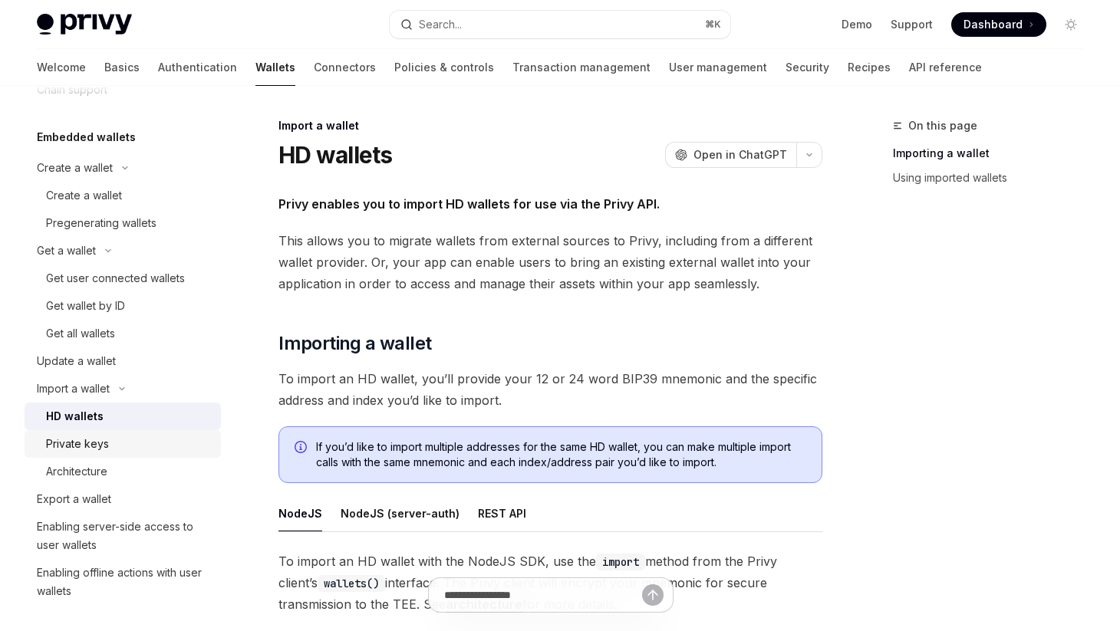
click at [103, 446] on div "Private keys" at bounding box center [77, 444] width 63 height 18
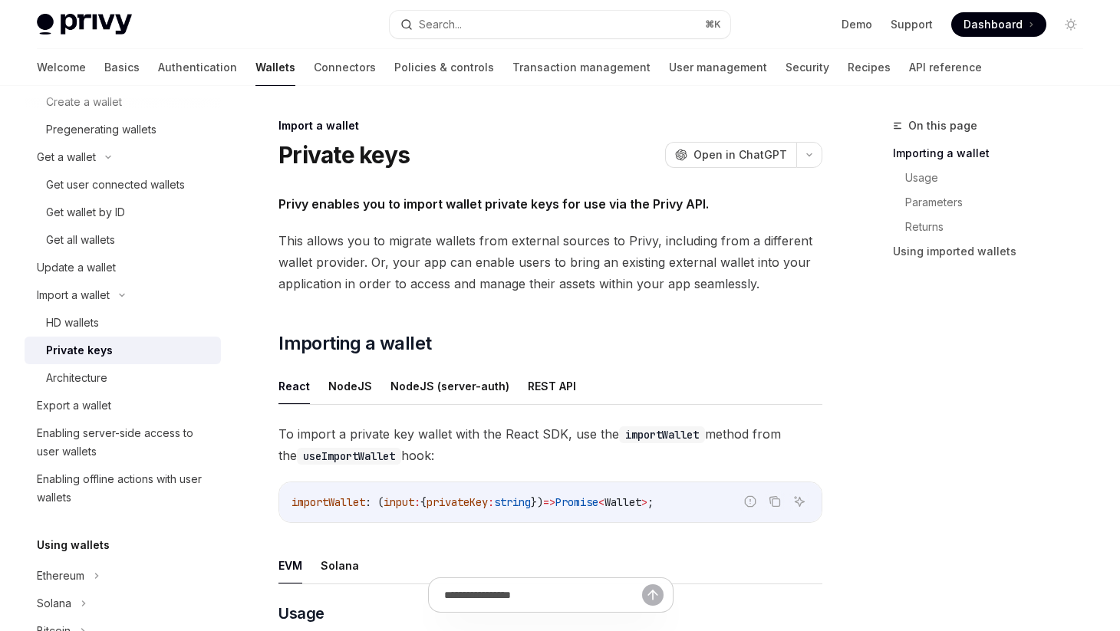
scroll to position [156, 0]
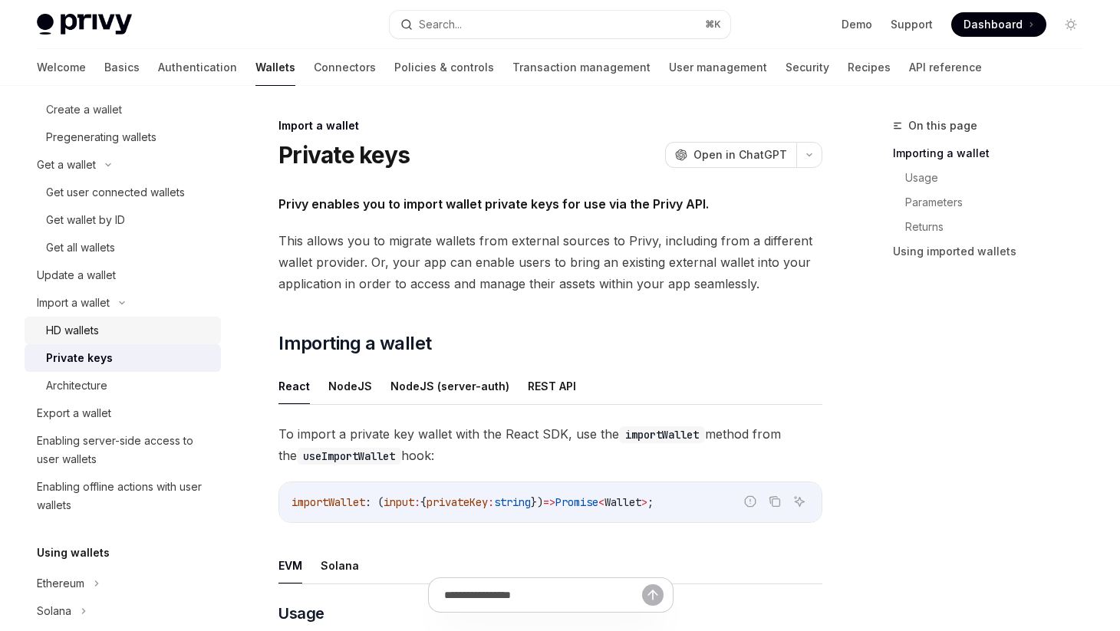
click at [78, 324] on div "HD wallets" at bounding box center [72, 330] width 53 height 18
type textarea "*"
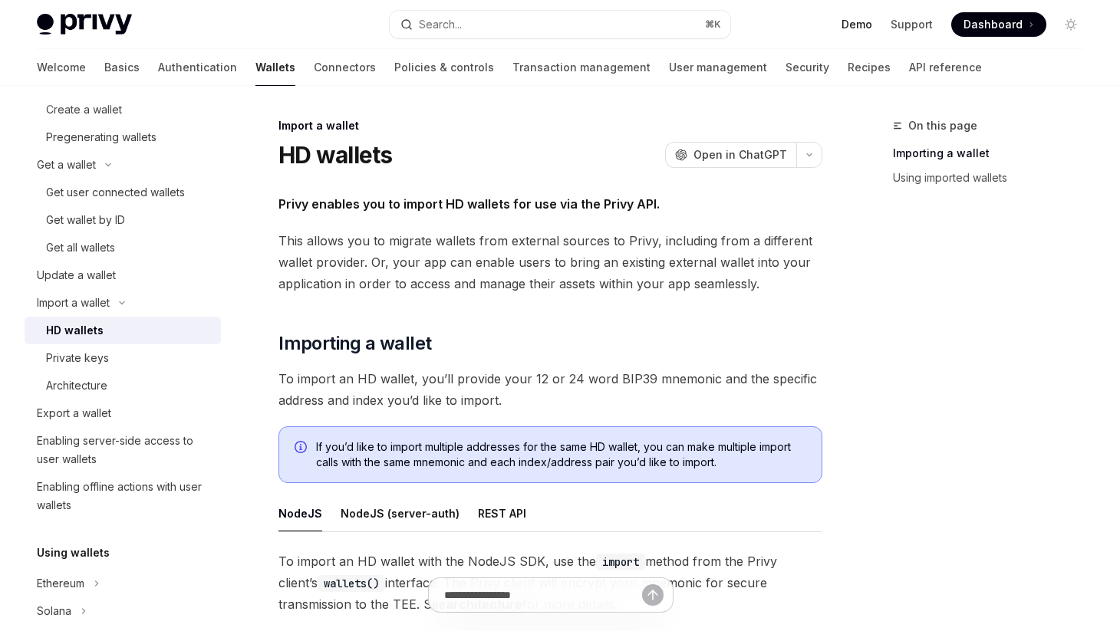
click at [857, 28] on link "Demo" at bounding box center [856, 24] width 31 height 15
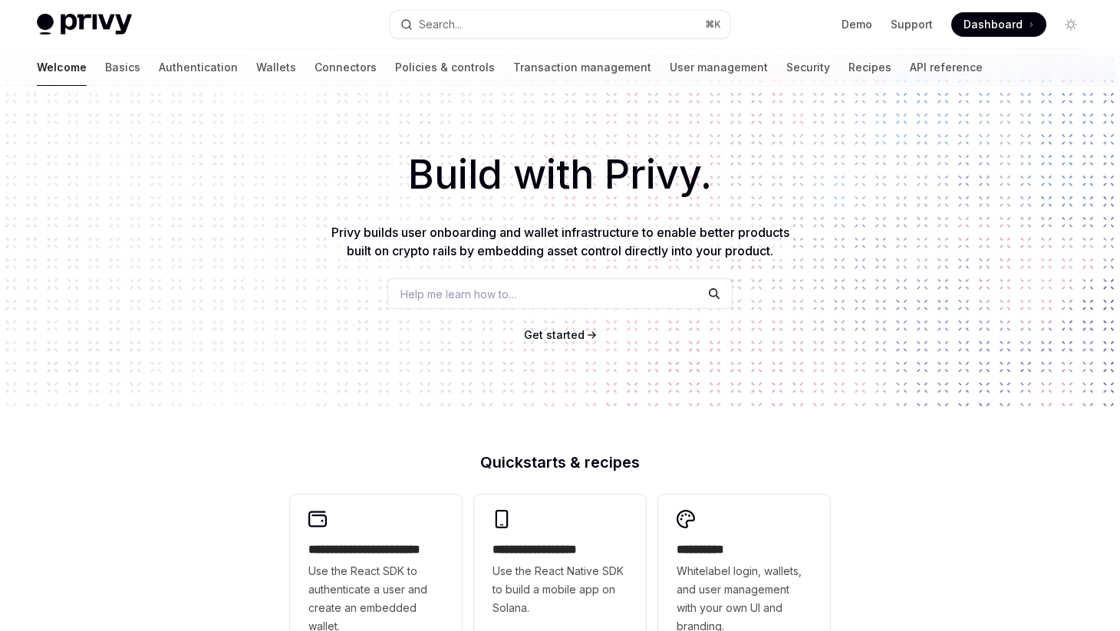
type textarea "*"
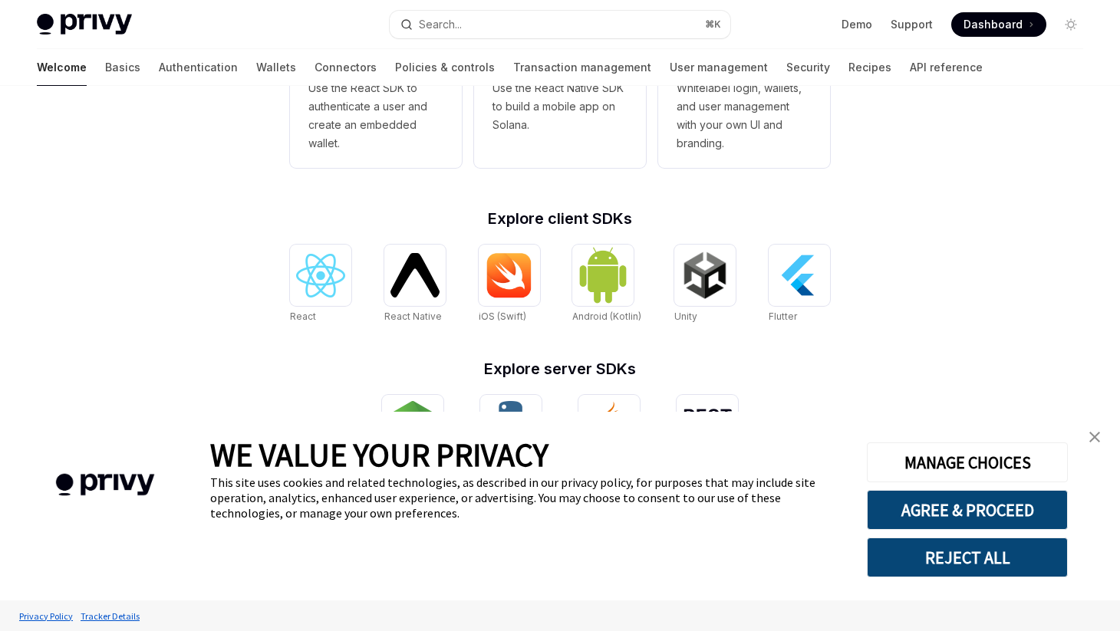
scroll to position [515, 0]
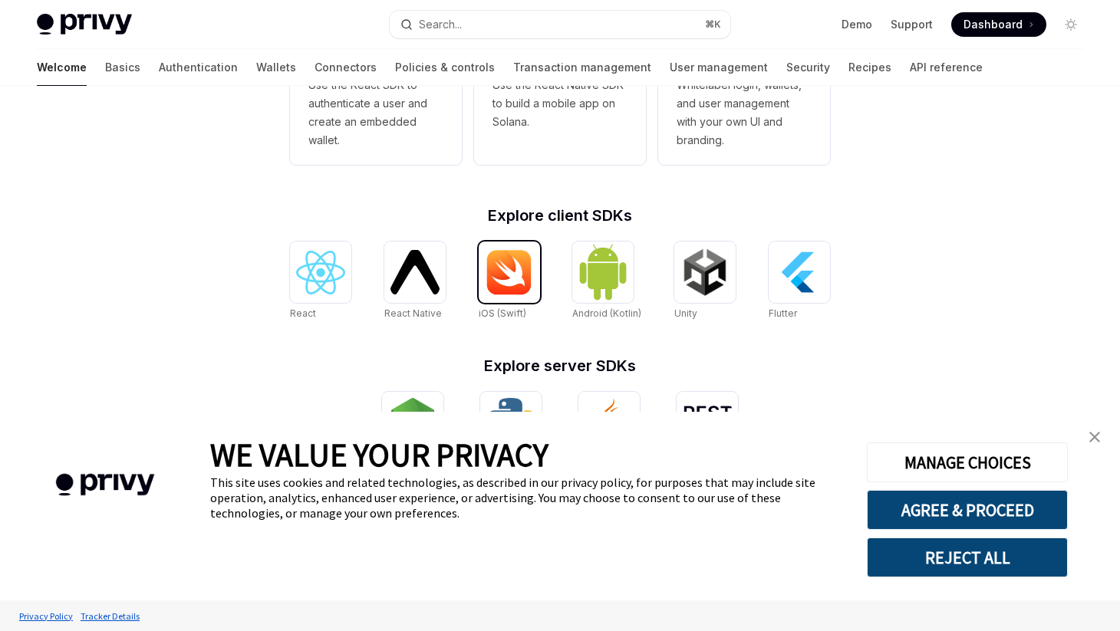
click at [515, 285] on img at bounding box center [509, 272] width 49 height 46
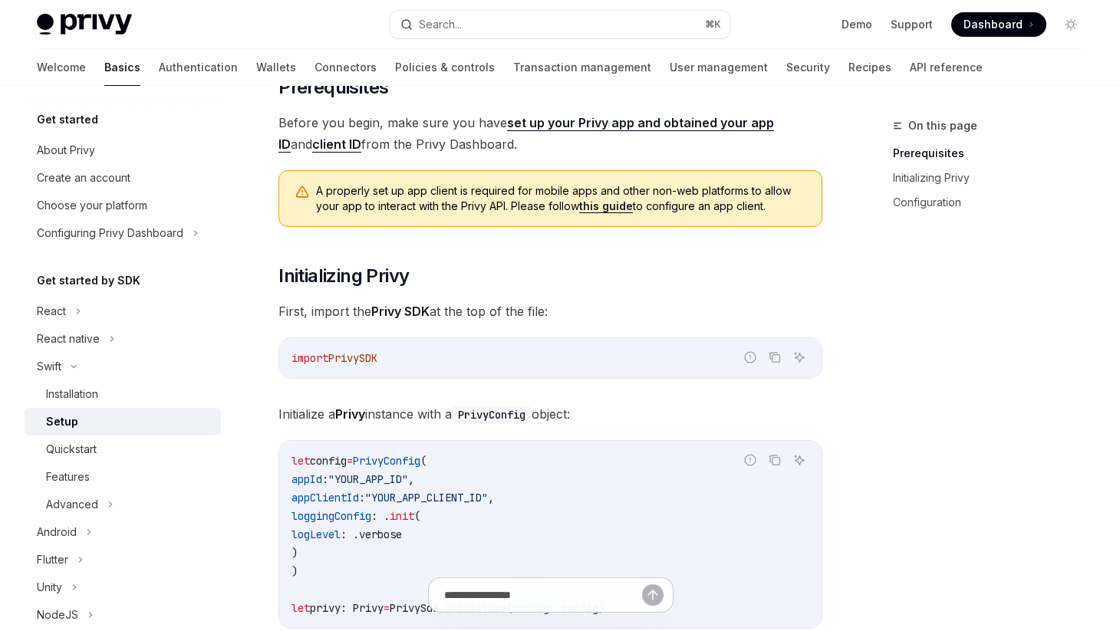
type textarea "*"
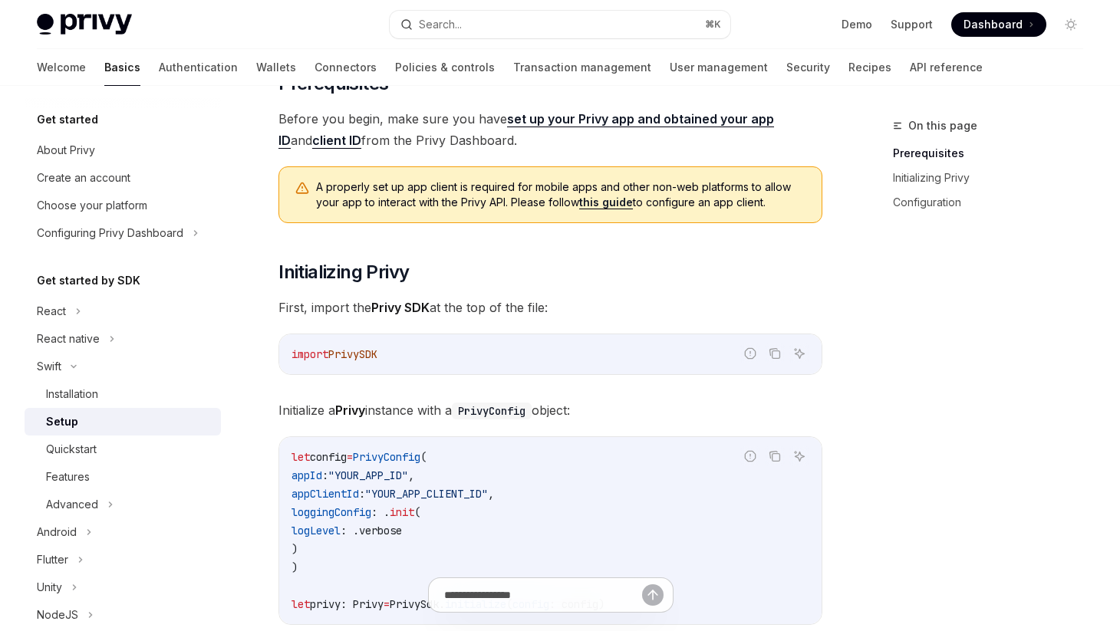
scroll to position [123, 0]
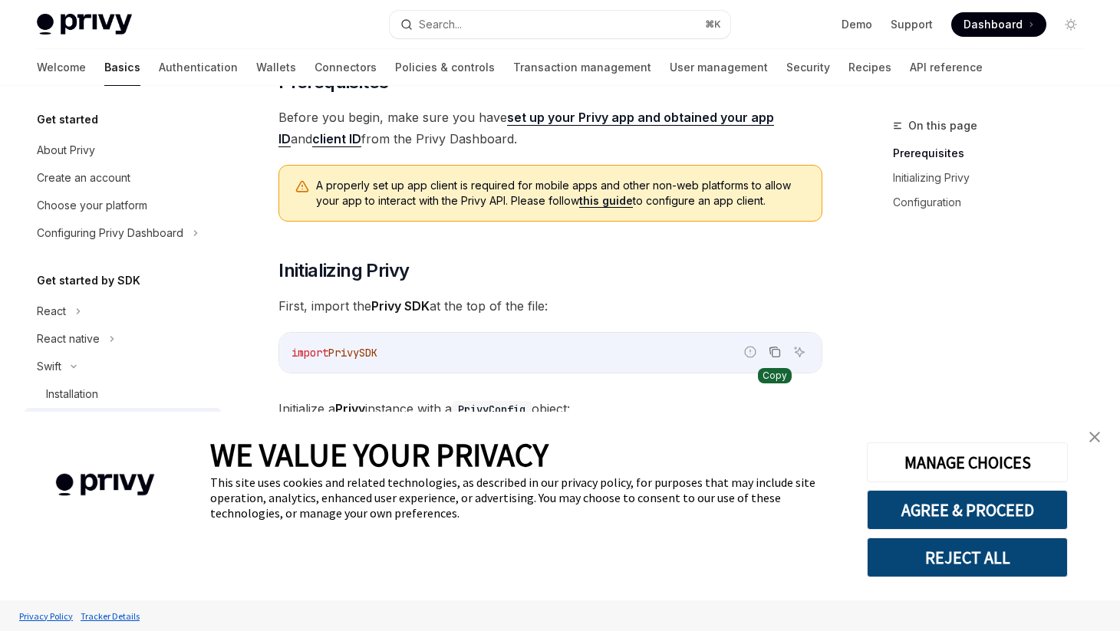
click at [778, 354] on icon "Copy the contents from the code block" at bounding box center [776, 354] width 8 height 8
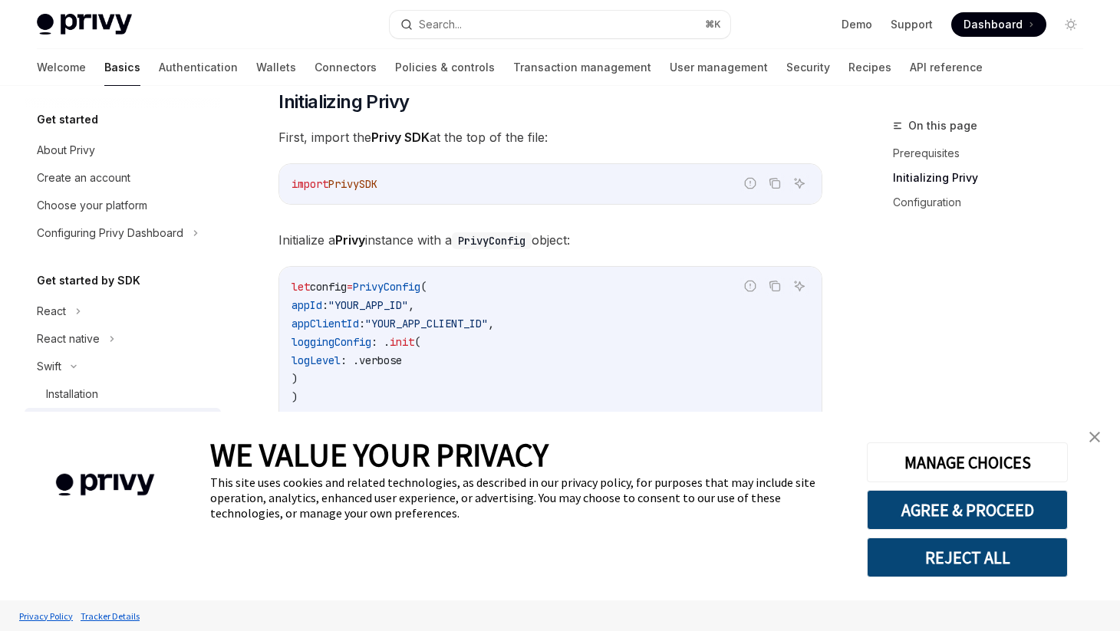
scroll to position [287, 0]
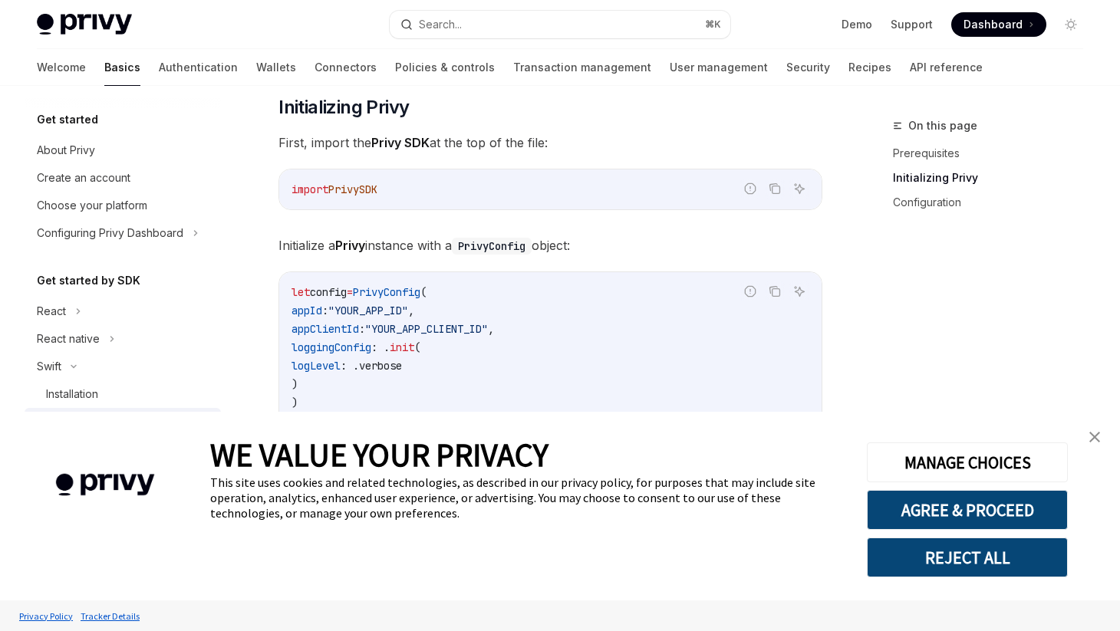
drag, startPoint x: 393, startPoint y: 186, endPoint x: 291, endPoint y: 186, distance: 102.0
click at [291, 189] on div "import PrivySDK" at bounding box center [550, 189] width 542 height 40
copy span "import PrivySDK"
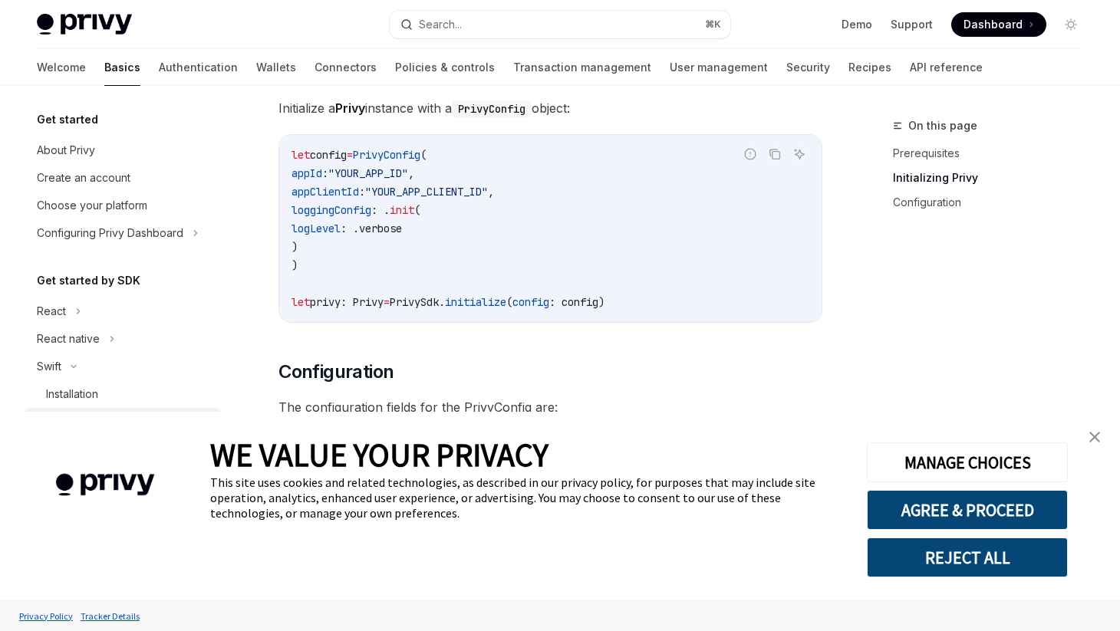
scroll to position [419, 0]
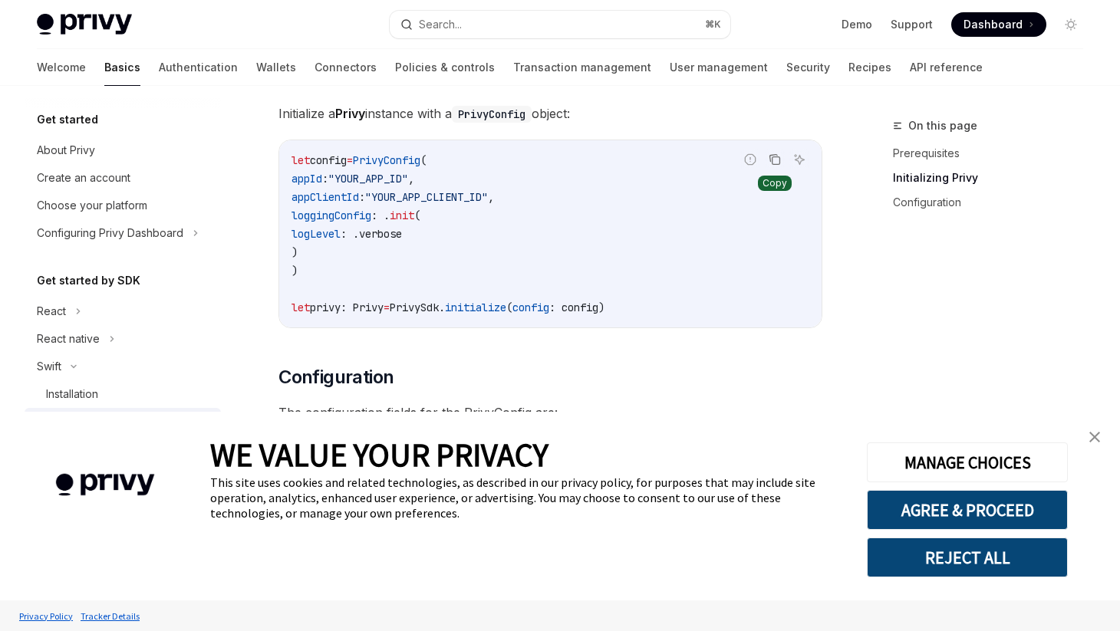
click at [776, 157] on icon "Copy the contents from the code block" at bounding box center [776, 161] width 8 height 8
